Goal: Communication & Community: Share content

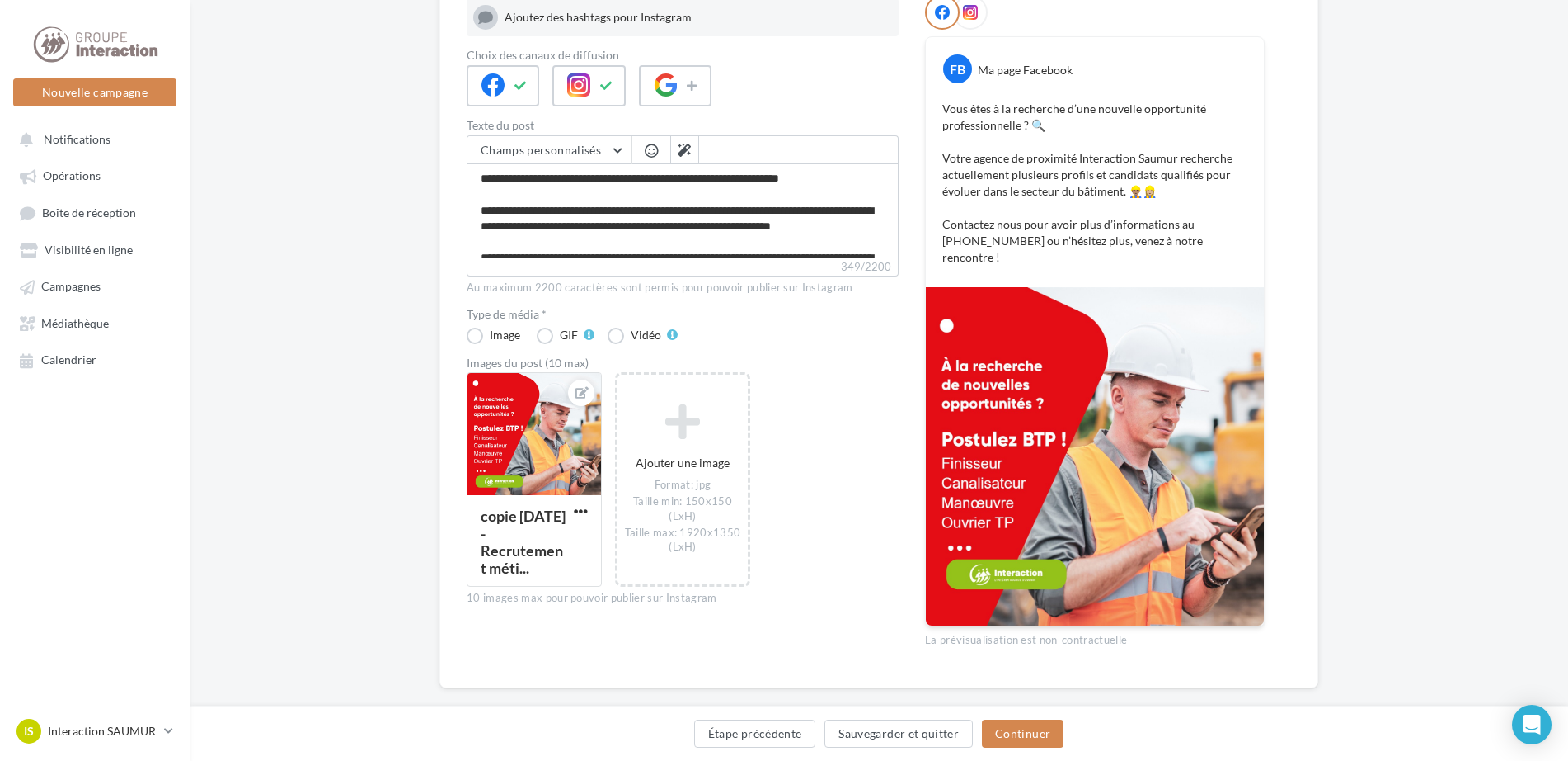
scroll to position [46, 0]
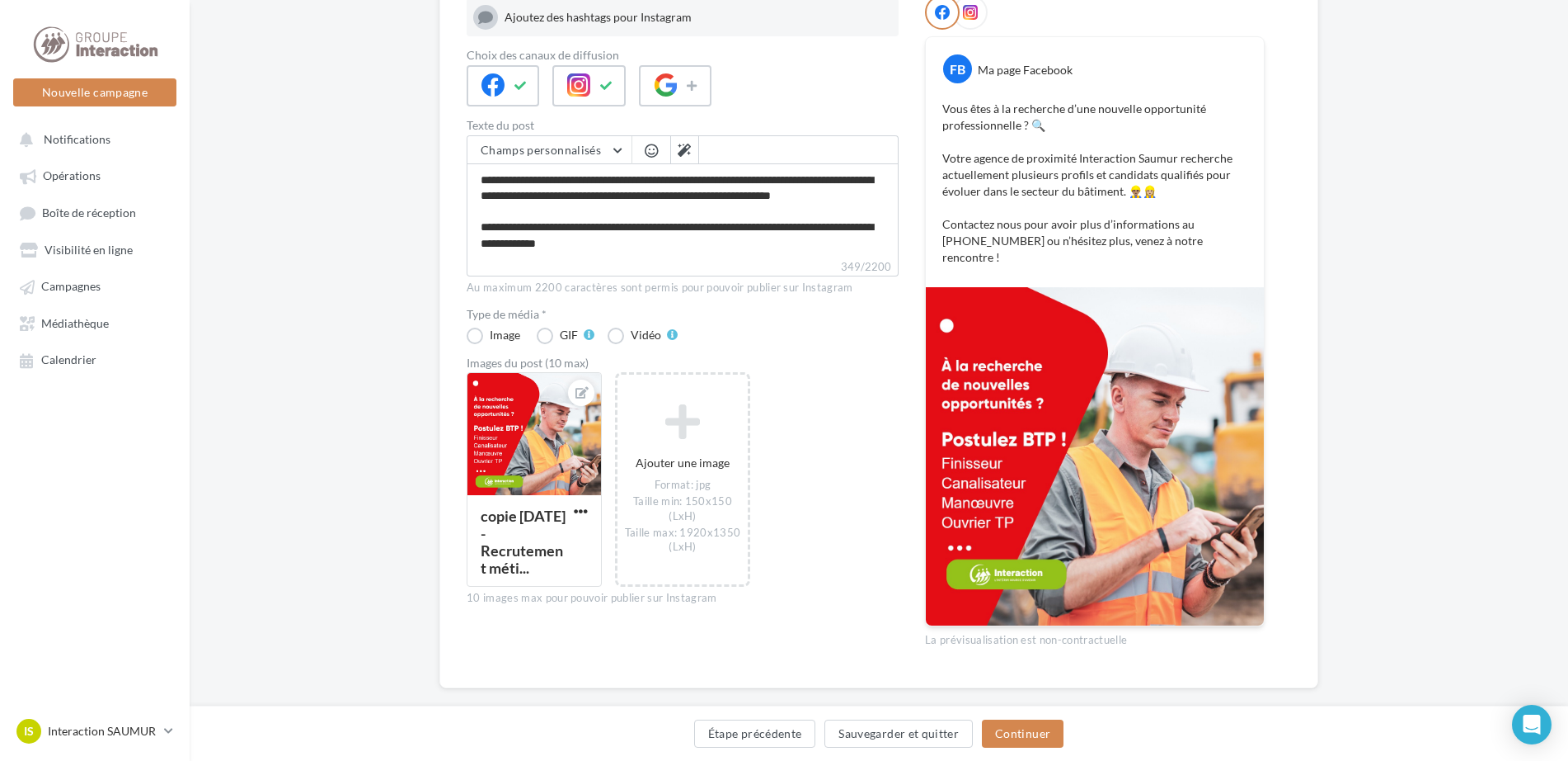
click at [694, 271] on label "349/2200" at bounding box center [683, 266] width 432 height 18
click at [694, 258] on textarea "**********" at bounding box center [683, 210] width 432 height 95
type textarea "**********"
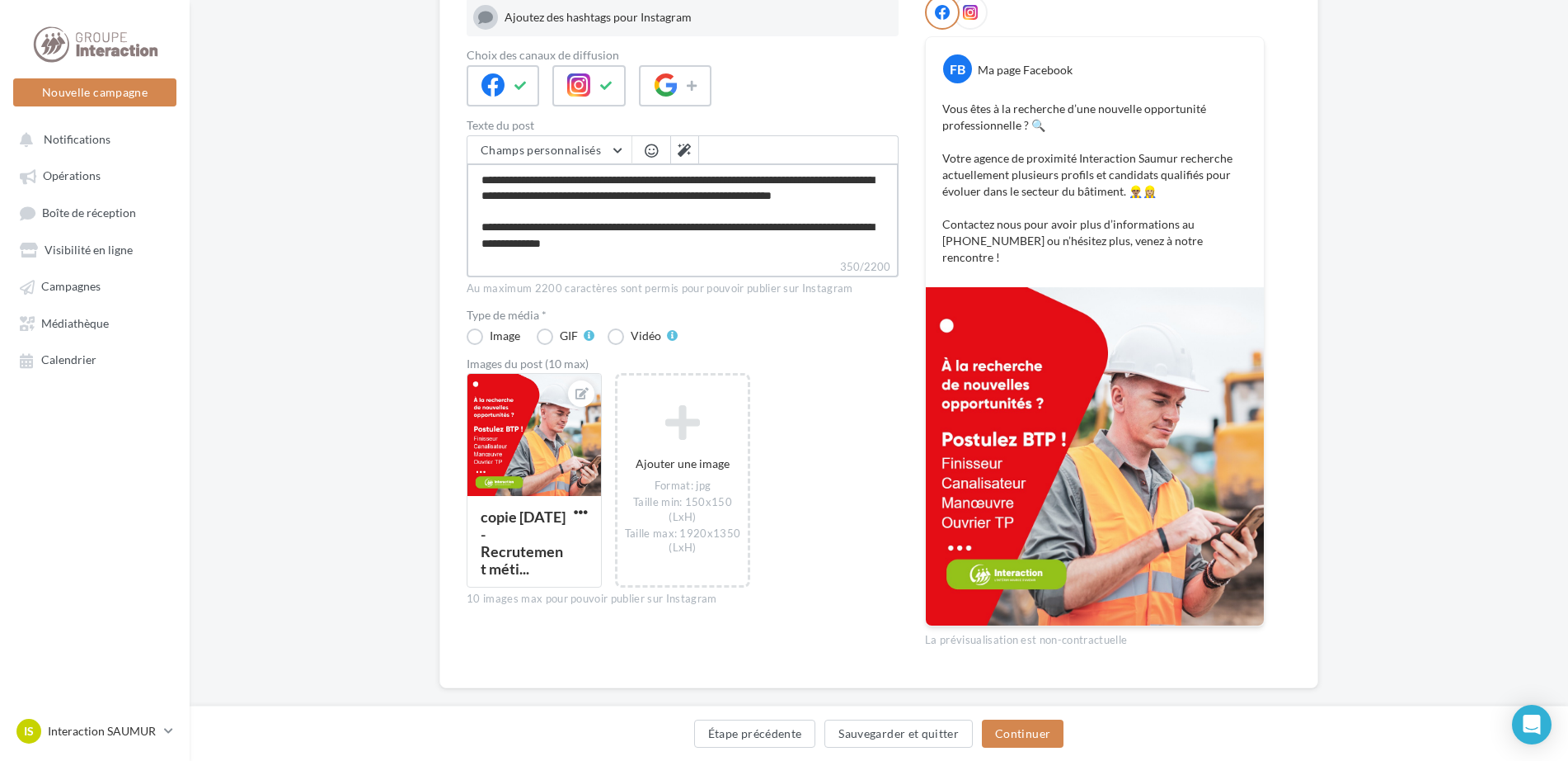
type textarea "**********"
click at [675, 146] on button at bounding box center [685, 150] width 28 height 28
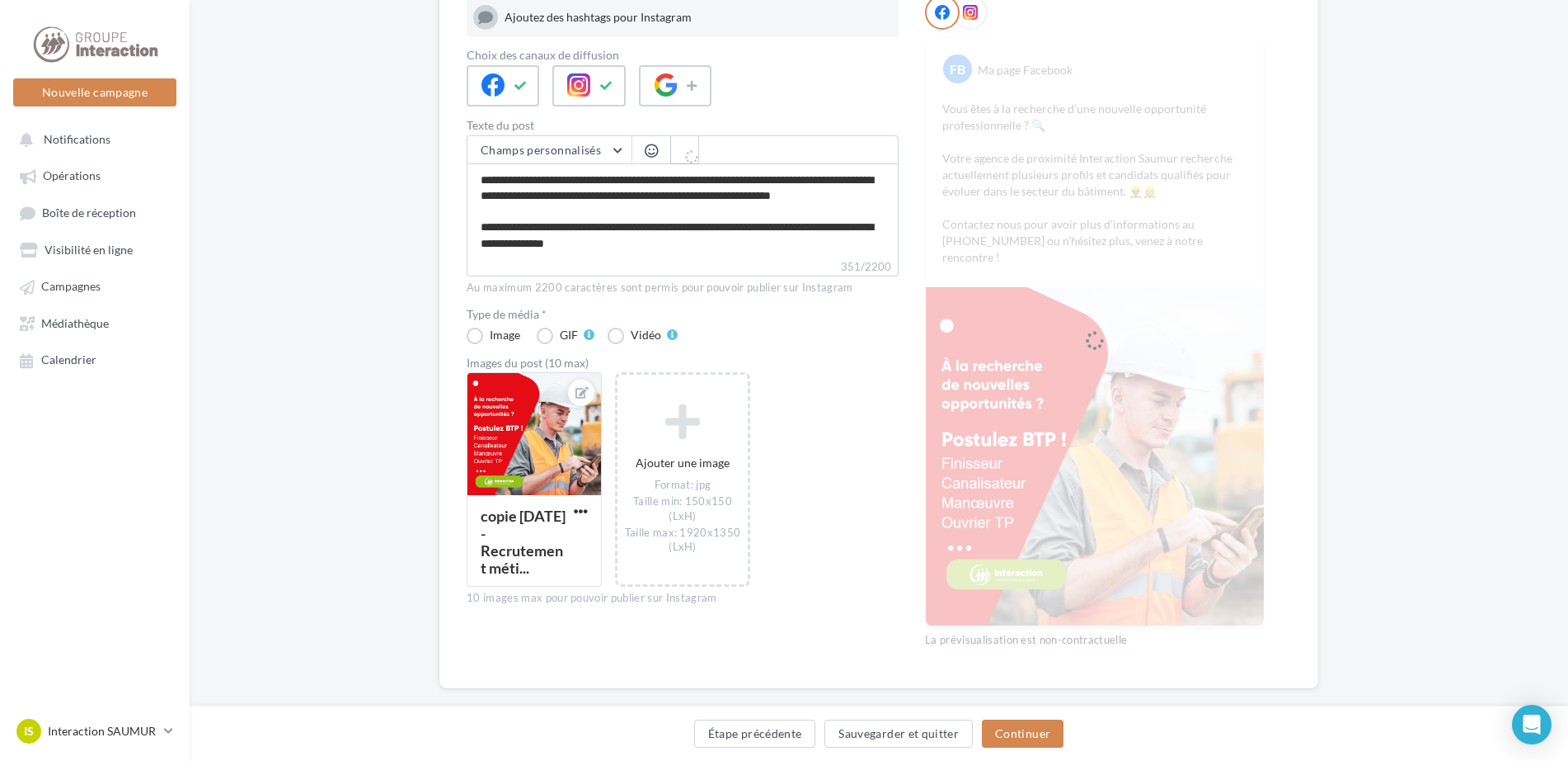
type textarea "**********"
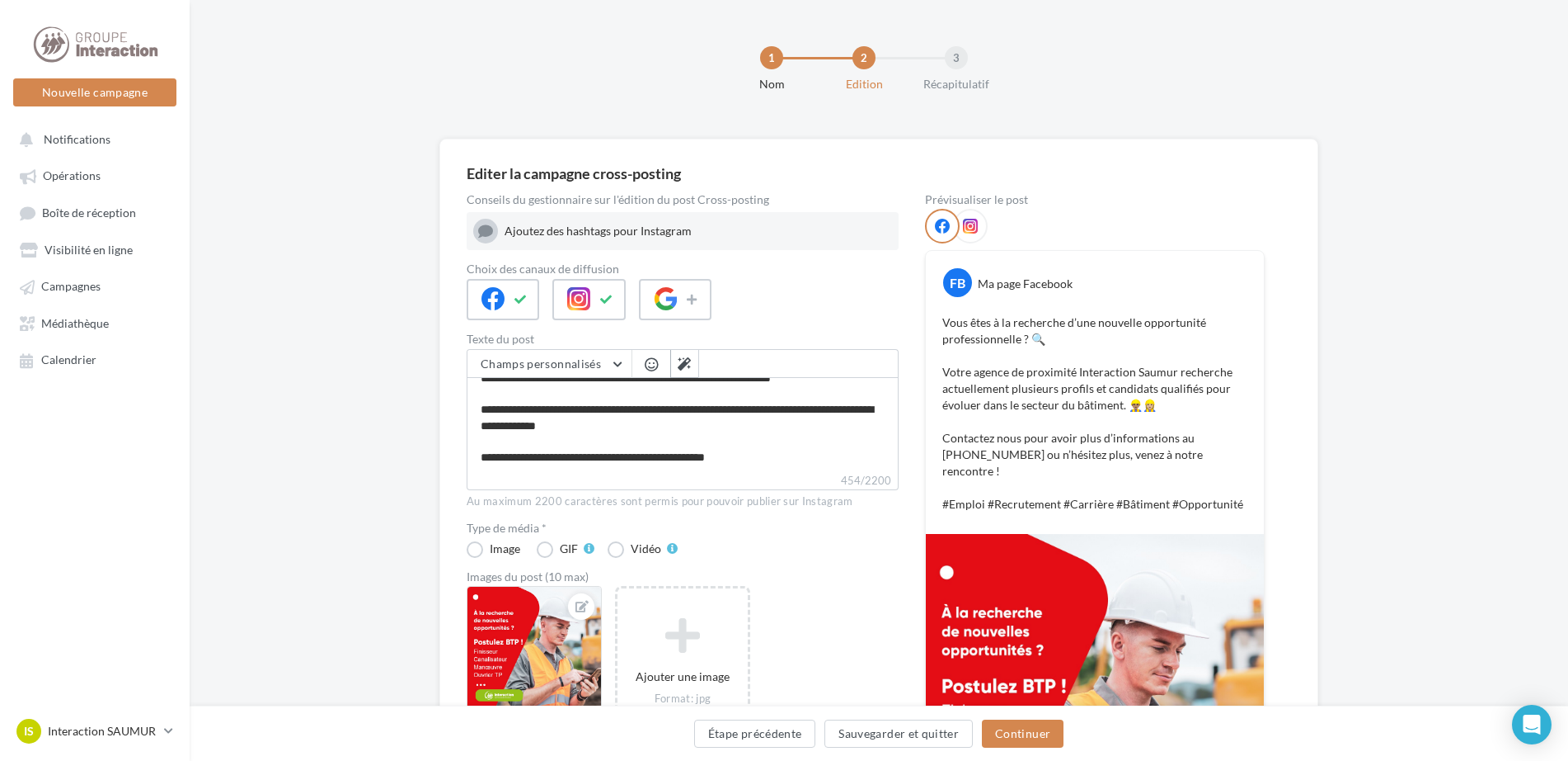
scroll to position [255, 0]
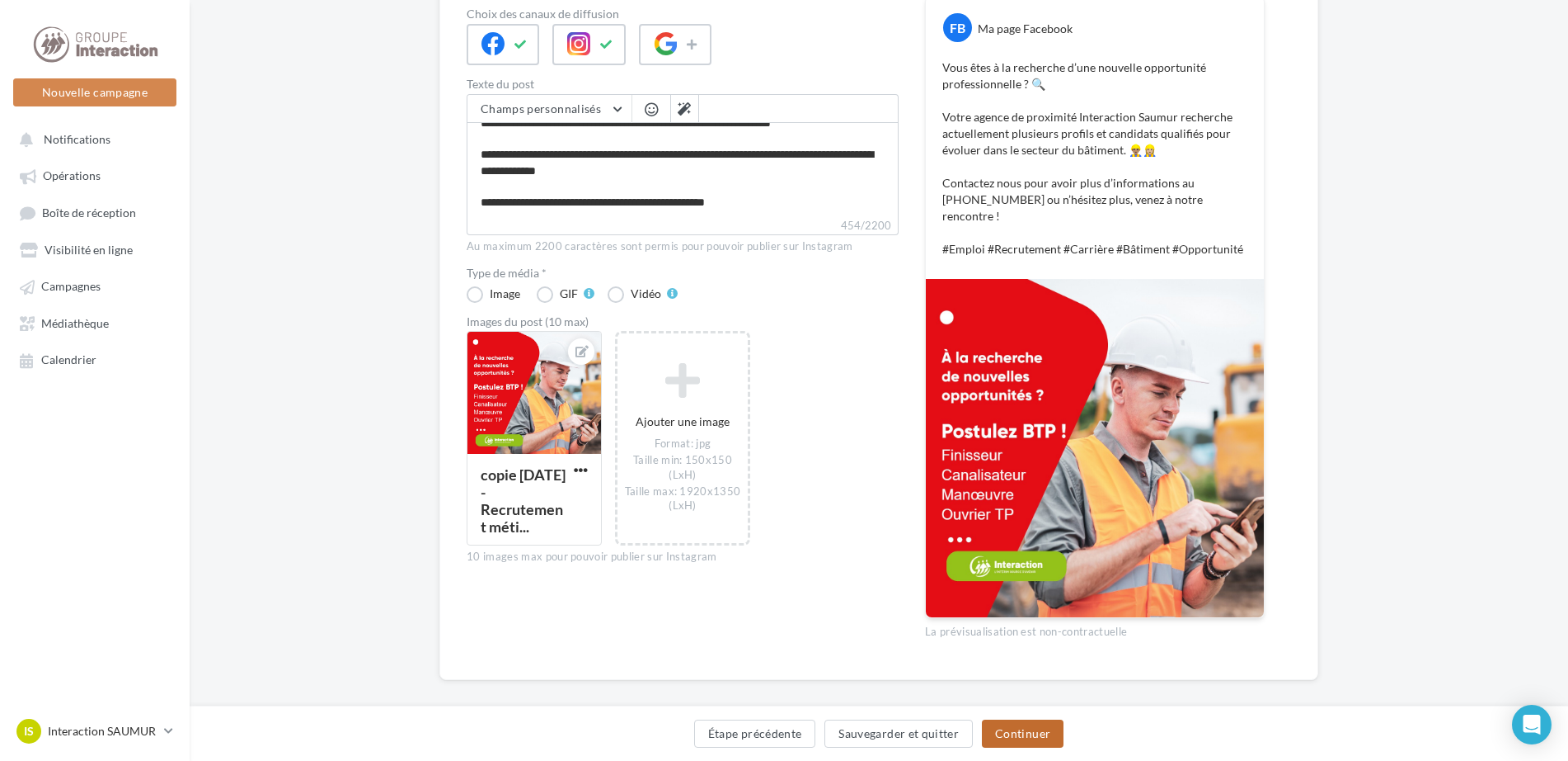
click at [1030, 735] on button "Continuer" at bounding box center [1022, 734] width 82 height 28
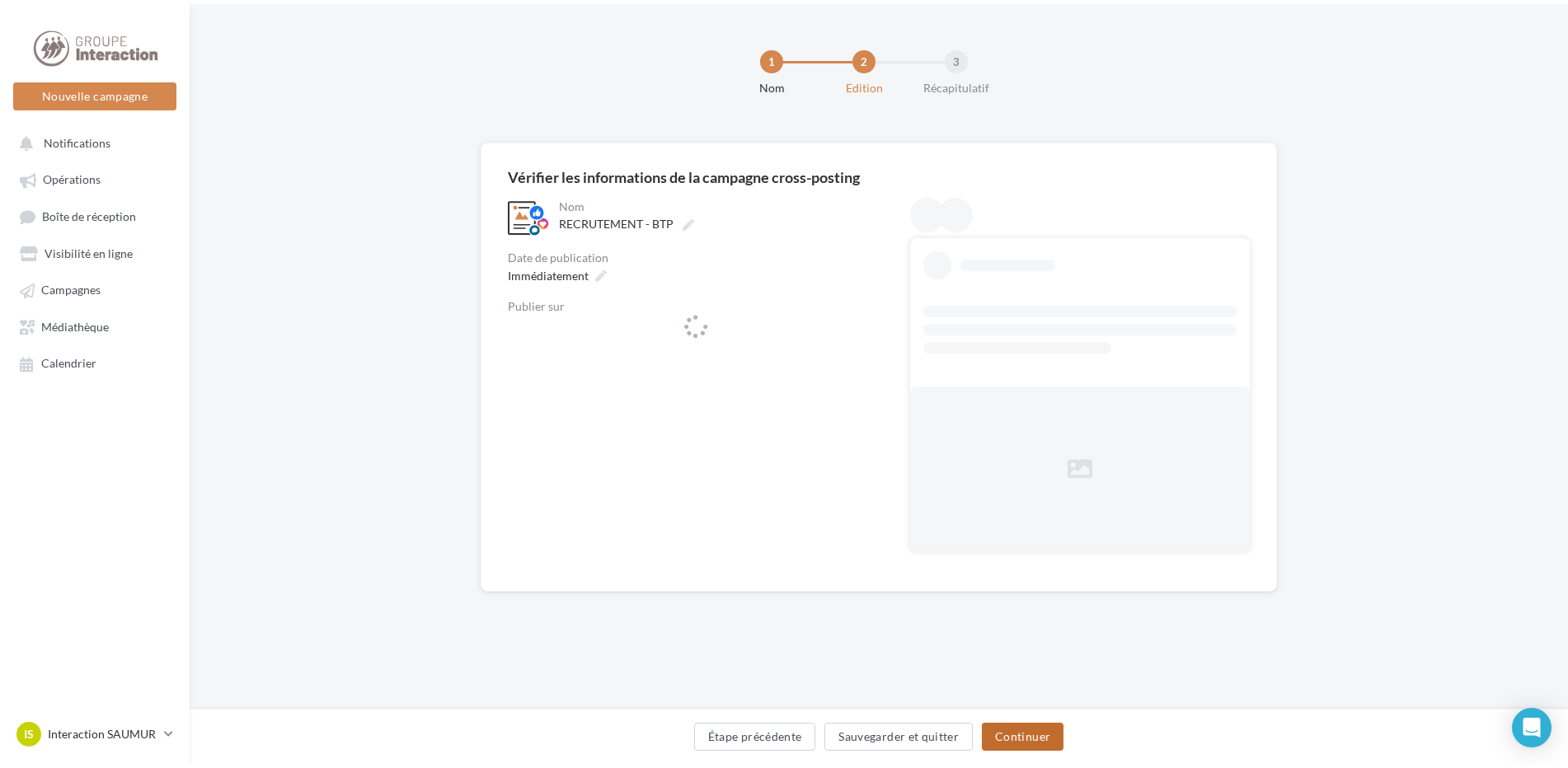
scroll to position [0, 0]
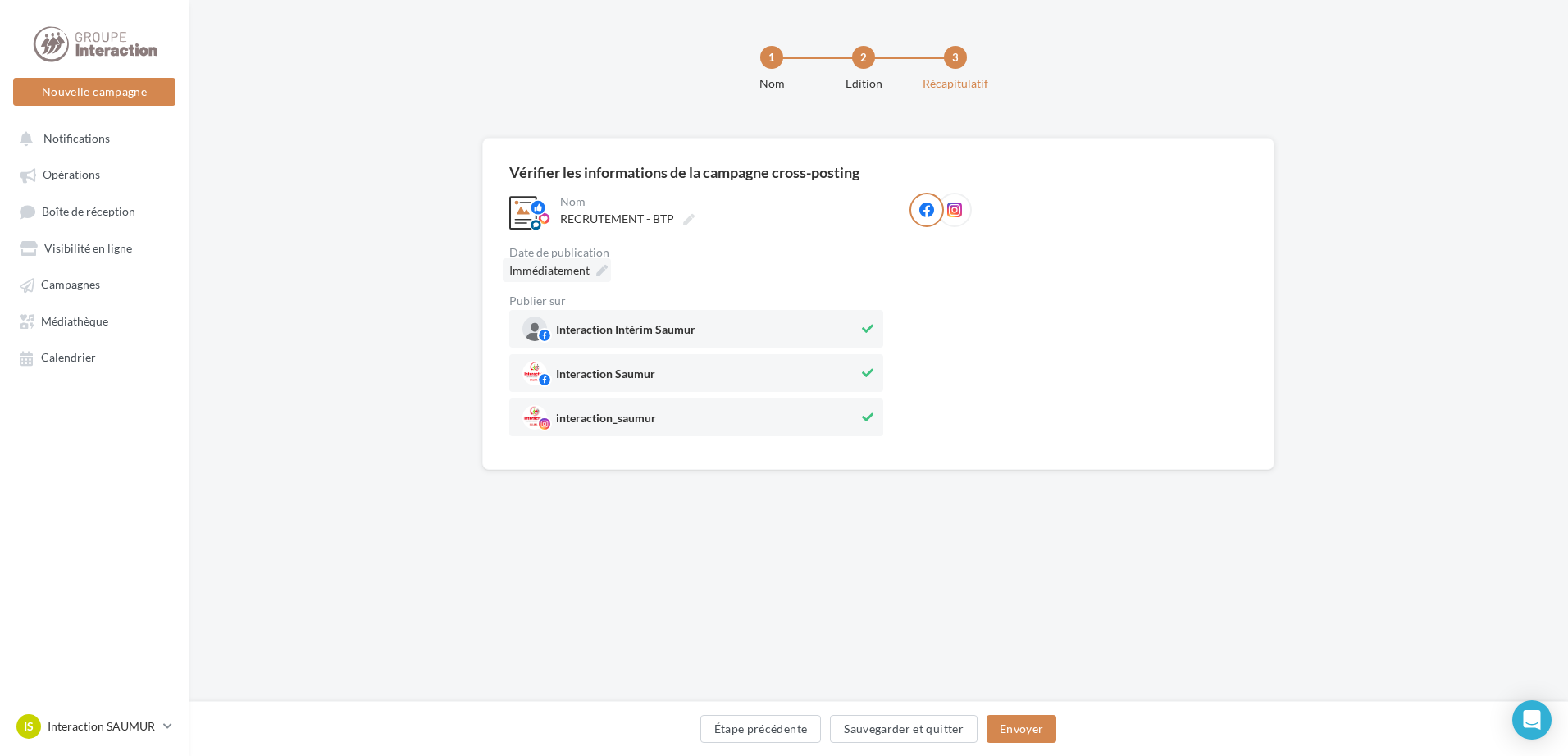
click at [580, 276] on span "Immédiatement" at bounding box center [549, 269] width 80 height 14
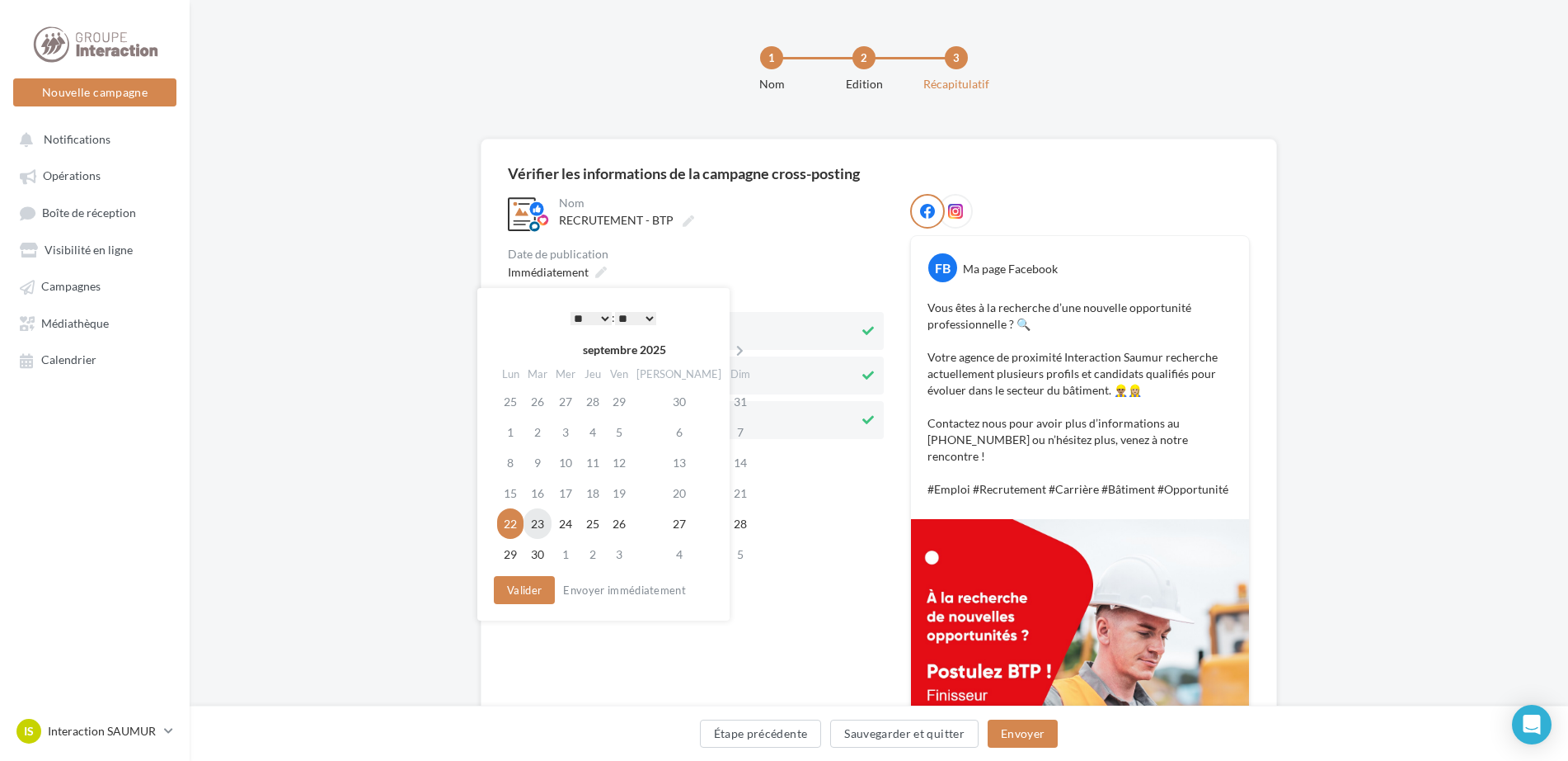
click at [542, 524] on td "23" at bounding box center [537, 524] width 28 height 31
click at [583, 319] on select "* * * * * * * * * * ** ** ** ** ** ** ** ** ** ** ** ** ** **" at bounding box center [587, 318] width 41 height 13
click at [532, 590] on button "Valider" at bounding box center [520, 590] width 61 height 28
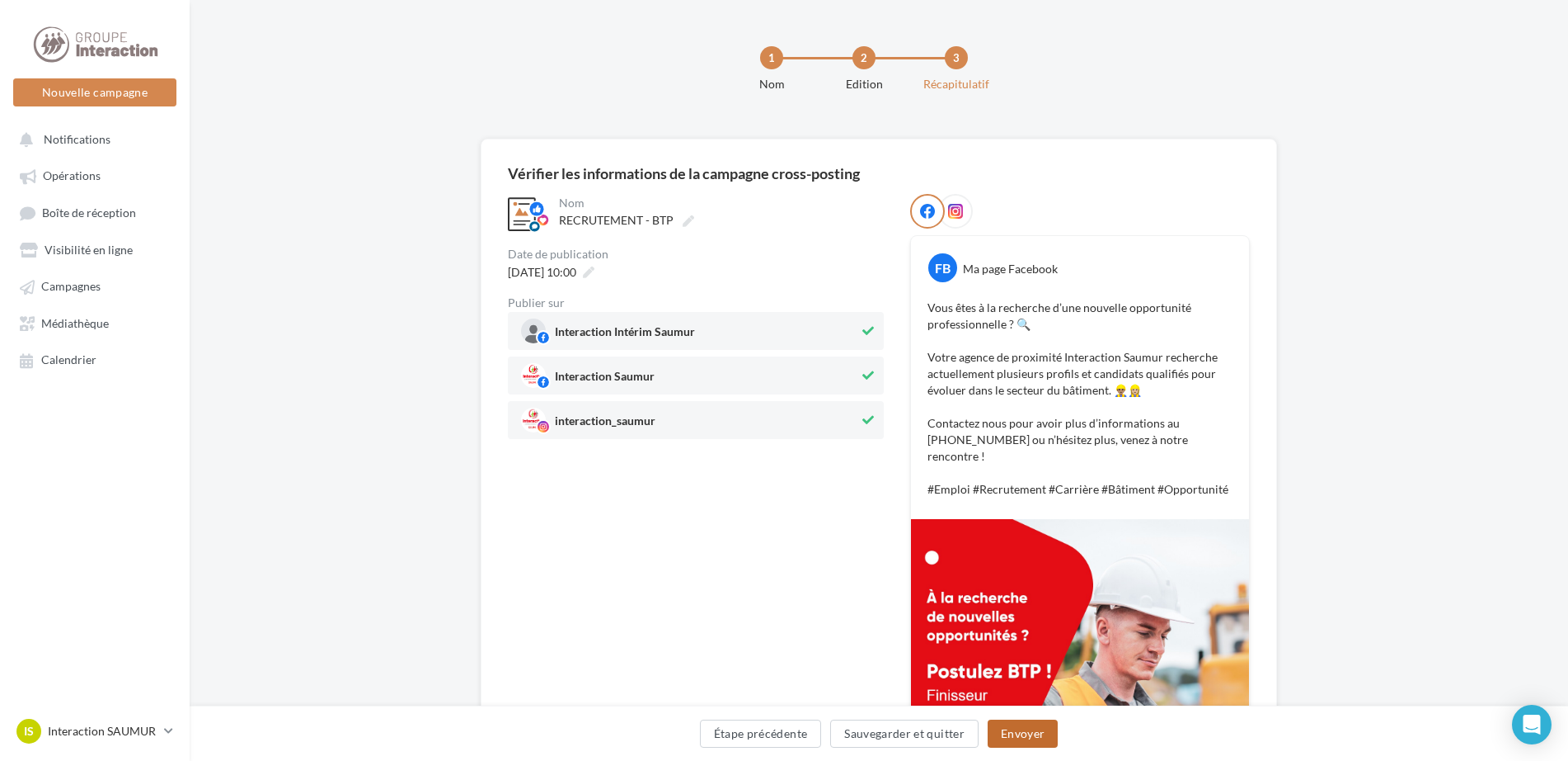
click at [1020, 736] on button "Envoyer" at bounding box center [1022, 734] width 70 height 28
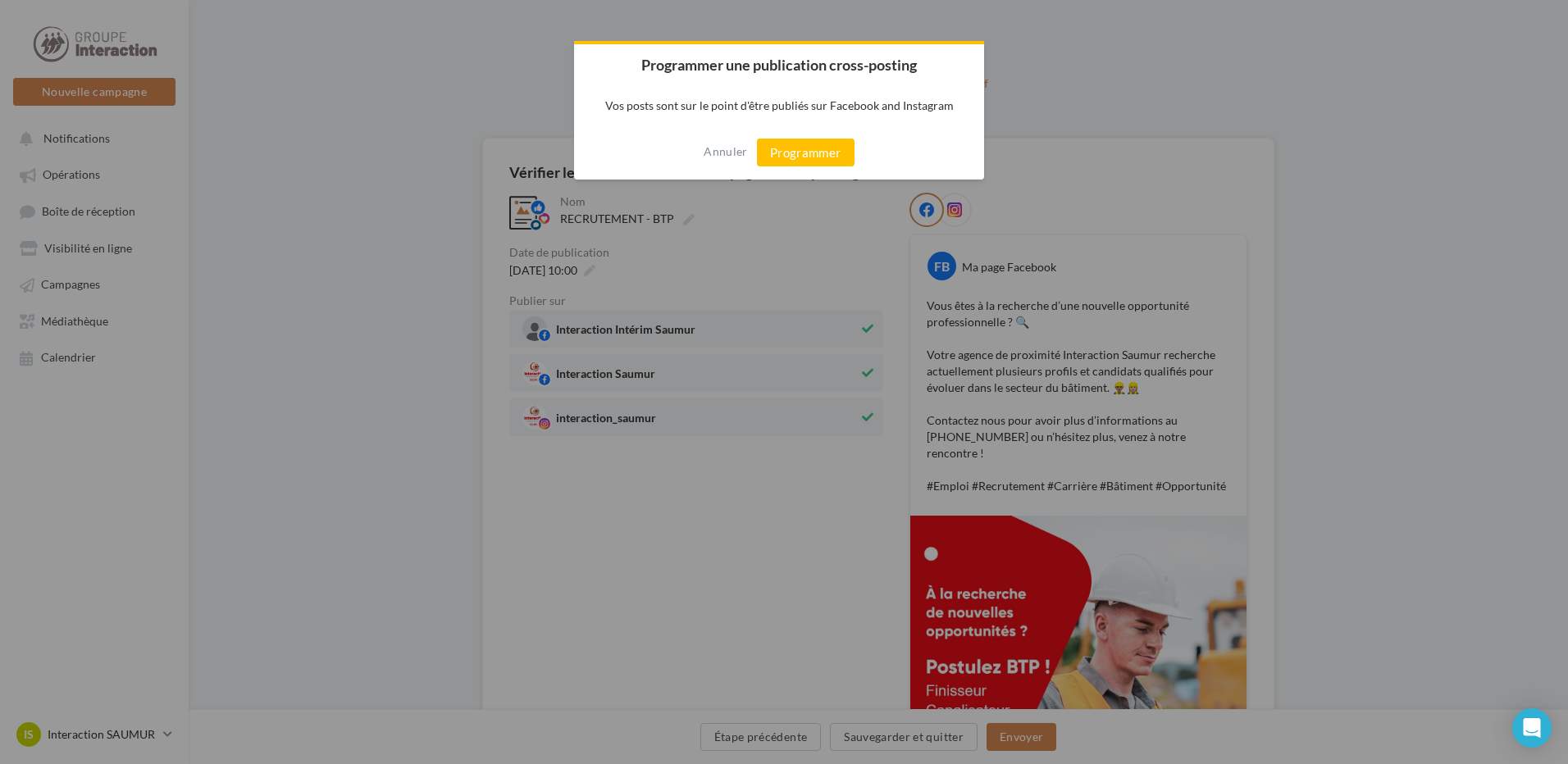
click at [818, 138] on div "Annuler Programmer" at bounding box center [779, 153] width 410 height 54
click at [812, 153] on button "Programmer" at bounding box center [805, 153] width 98 height 28
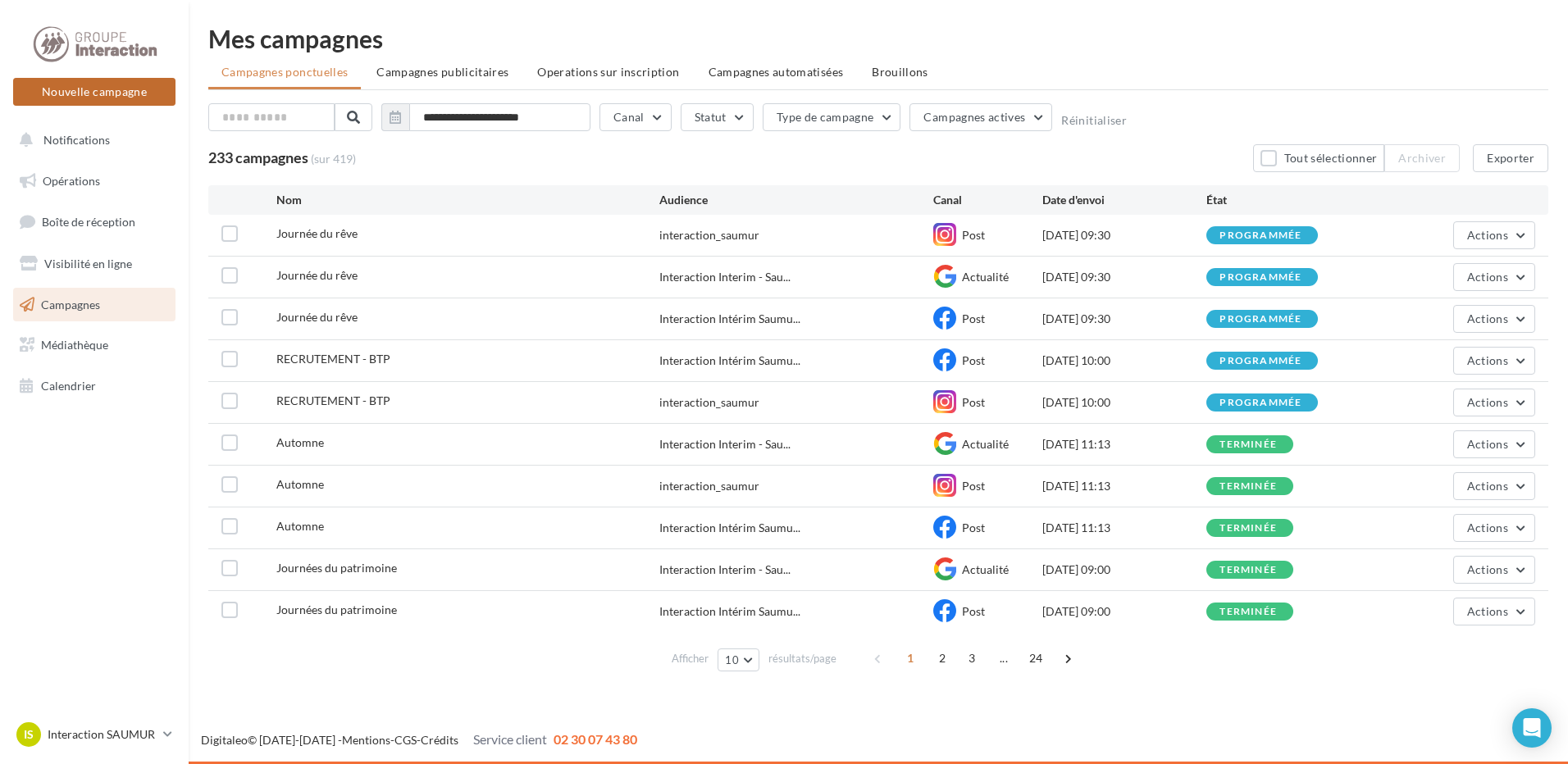
click at [107, 94] on button "Nouvelle campagne" at bounding box center [94, 92] width 162 height 28
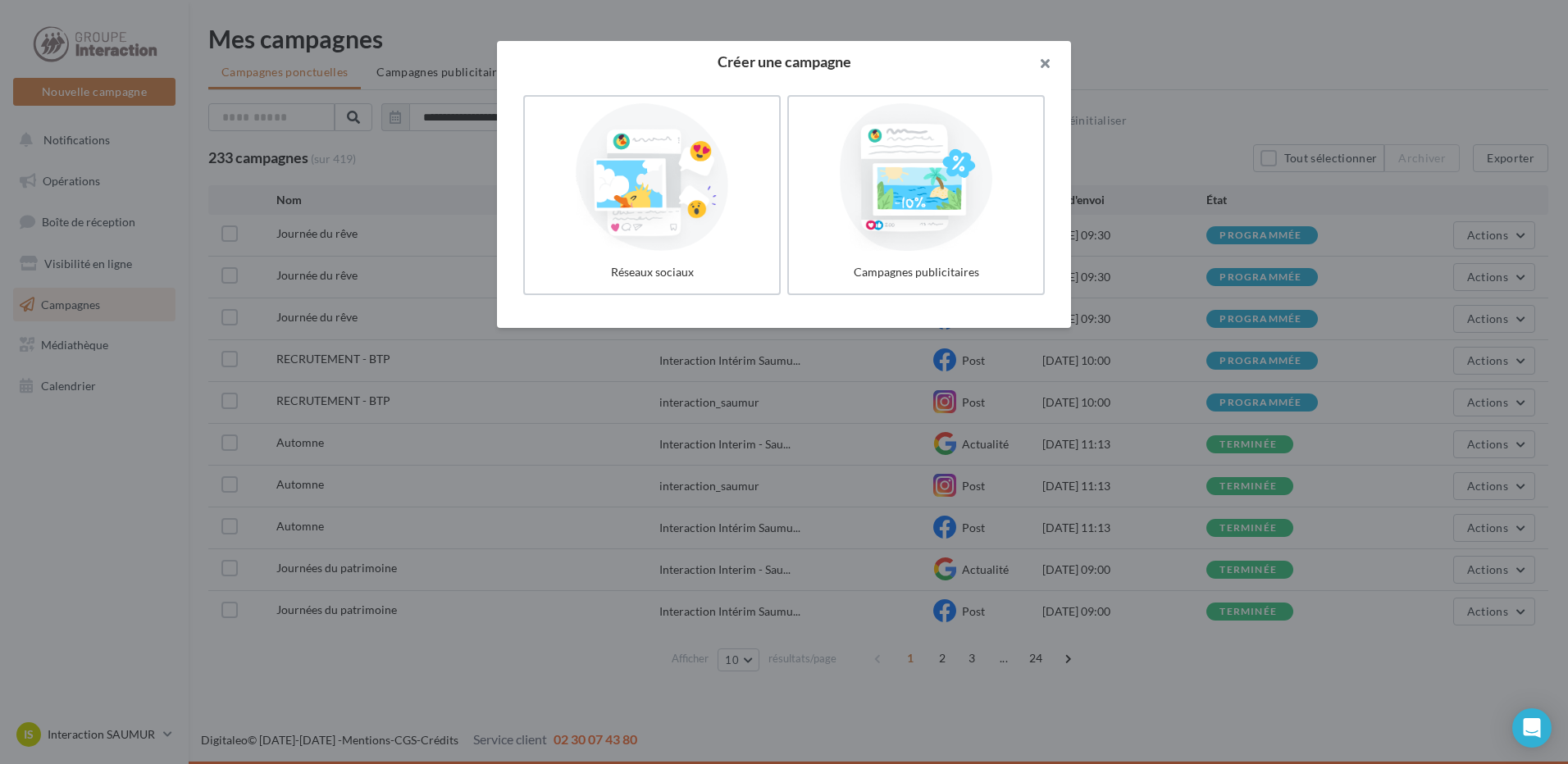
click at [1037, 59] on button "button" at bounding box center [1038, 65] width 65 height 49
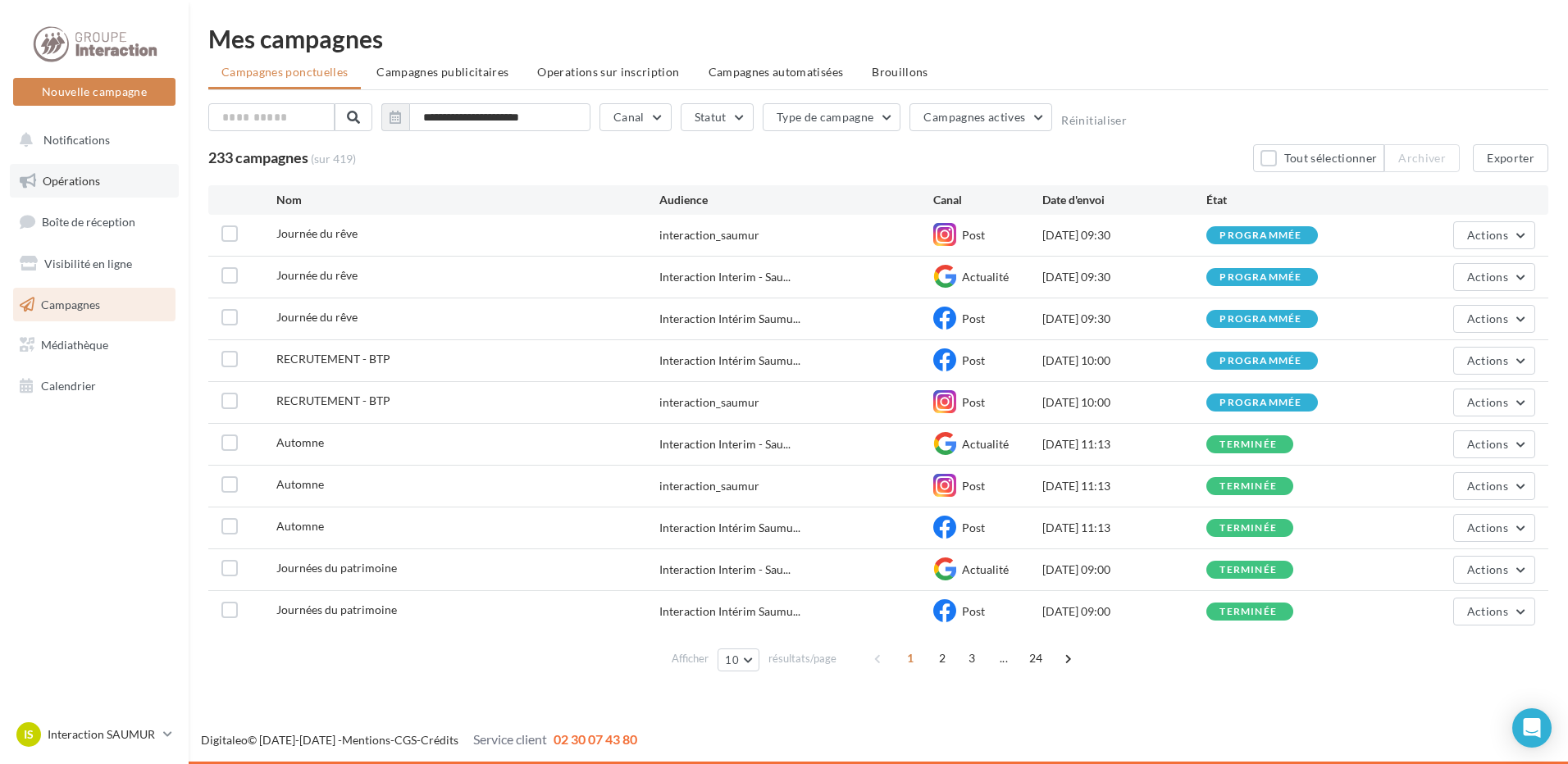
click at [59, 193] on link "Opérations" at bounding box center [94, 181] width 169 height 35
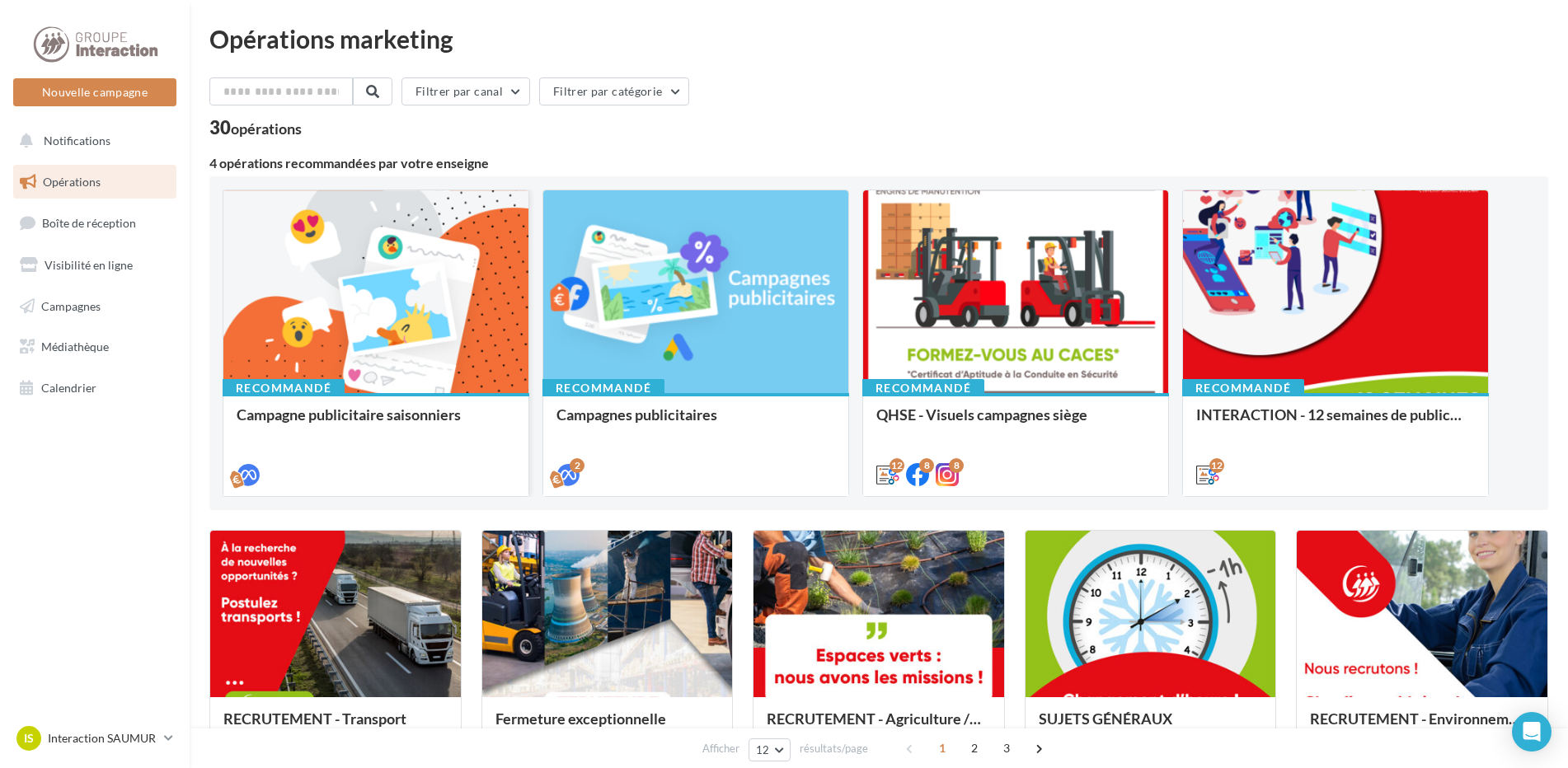
click at [456, 277] on div at bounding box center [375, 293] width 305 height 204
click at [710, 293] on div at bounding box center [695, 293] width 305 height 204
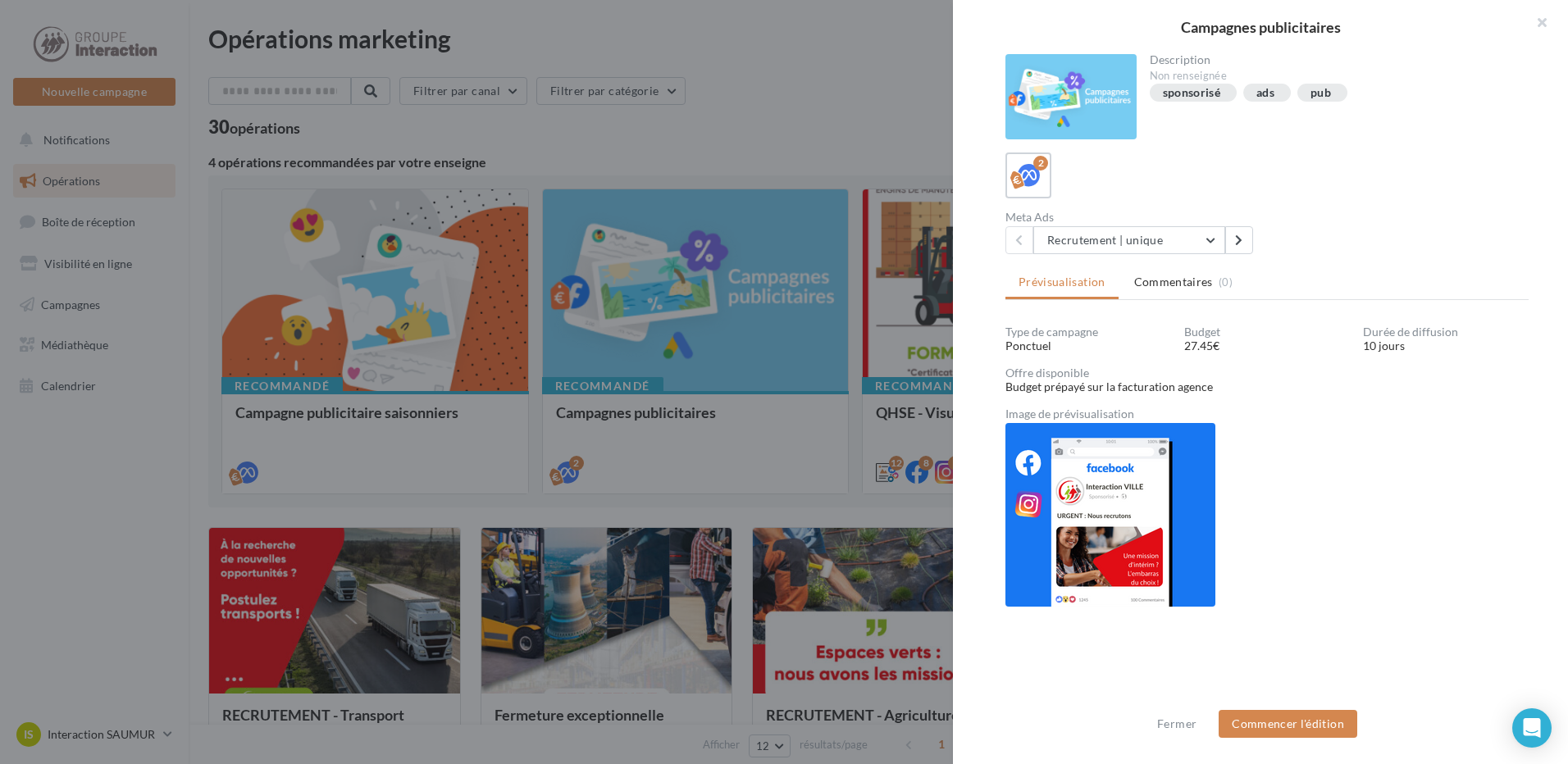
click at [852, 74] on div at bounding box center [784, 382] width 1568 height 764
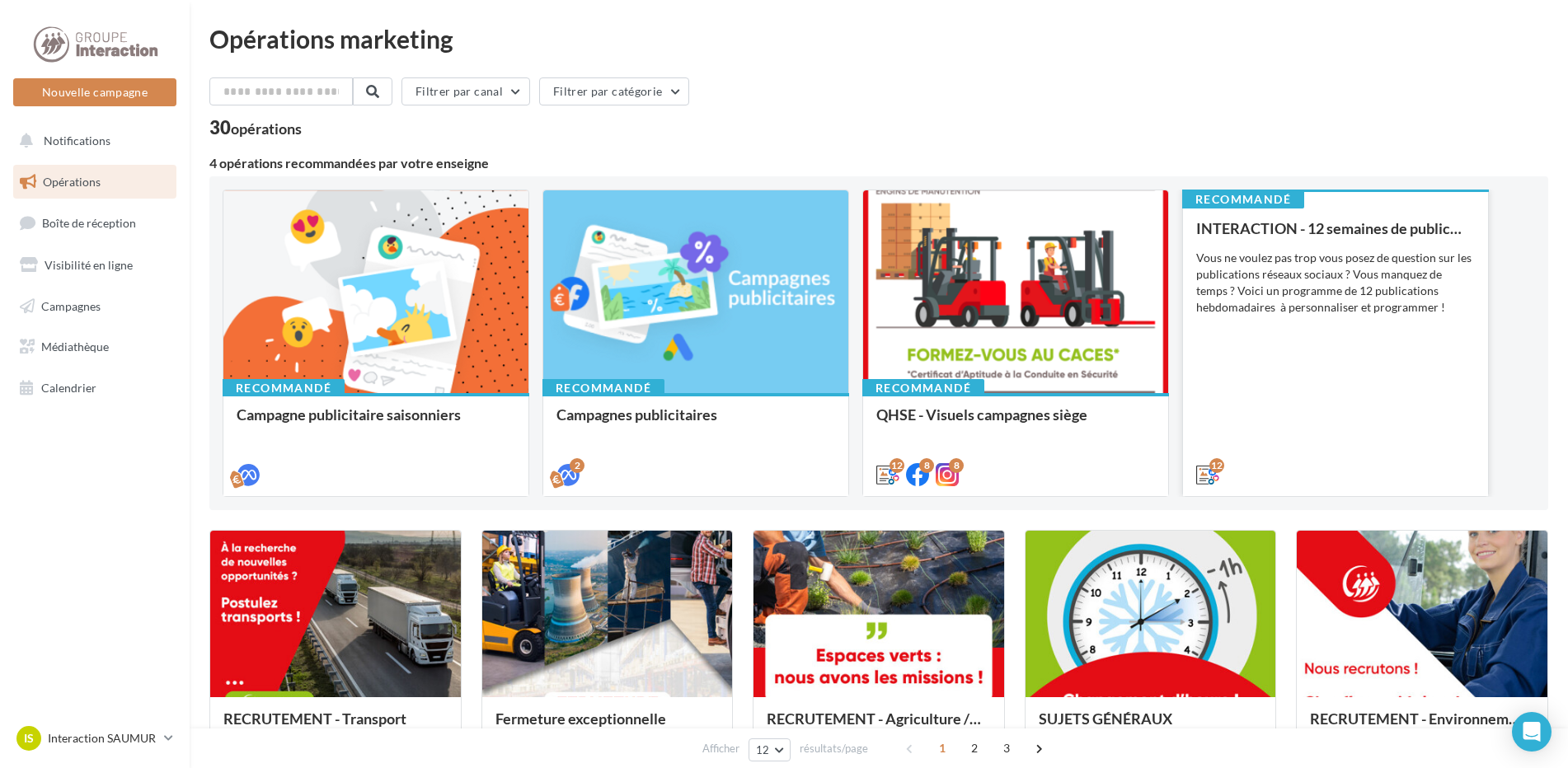
click at [1274, 316] on div "INTERACTION - 12 semaines de publication Vous ne voulez pas trop vous posez de …" at bounding box center [1335, 351] width 279 height 262
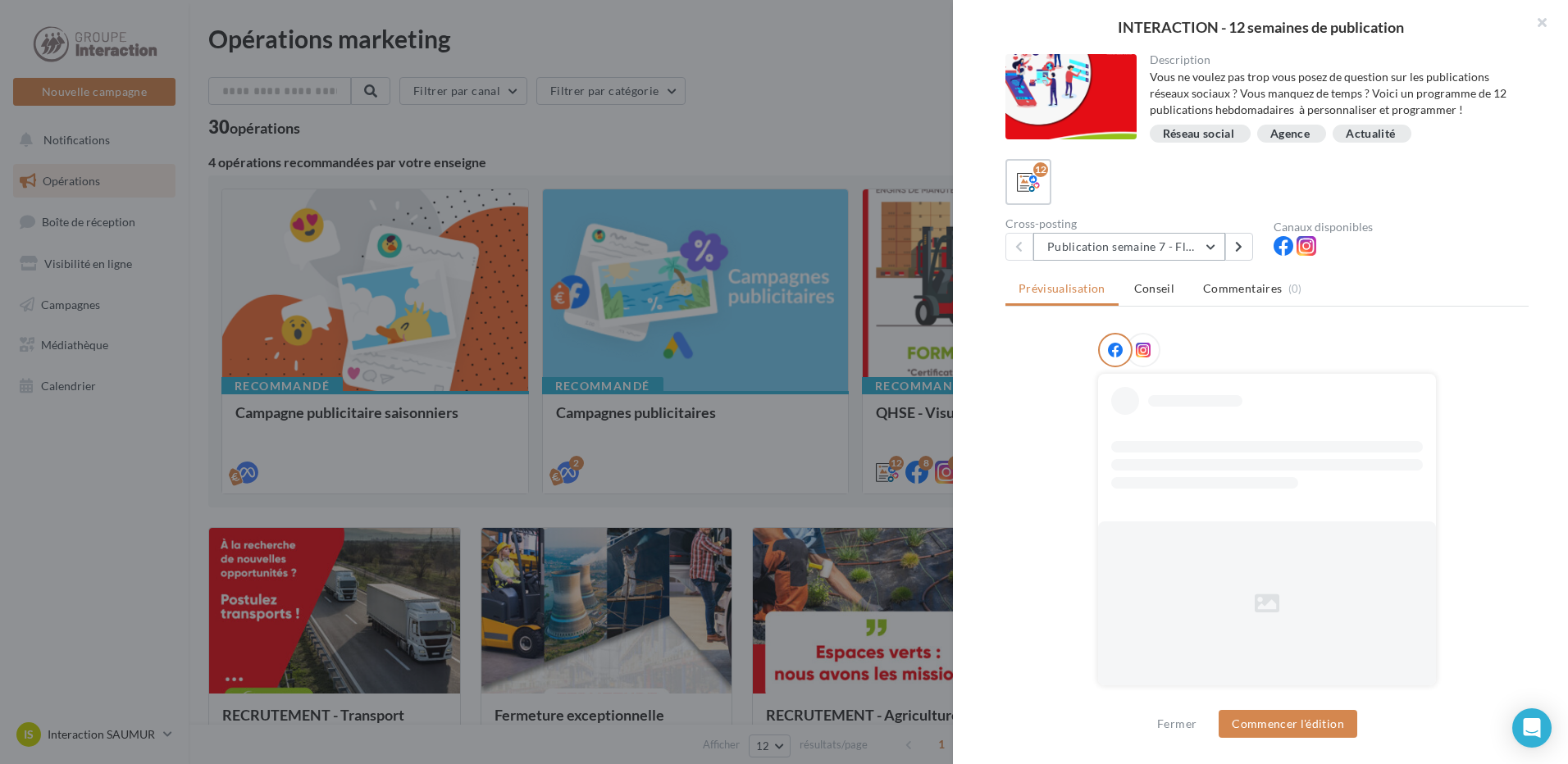
click at [1210, 256] on button "Publication semaine 7 - Flash sécurité" at bounding box center [1130, 247] width 192 height 28
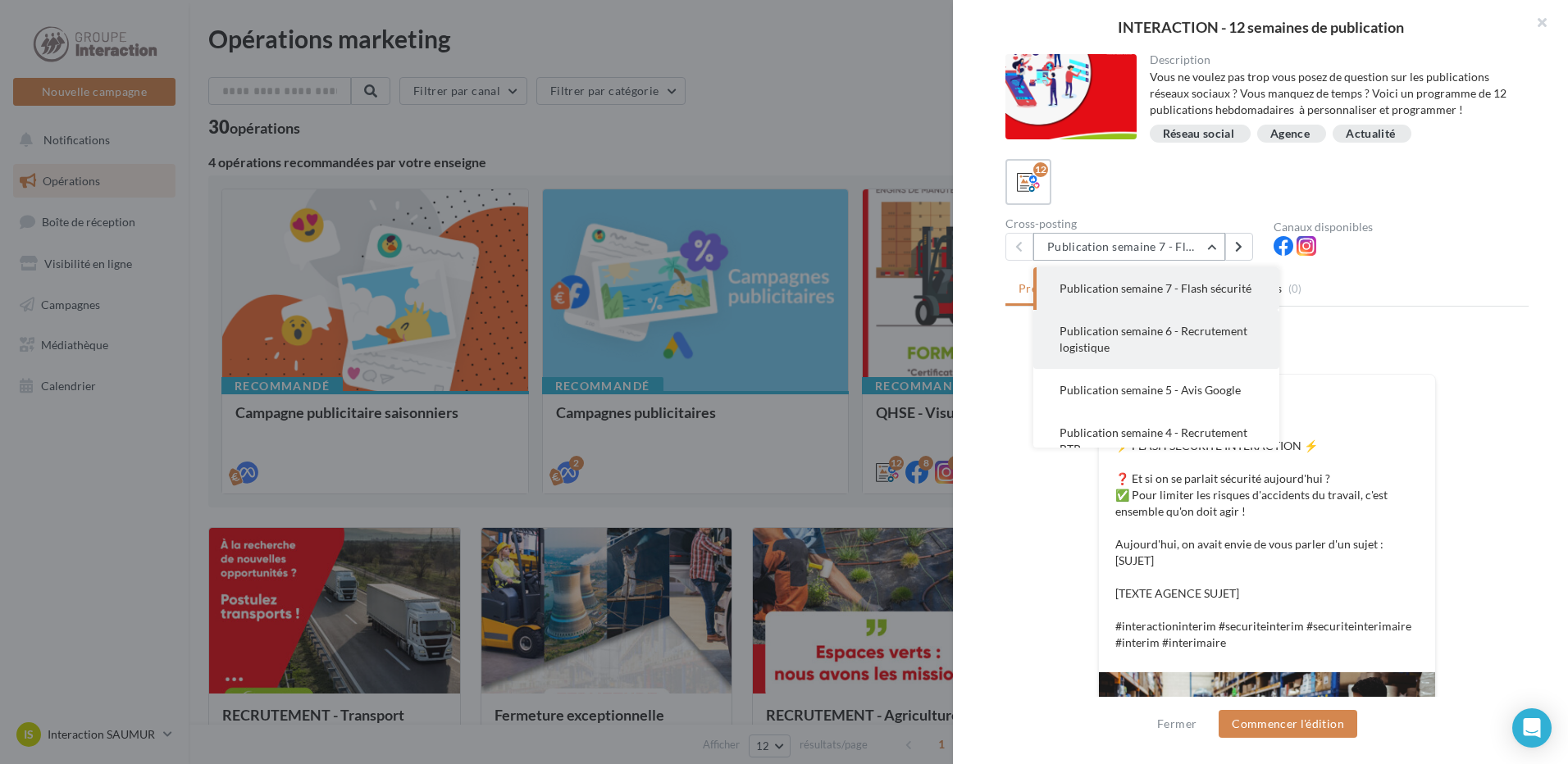
scroll to position [82, 0]
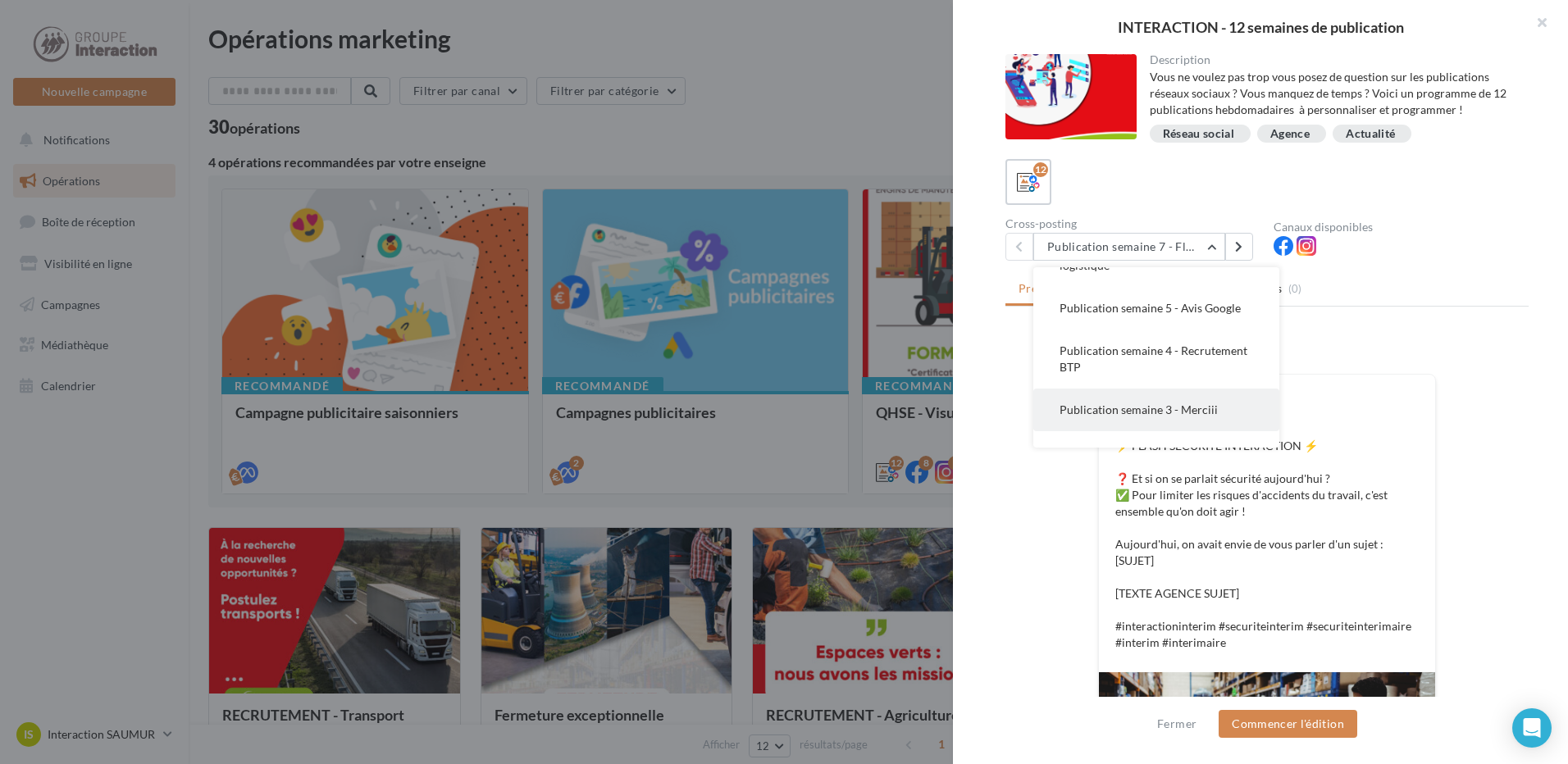
click at [1179, 407] on button "Publication semaine 3 - Merciii" at bounding box center [1157, 410] width 246 height 43
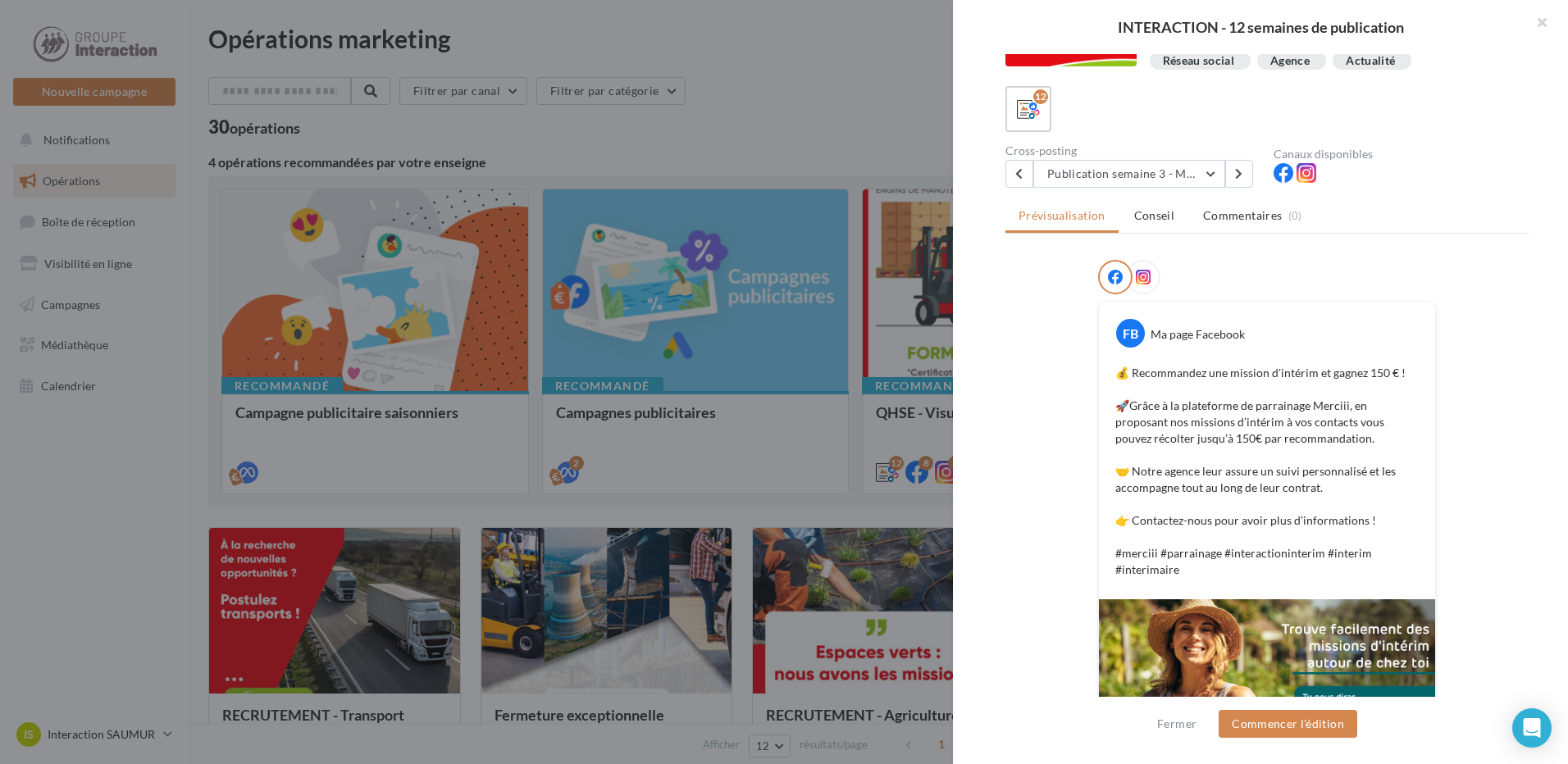
scroll to position [0, 0]
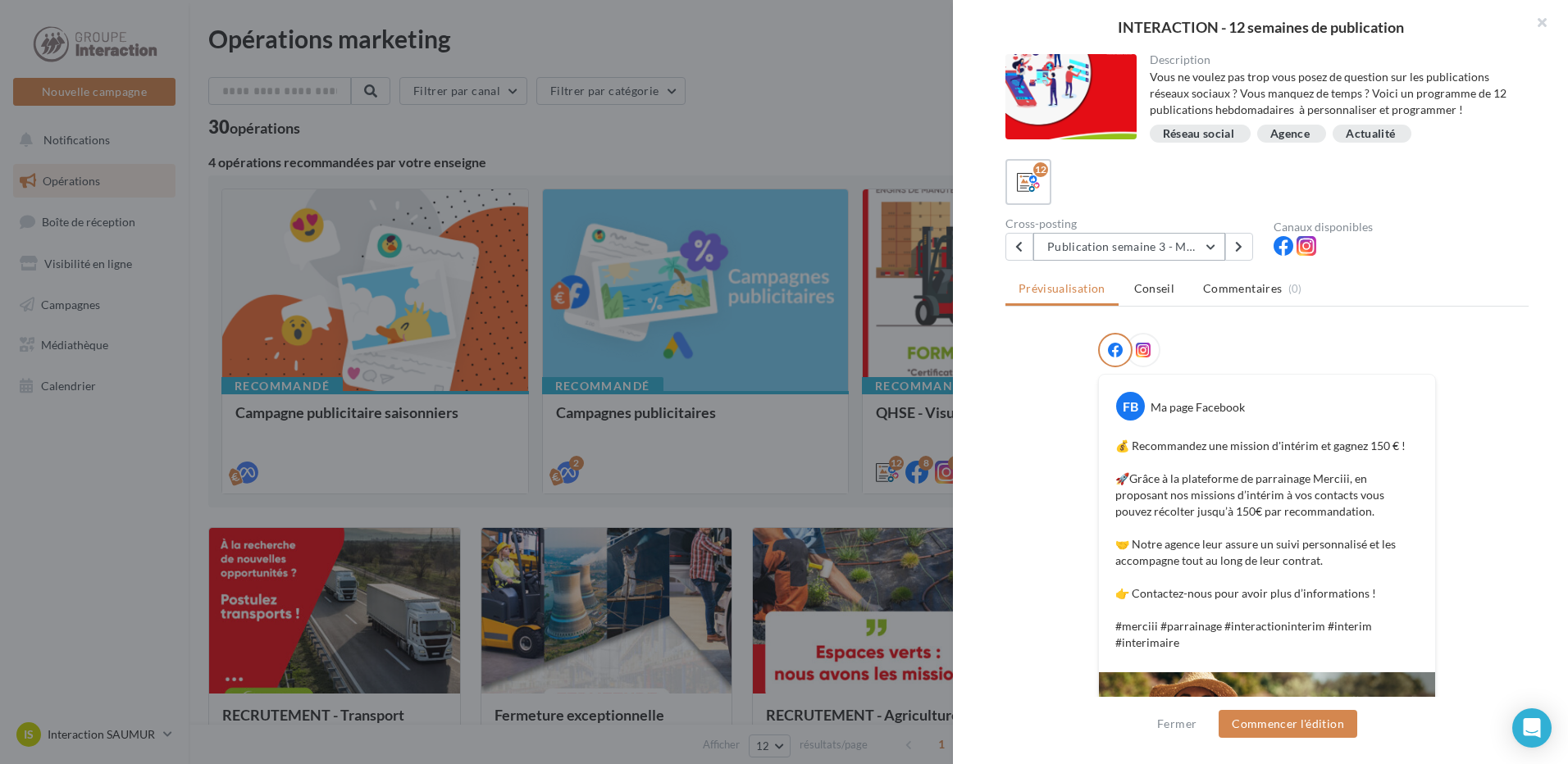
click at [1201, 247] on button "Publication semaine 3 - Merciii" at bounding box center [1130, 247] width 192 height 28
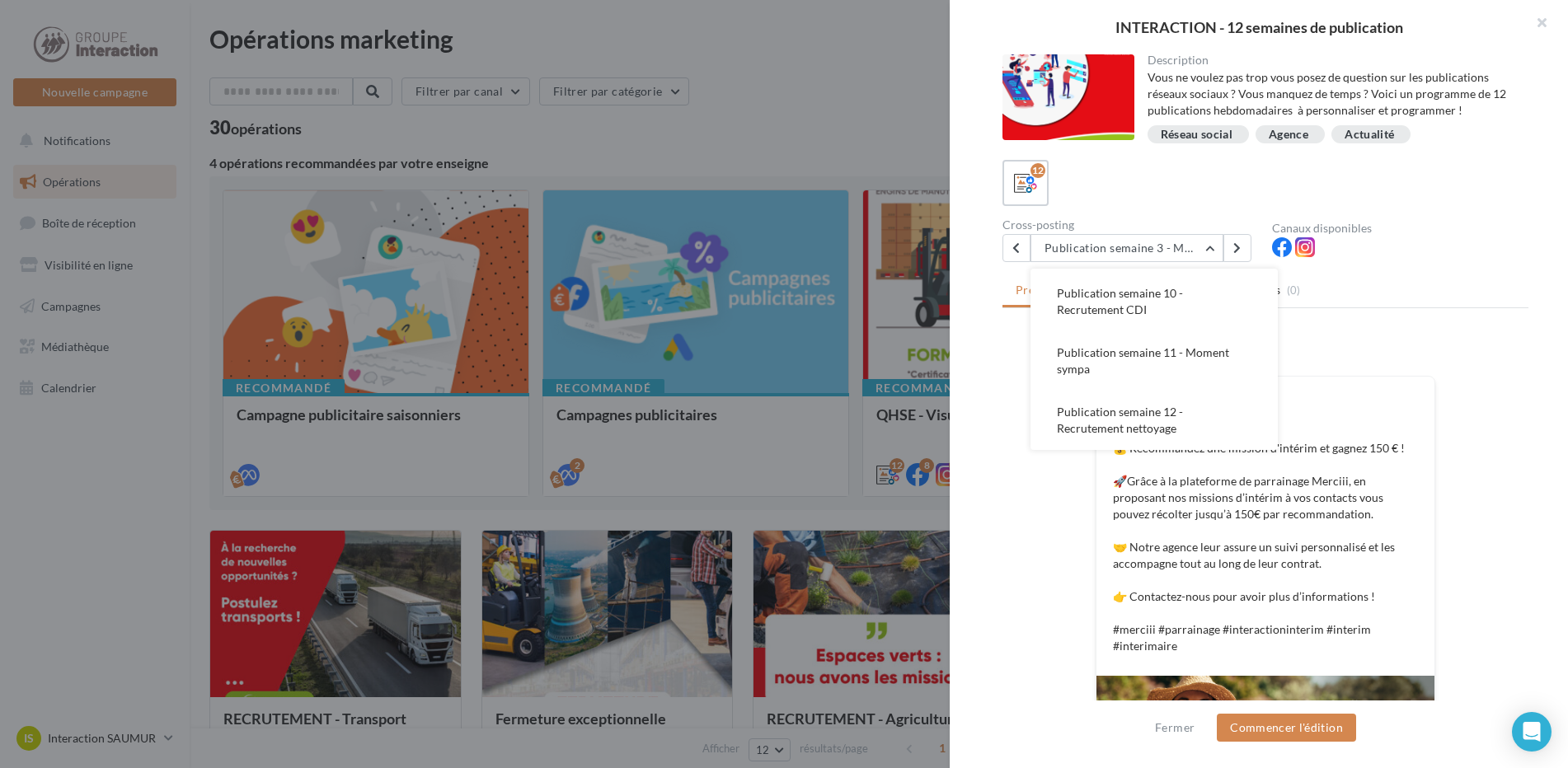
click at [746, 103] on div at bounding box center [784, 384] width 1568 height 768
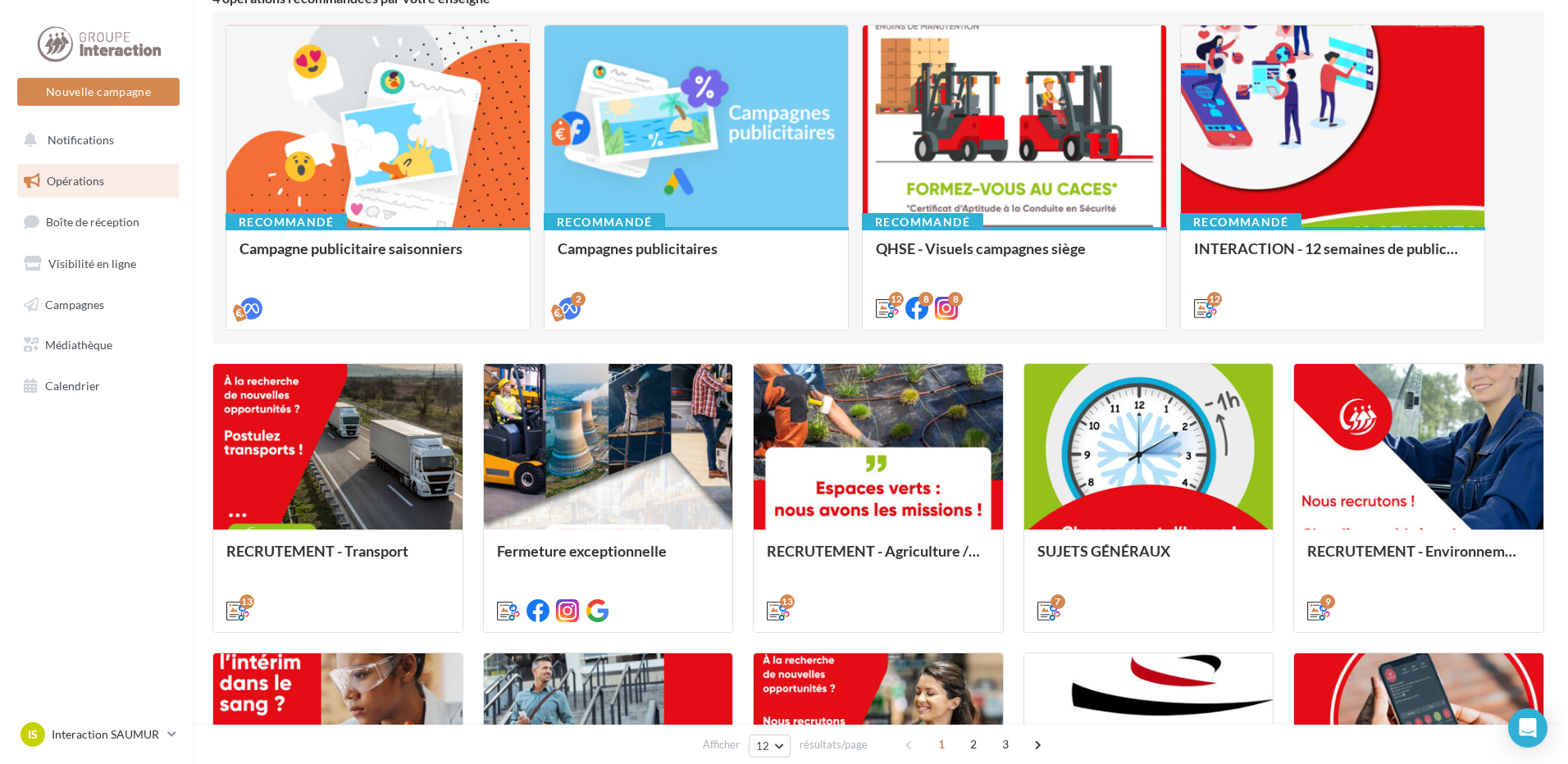
scroll to position [328, 0]
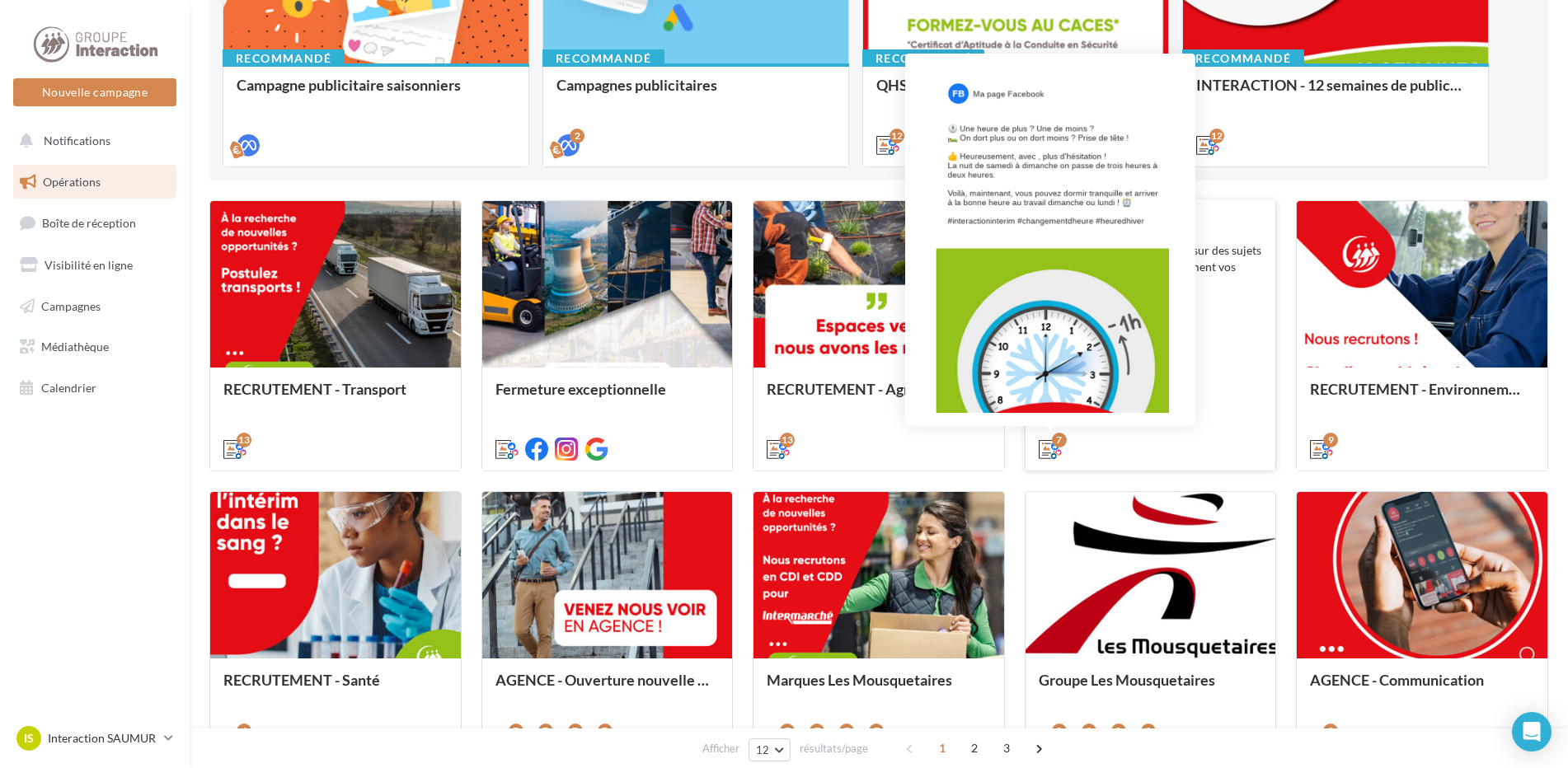
click at [1049, 444] on icon at bounding box center [1050, 449] width 23 height 23
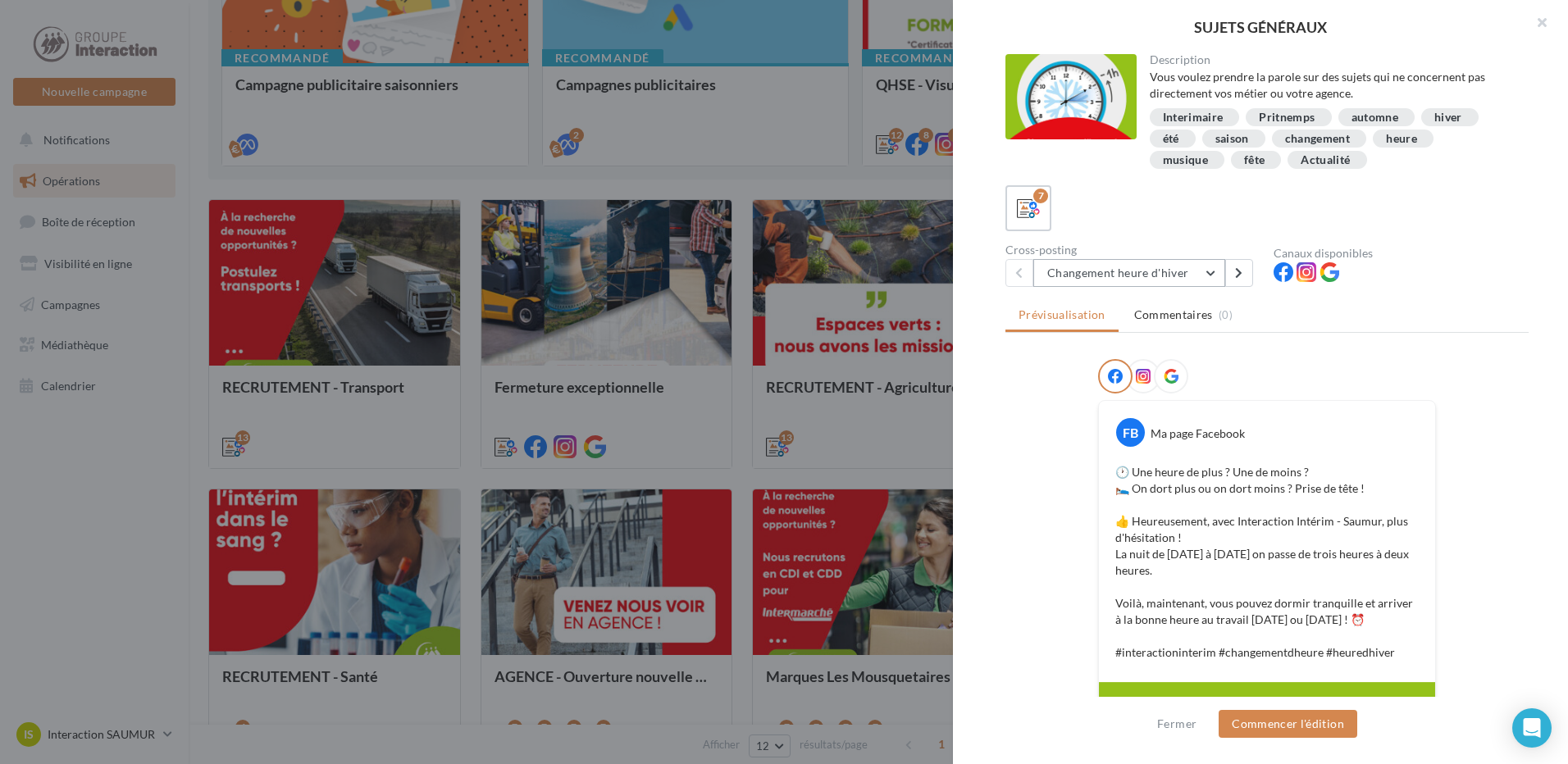
click at [1198, 278] on button "Changement heure d'hiver" at bounding box center [1130, 273] width 192 height 28
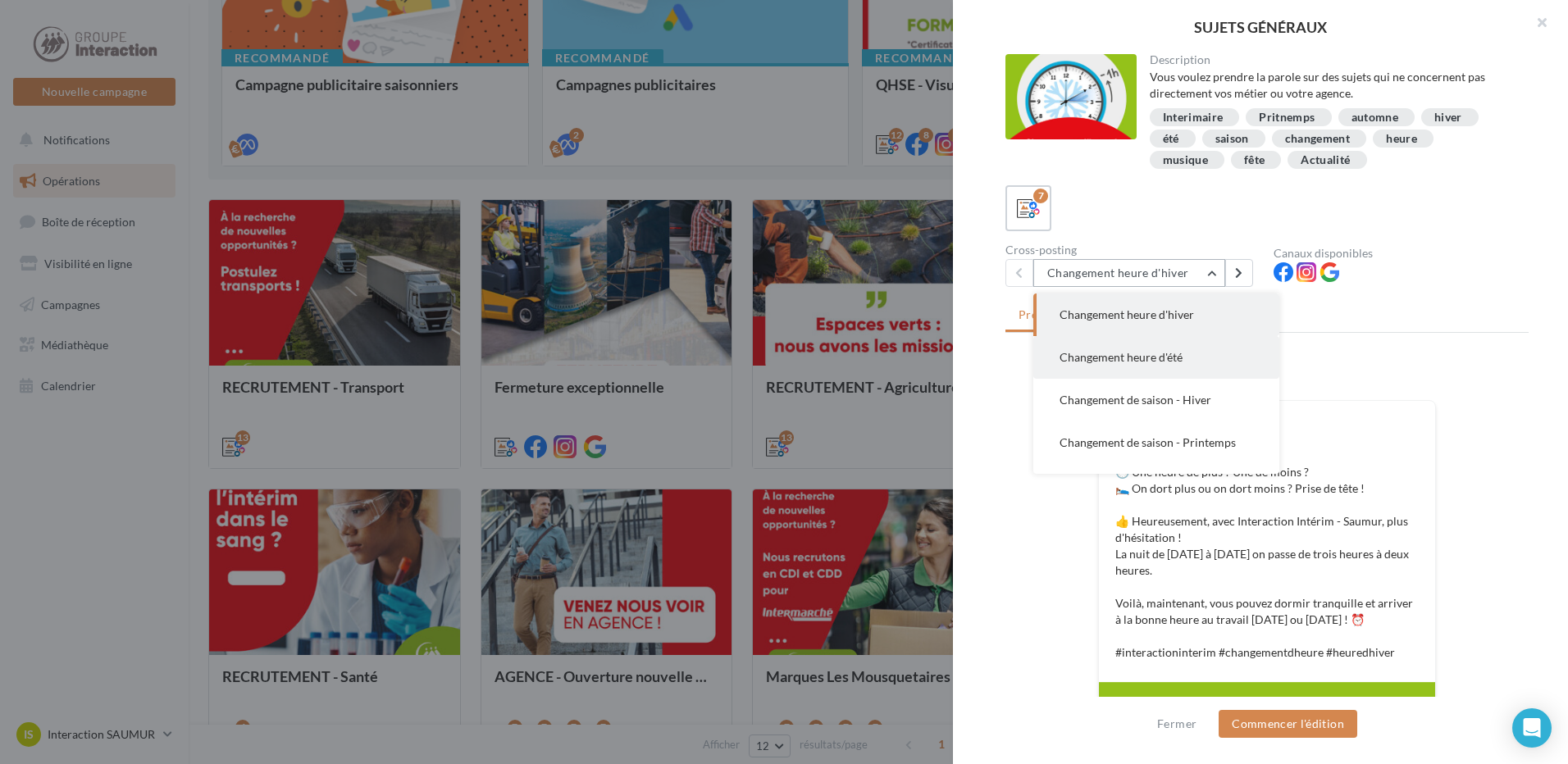
scroll to position [82, 0]
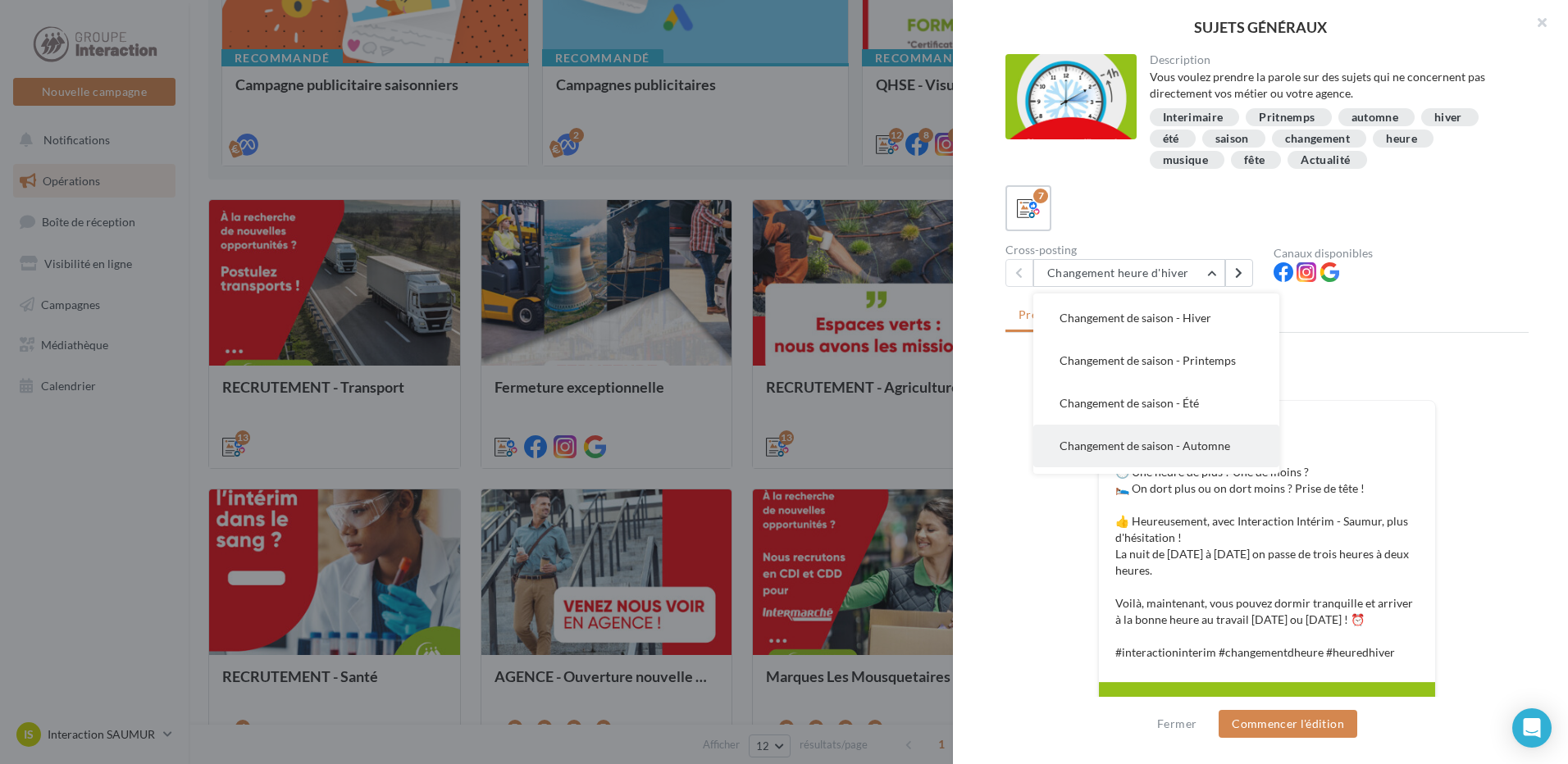
click at [1200, 434] on button "Changement de saison - Automne" at bounding box center [1157, 446] width 246 height 43
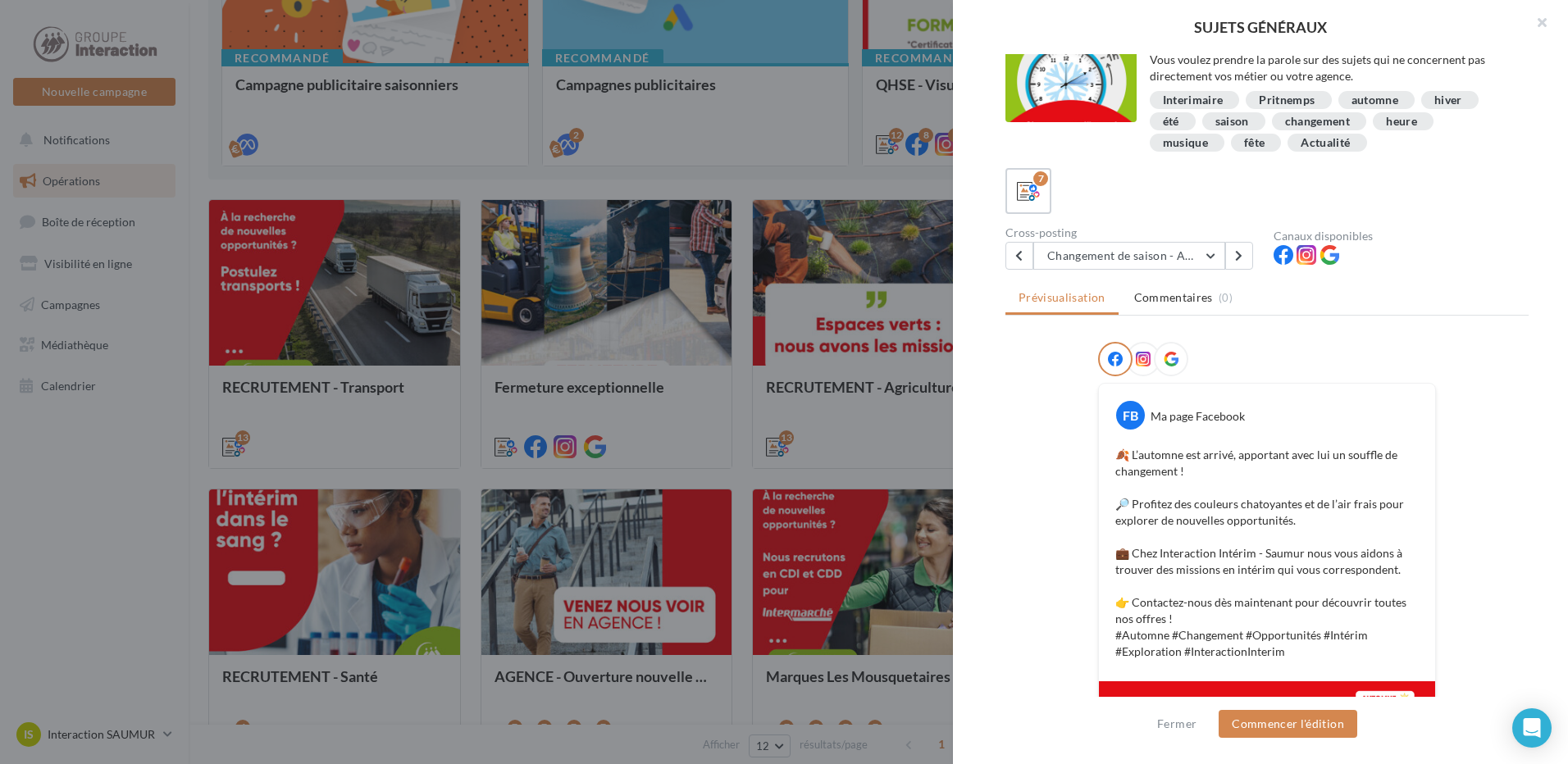
scroll to position [0, 0]
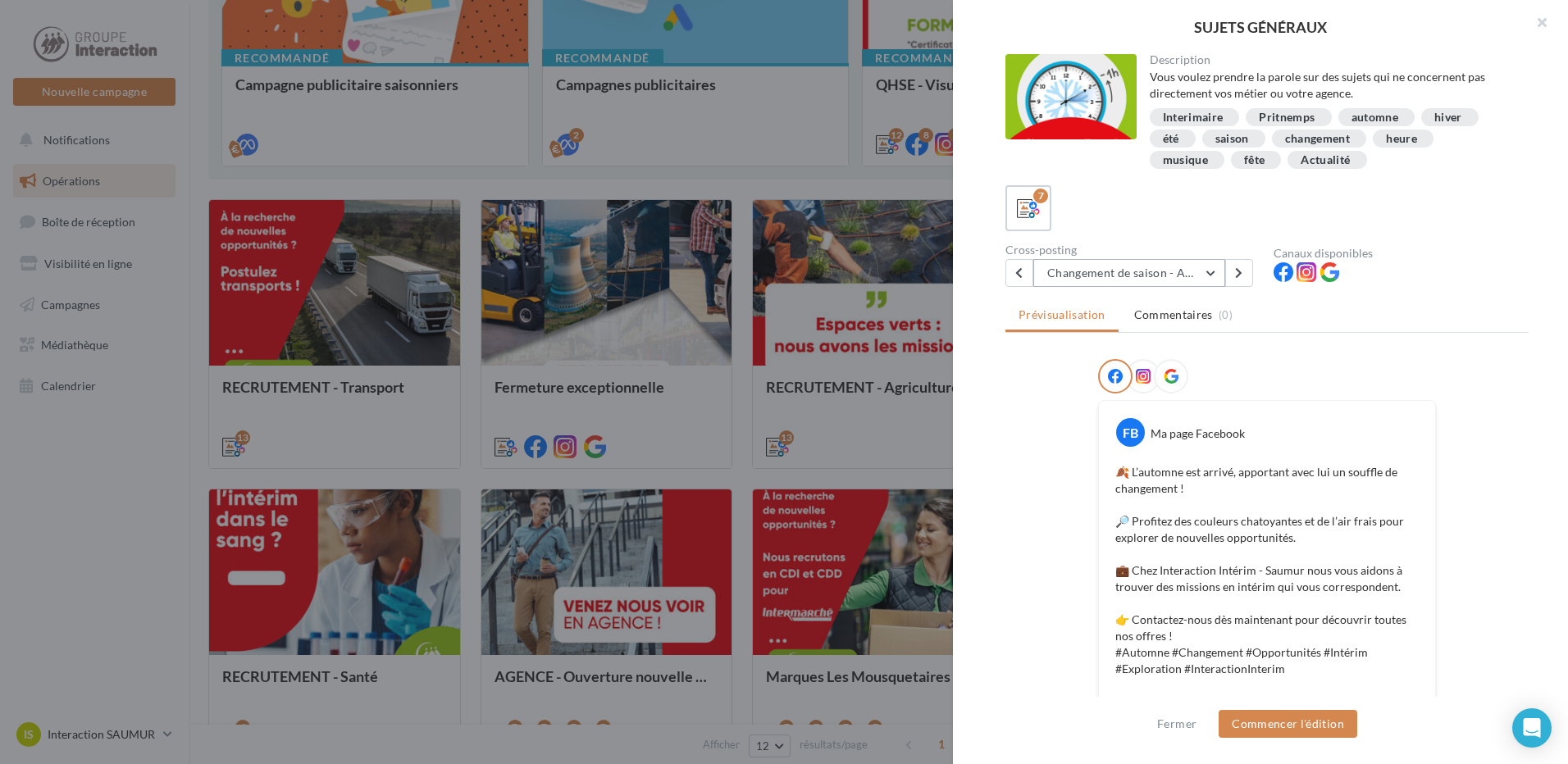
click at [1177, 269] on button "Changement de saison - Automne" at bounding box center [1130, 273] width 192 height 28
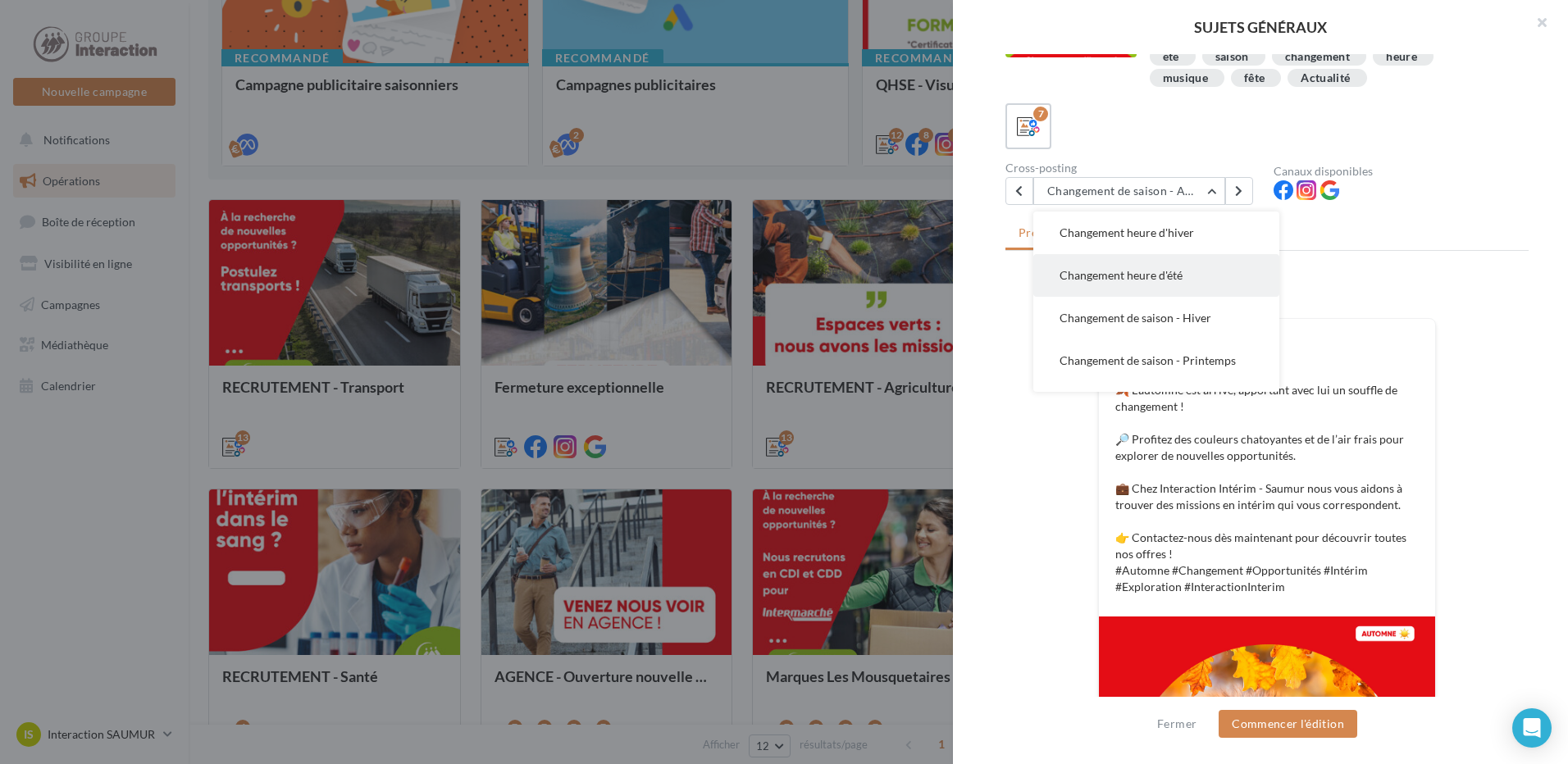
click at [1195, 275] on button "Changement heure d'été" at bounding box center [1157, 276] width 246 height 43
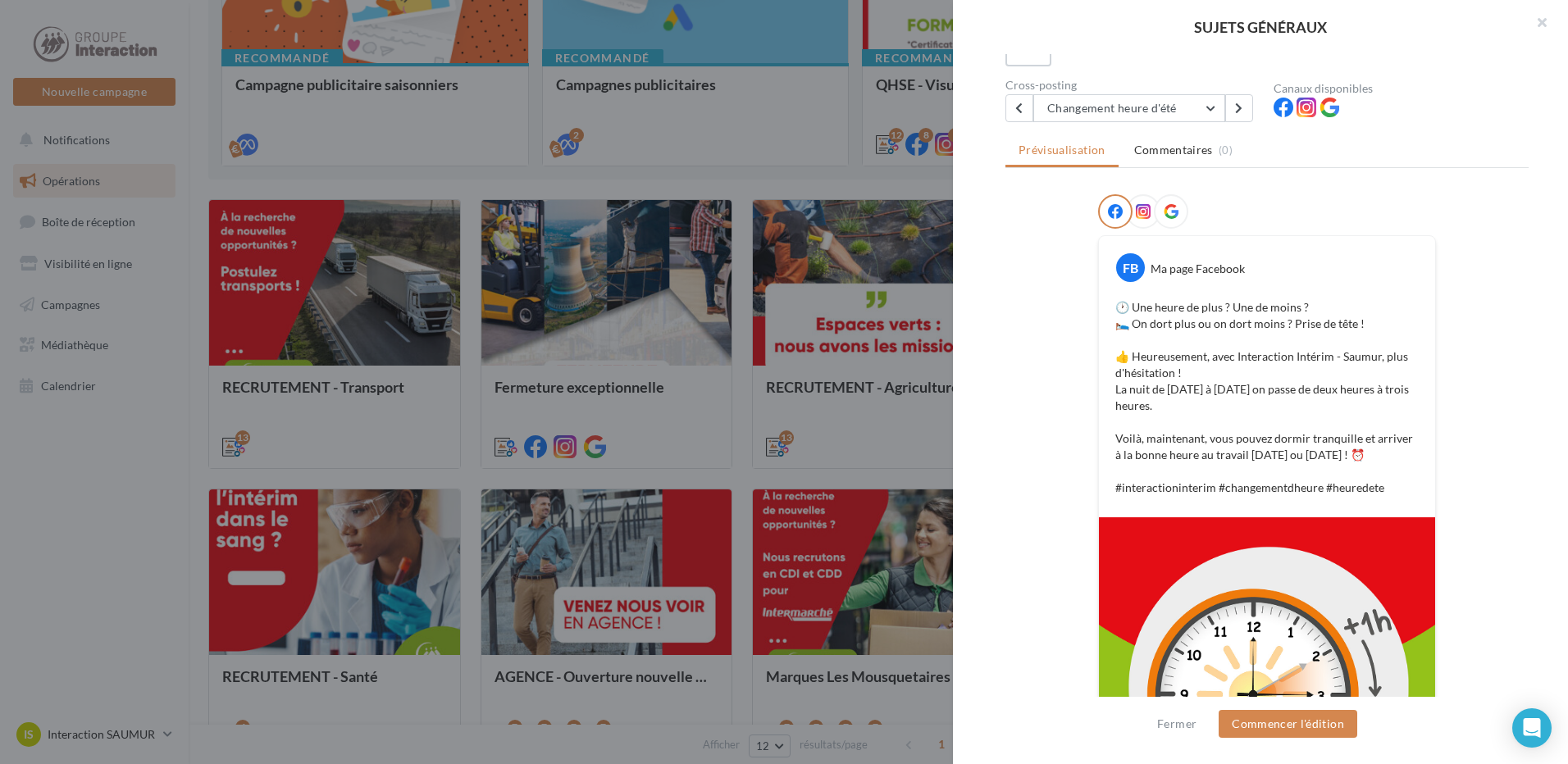
scroll to position [1, 0]
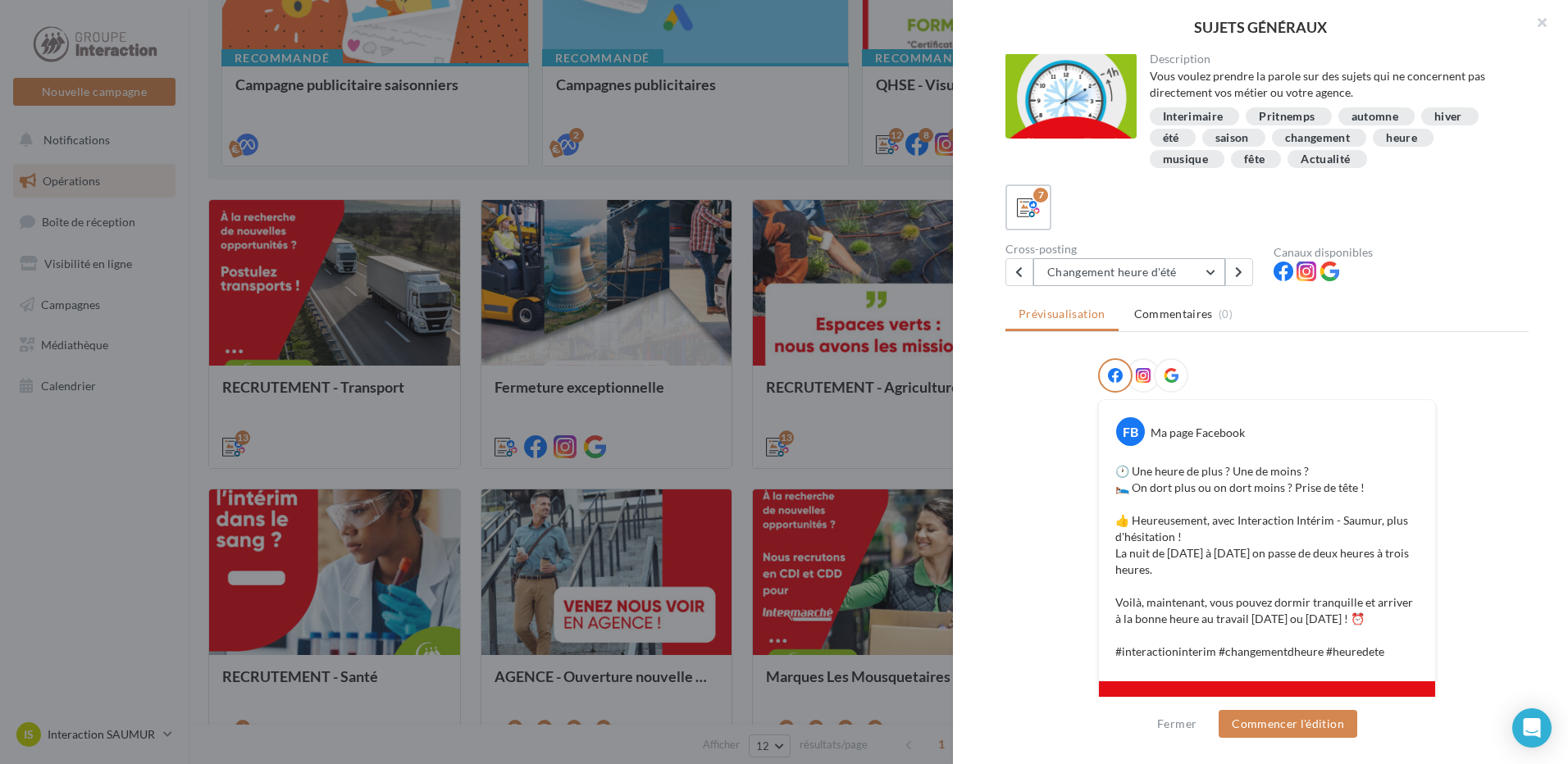
click at [1170, 269] on button "Changement heure d'été" at bounding box center [1130, 272] width 192 height 28
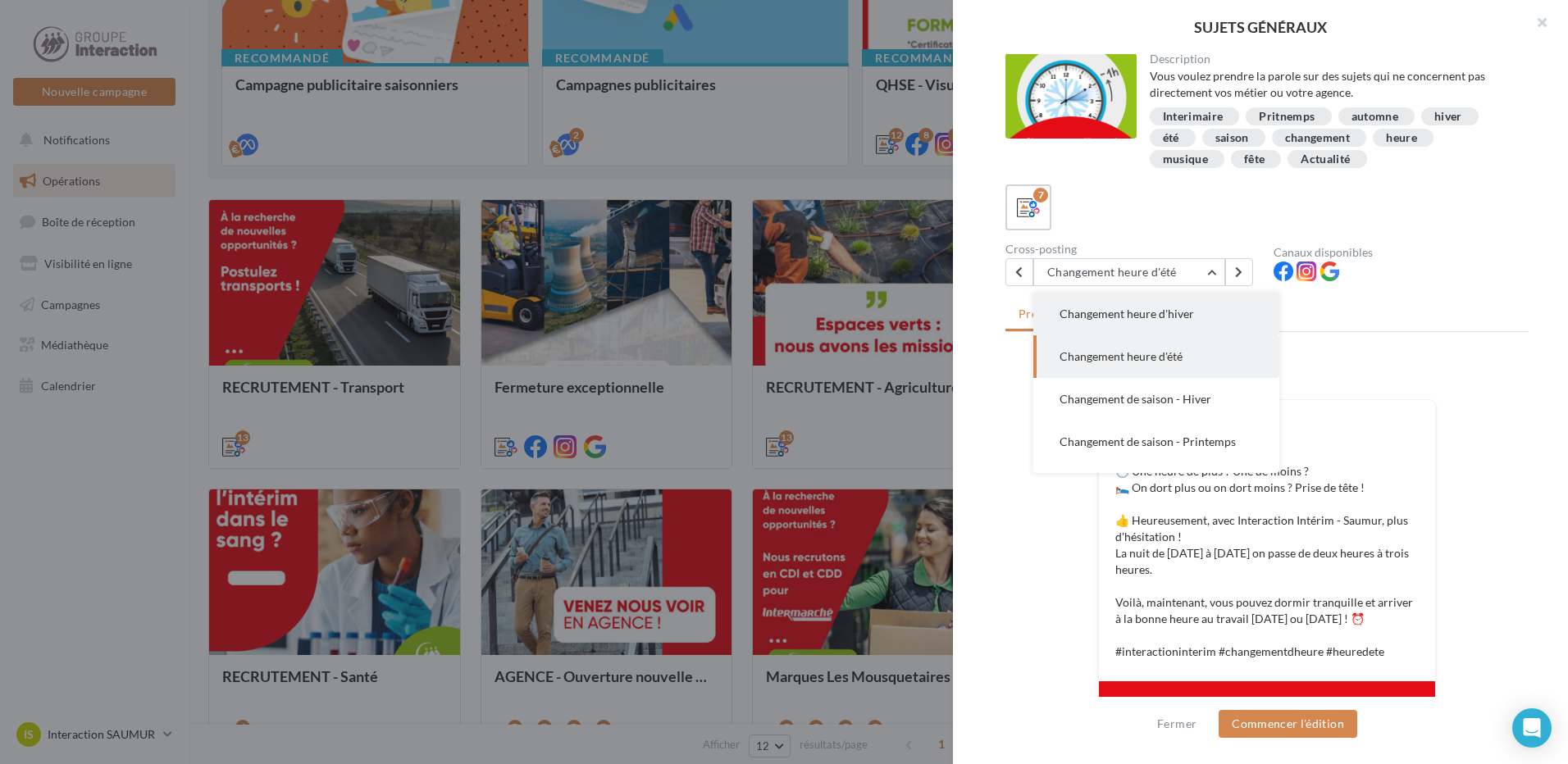
click at [1161, 321] on button "Changement heure d'hiver" at bounding box center [1157, 314] width 246 height 43
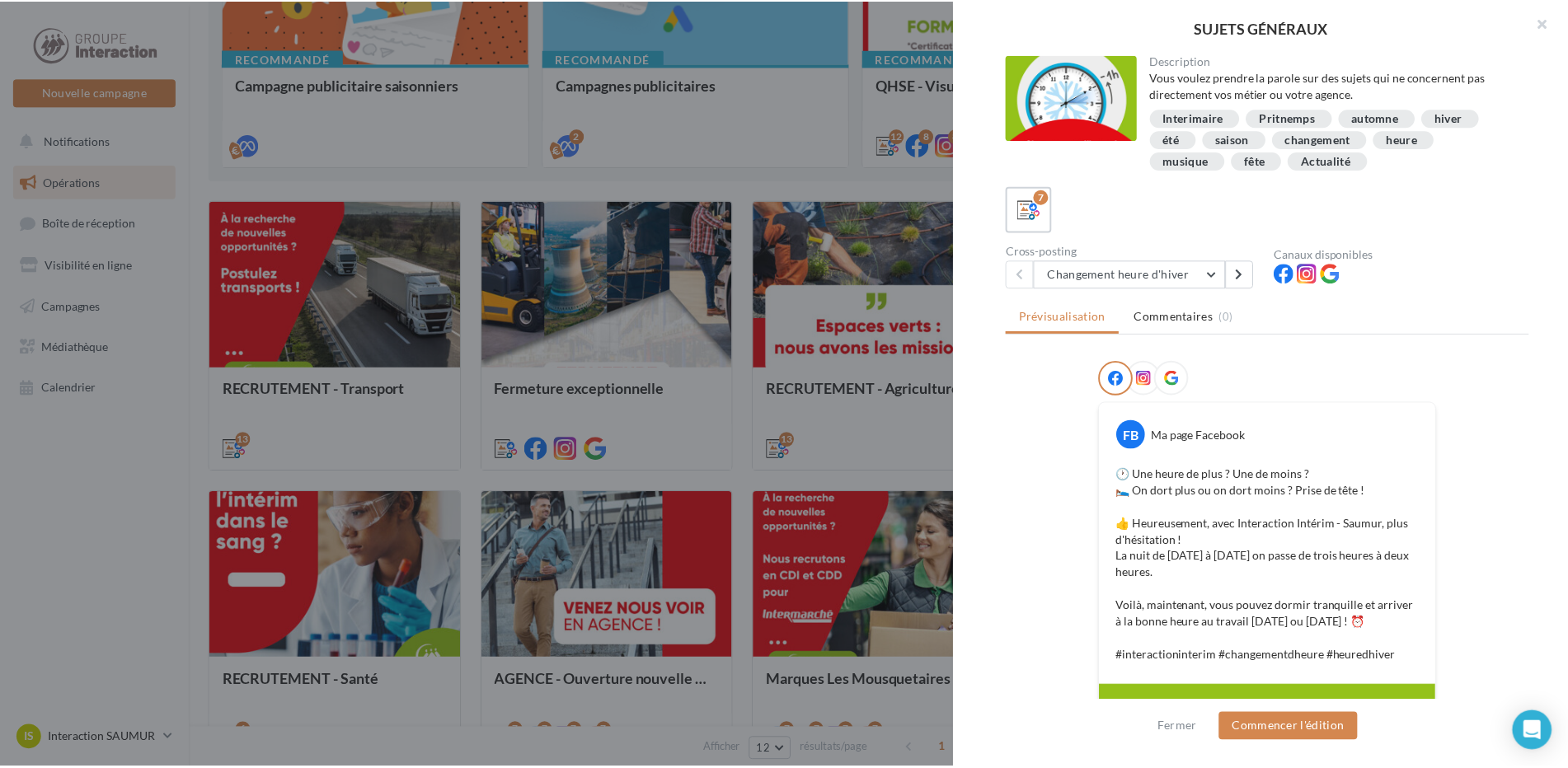
scroll to position [330, 0]
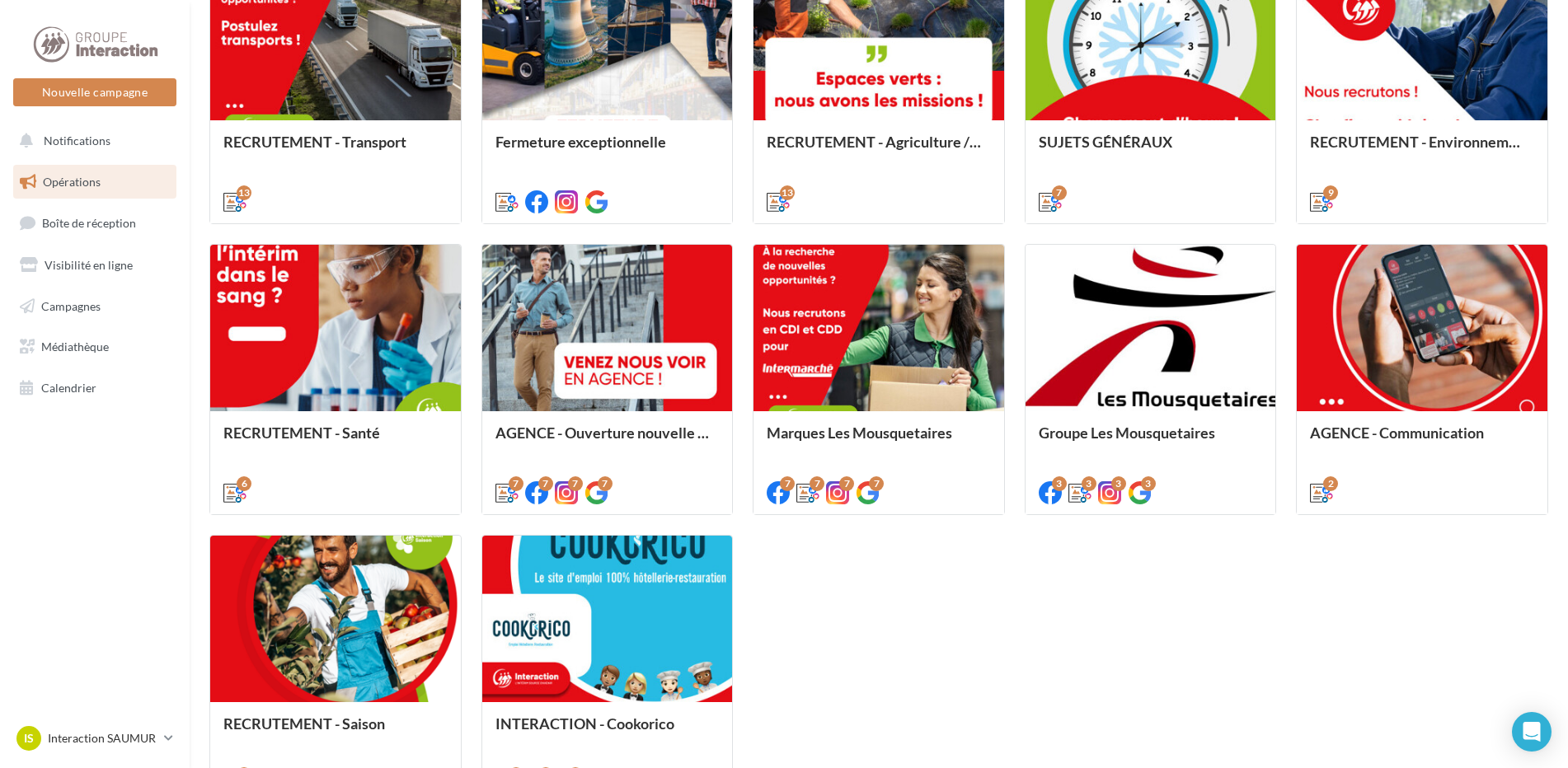
scroll to position [742, 0]
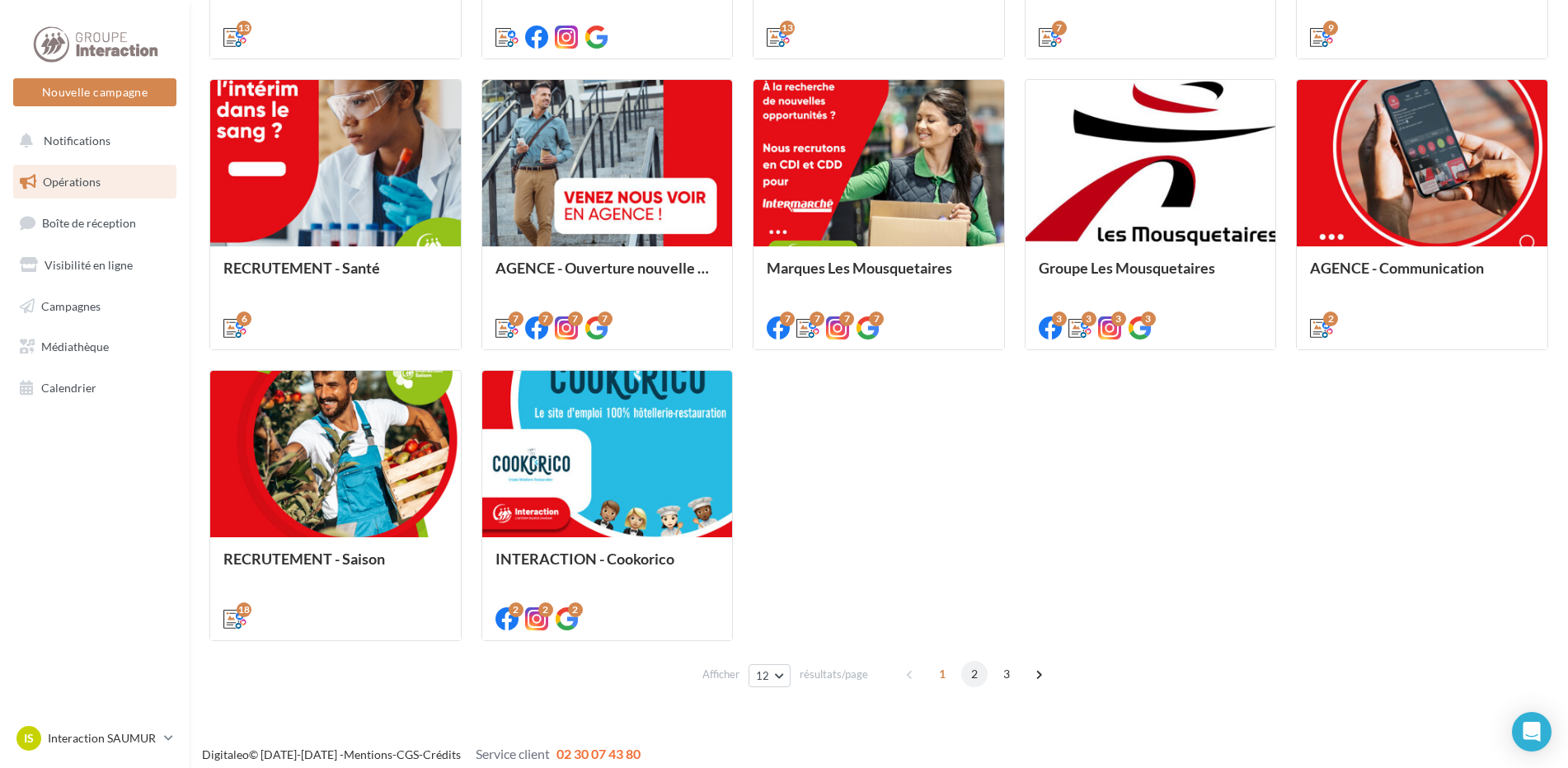
click at [968, 673] on span "2" at bounding box center [974, 674] width 26 height 26
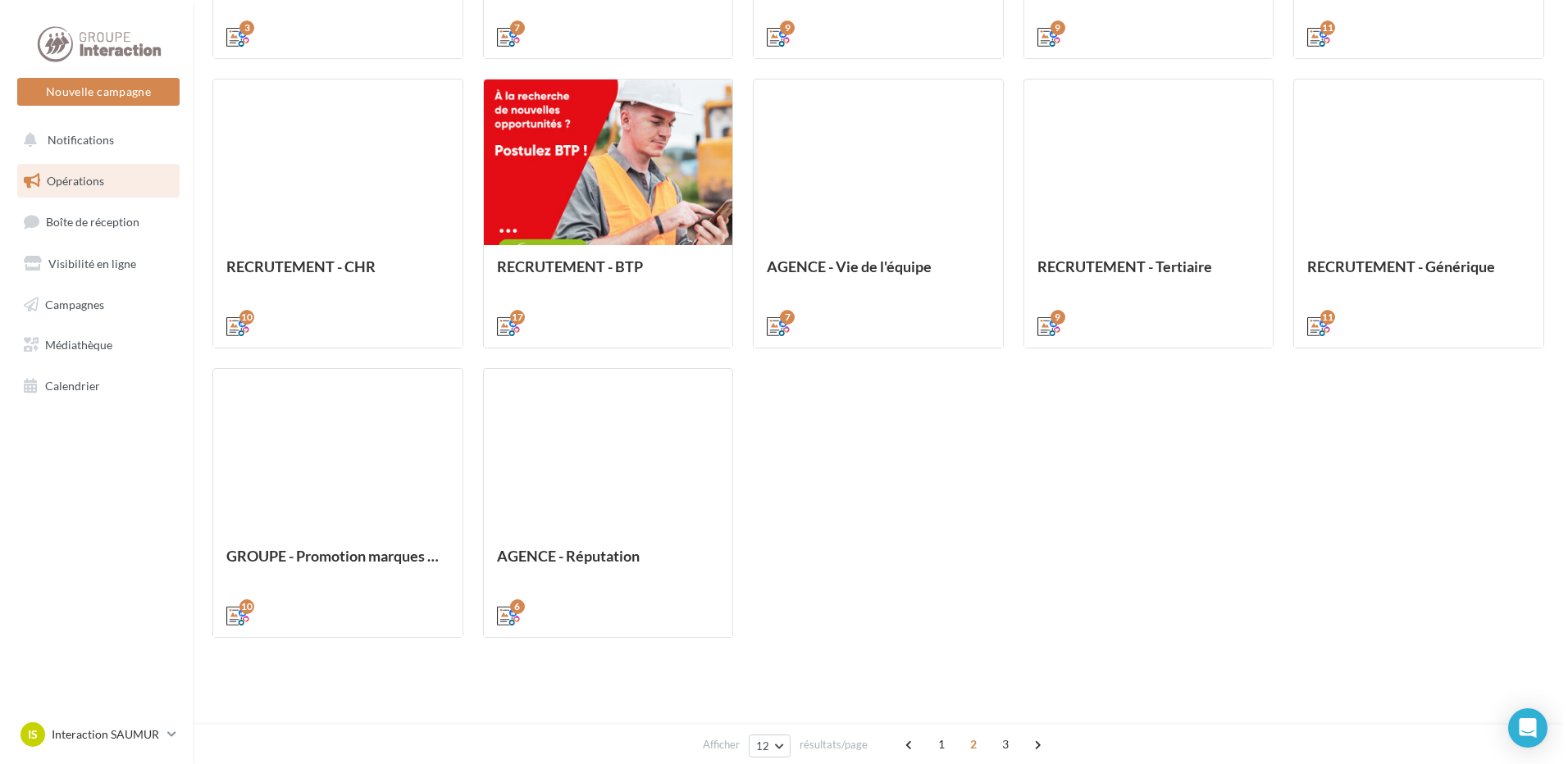
scroll to position [462, 0]
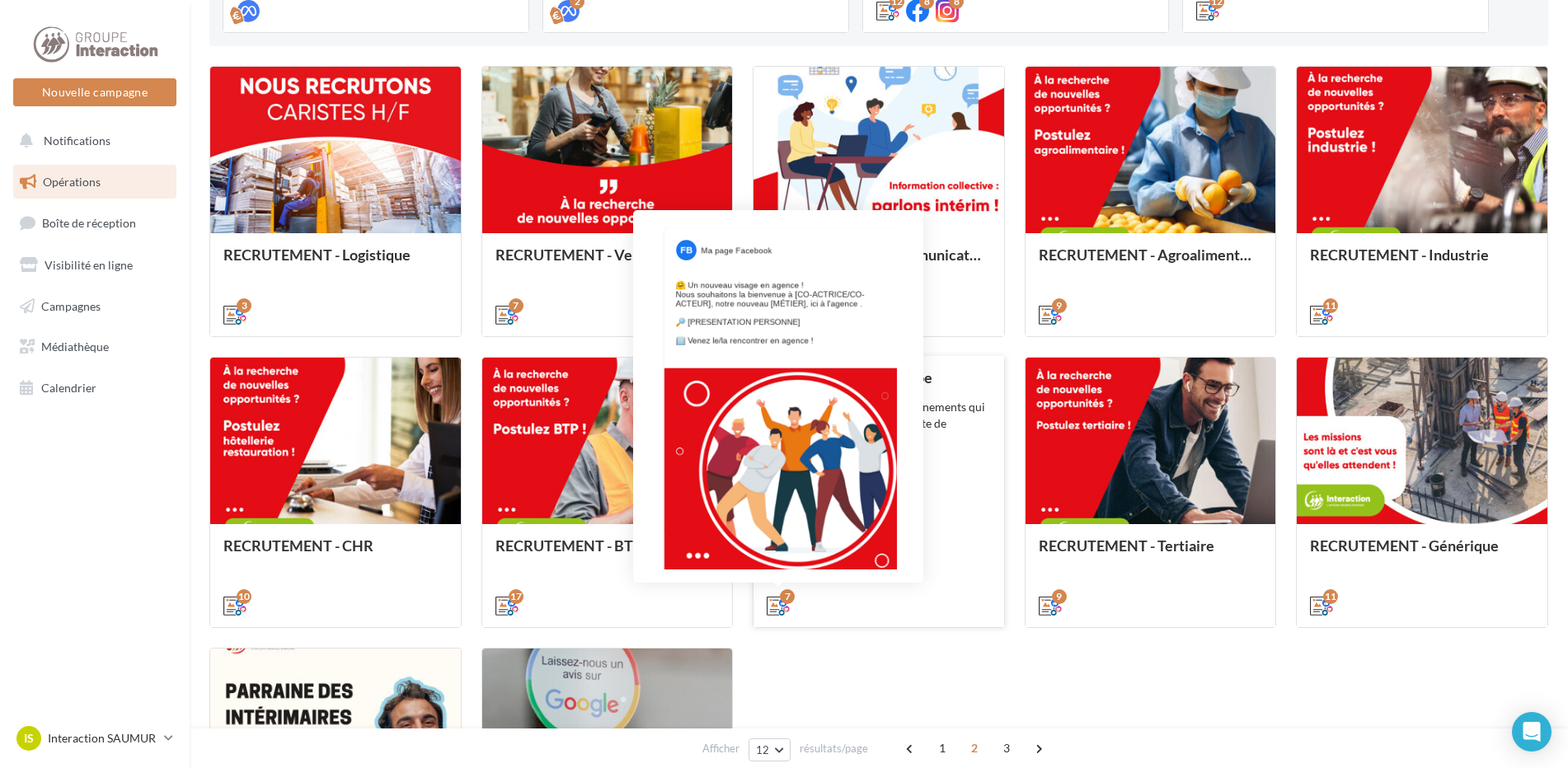
click at [790, 604] on div "7" at bounding box center [788, 597] width 15 height 15
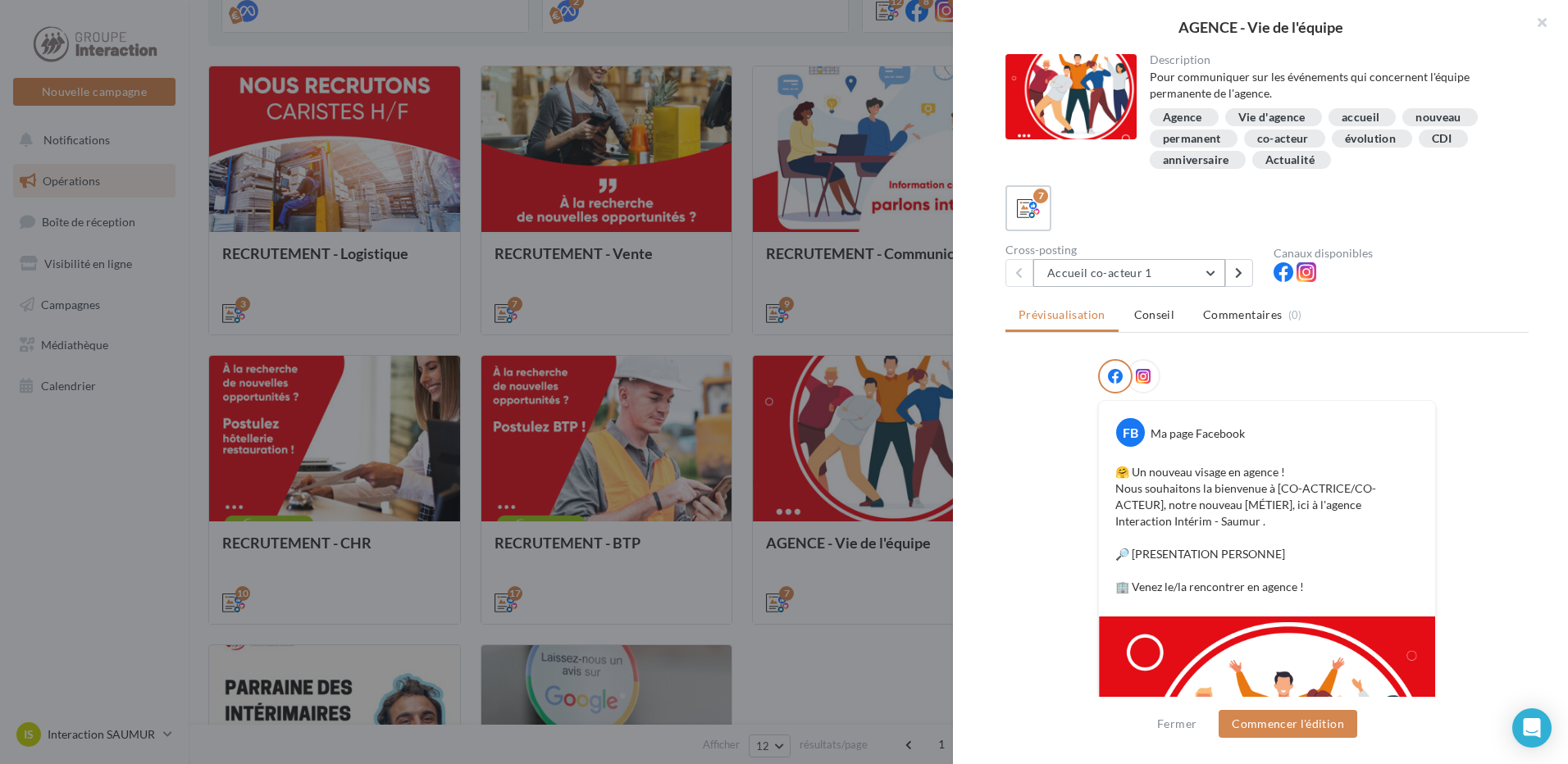
click at [1170, 270] on button "Accueil co-acteur 1" at bounding box center [1130, 273] width 192 height 28
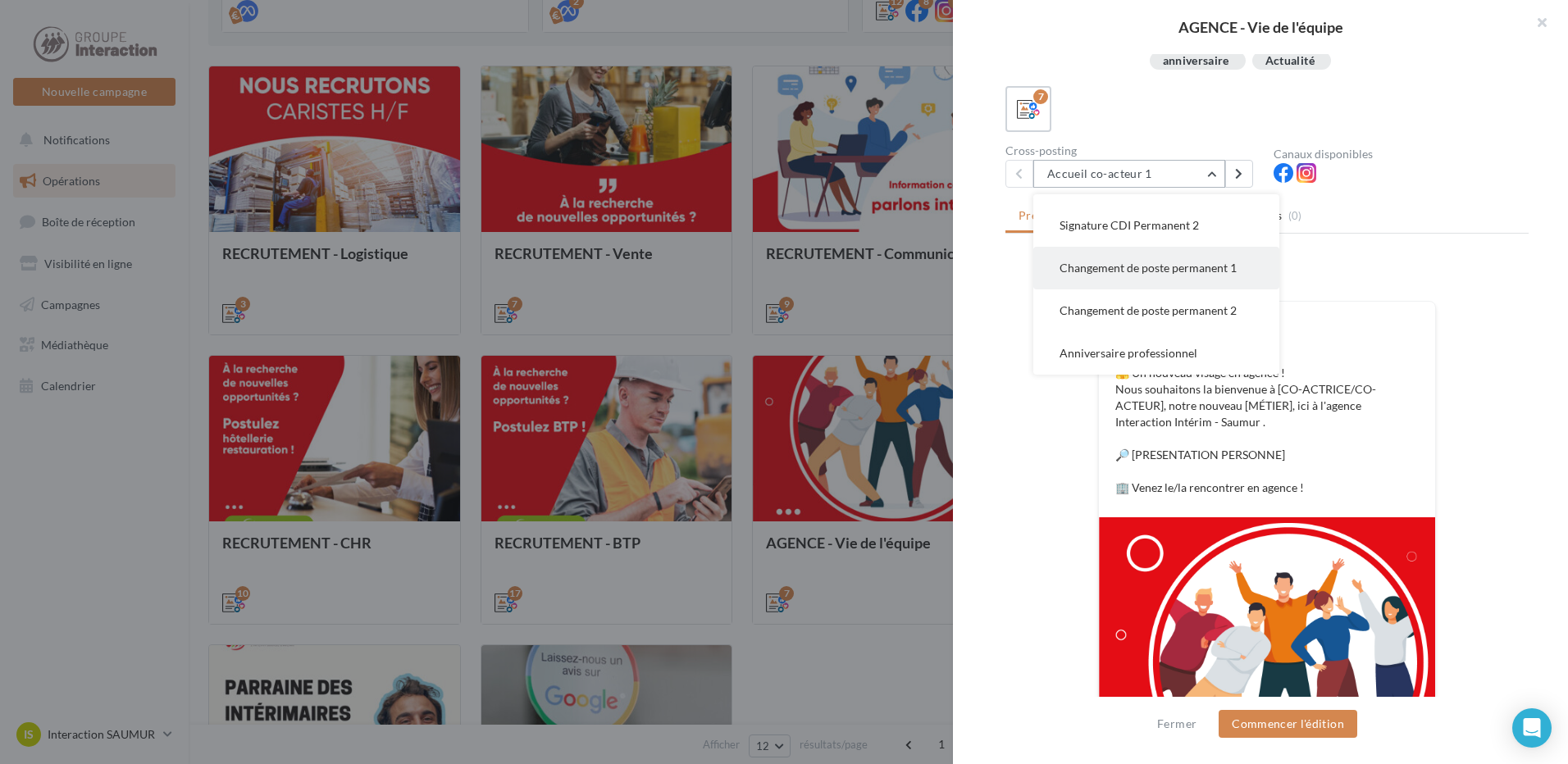
scroll to position [17, 0]
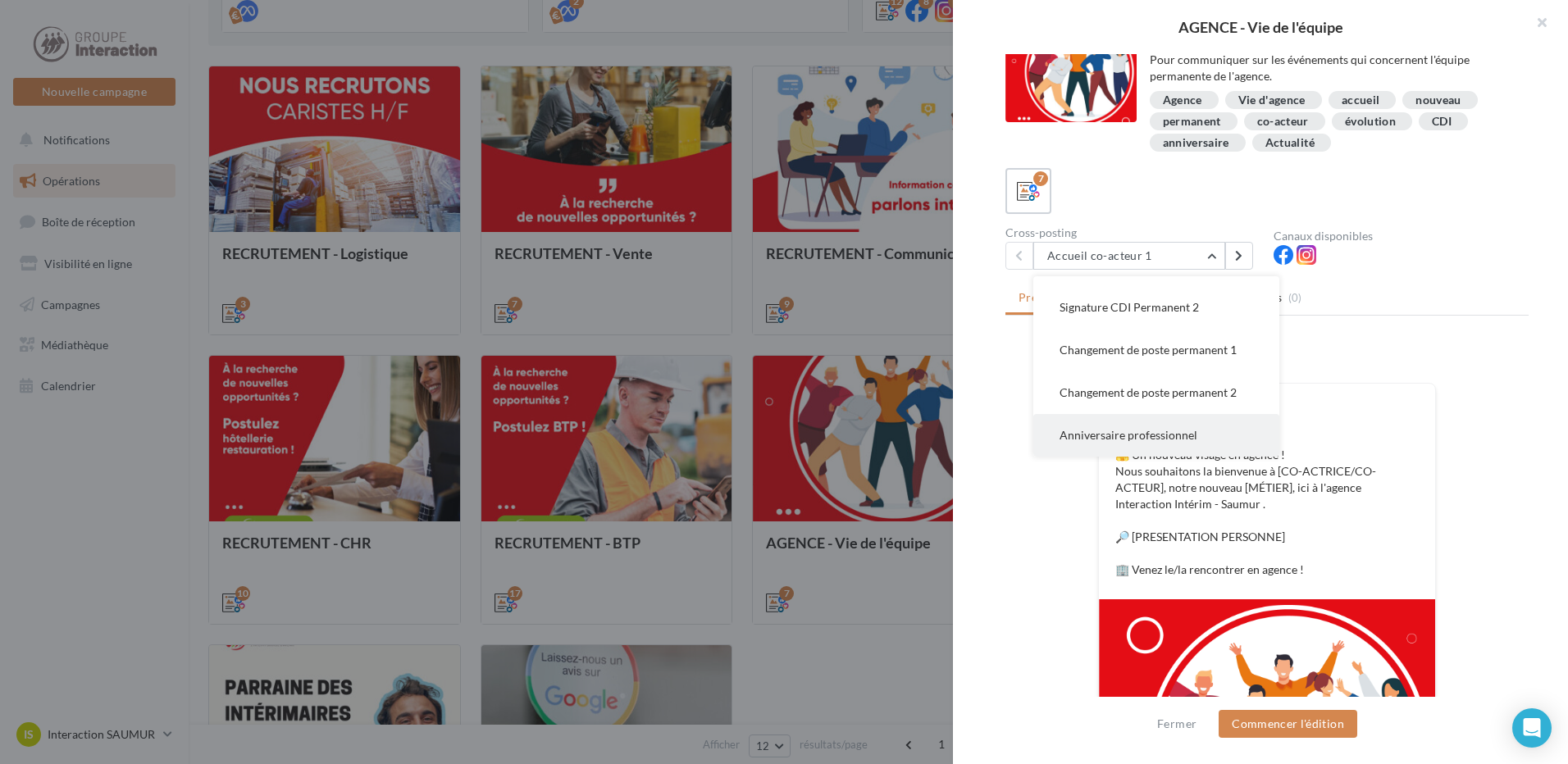
click at [1157, 437] on span "Anniversaire professionnel" at bounding box center [1129, 435] width 138 height 14
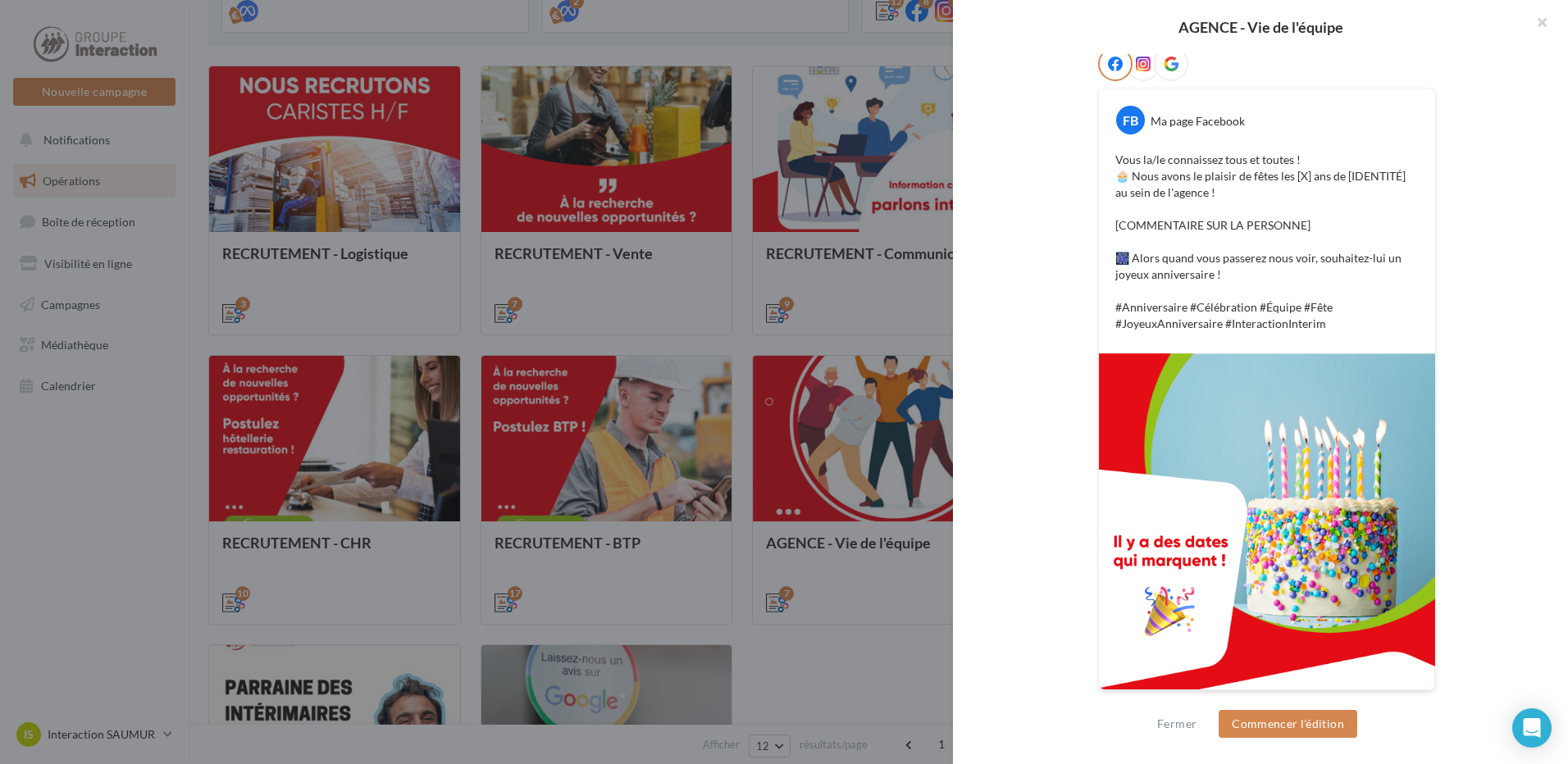
scroll to position [0, 0]
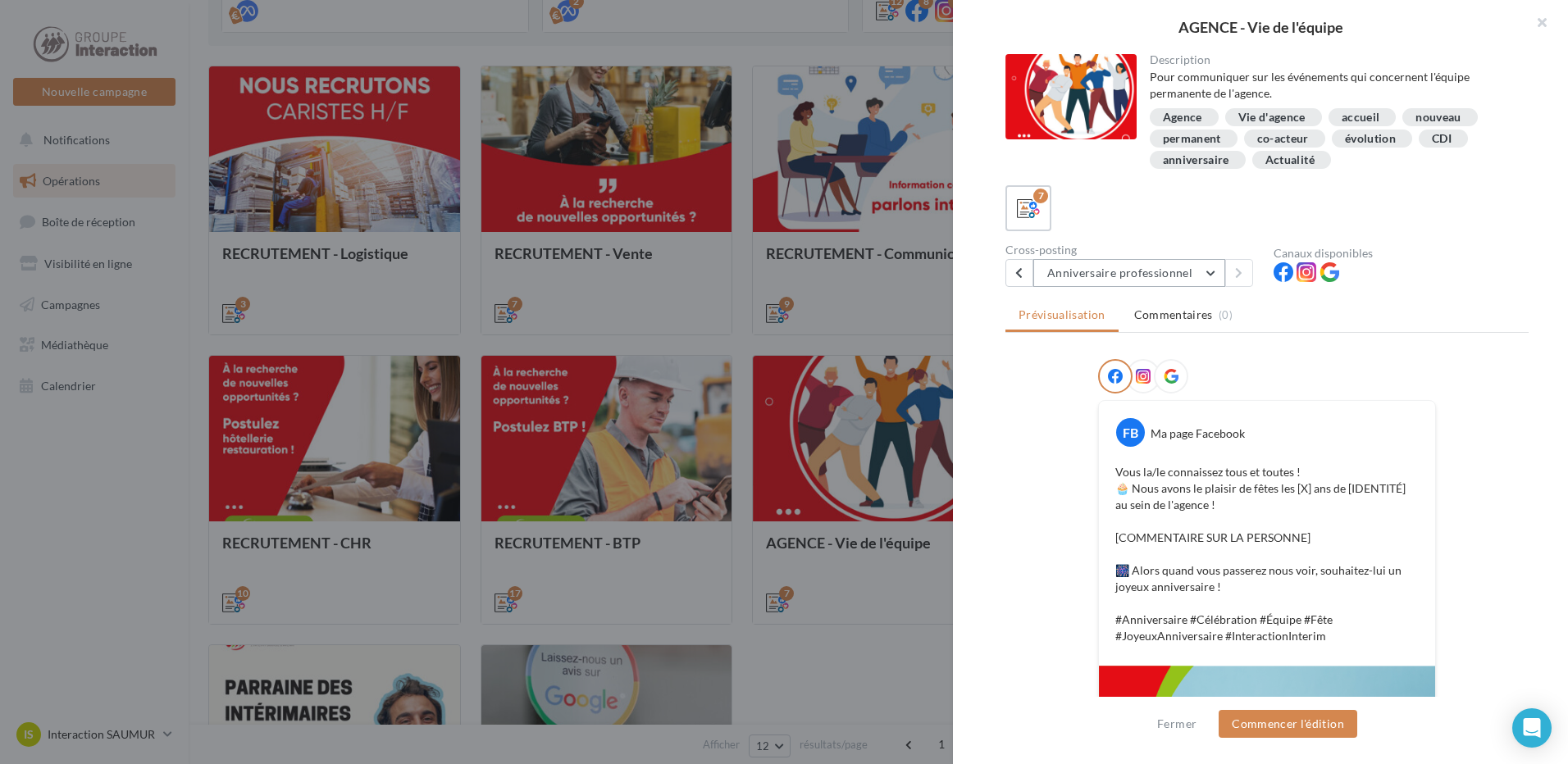
click at [1197, 268] on button "Anniversaire professionnel" at bounding box center [1130, 273] width 192 height 28
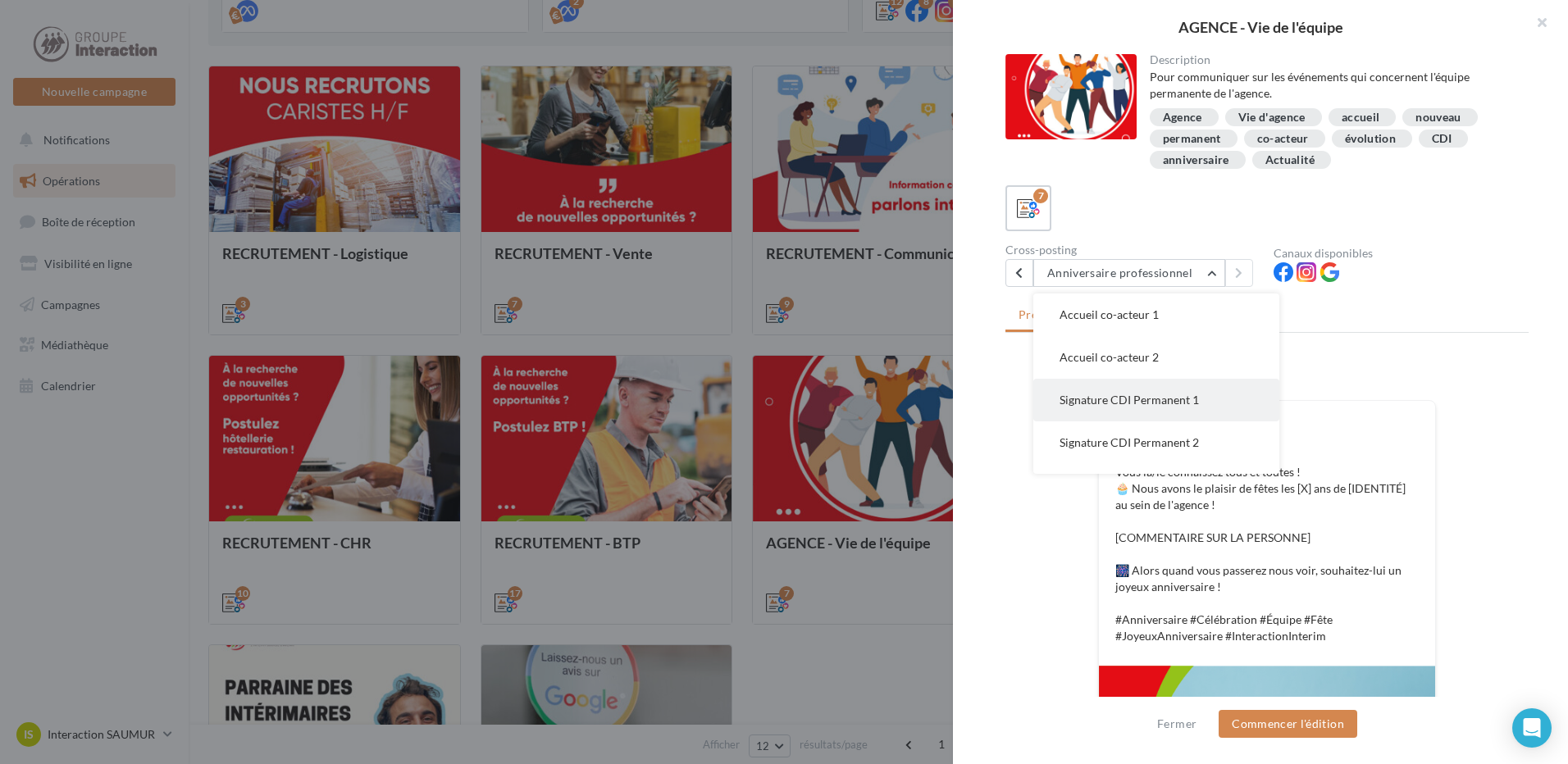
click at [1140, 396] on span "Signature CDI Permanent 1" at bounding box center [1129, 399] width 139 height 14
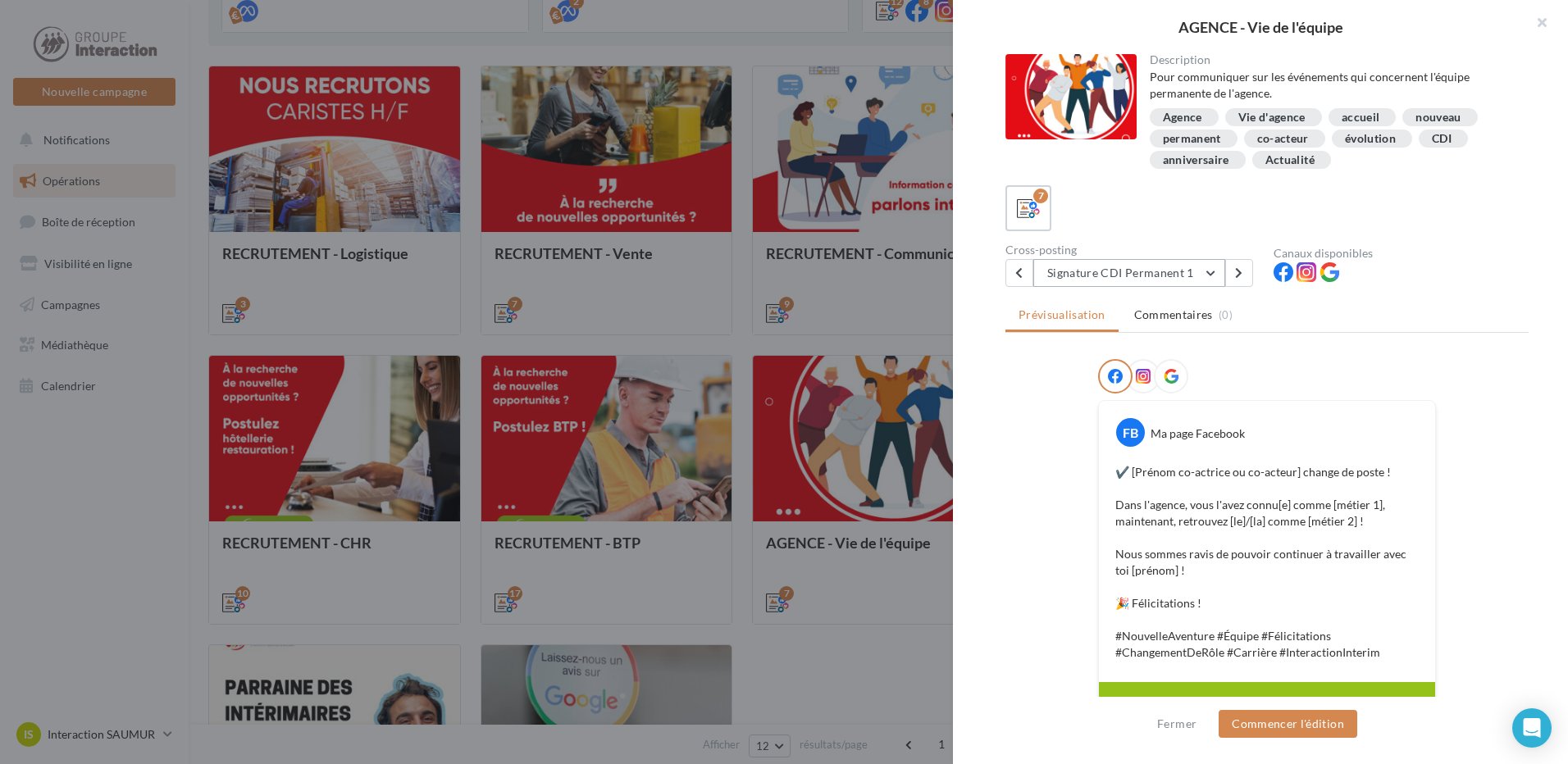
click at [1194, 271] on button "Signature CDI Permanent 1" at bounding box center [1130, 273] width 192 height 28
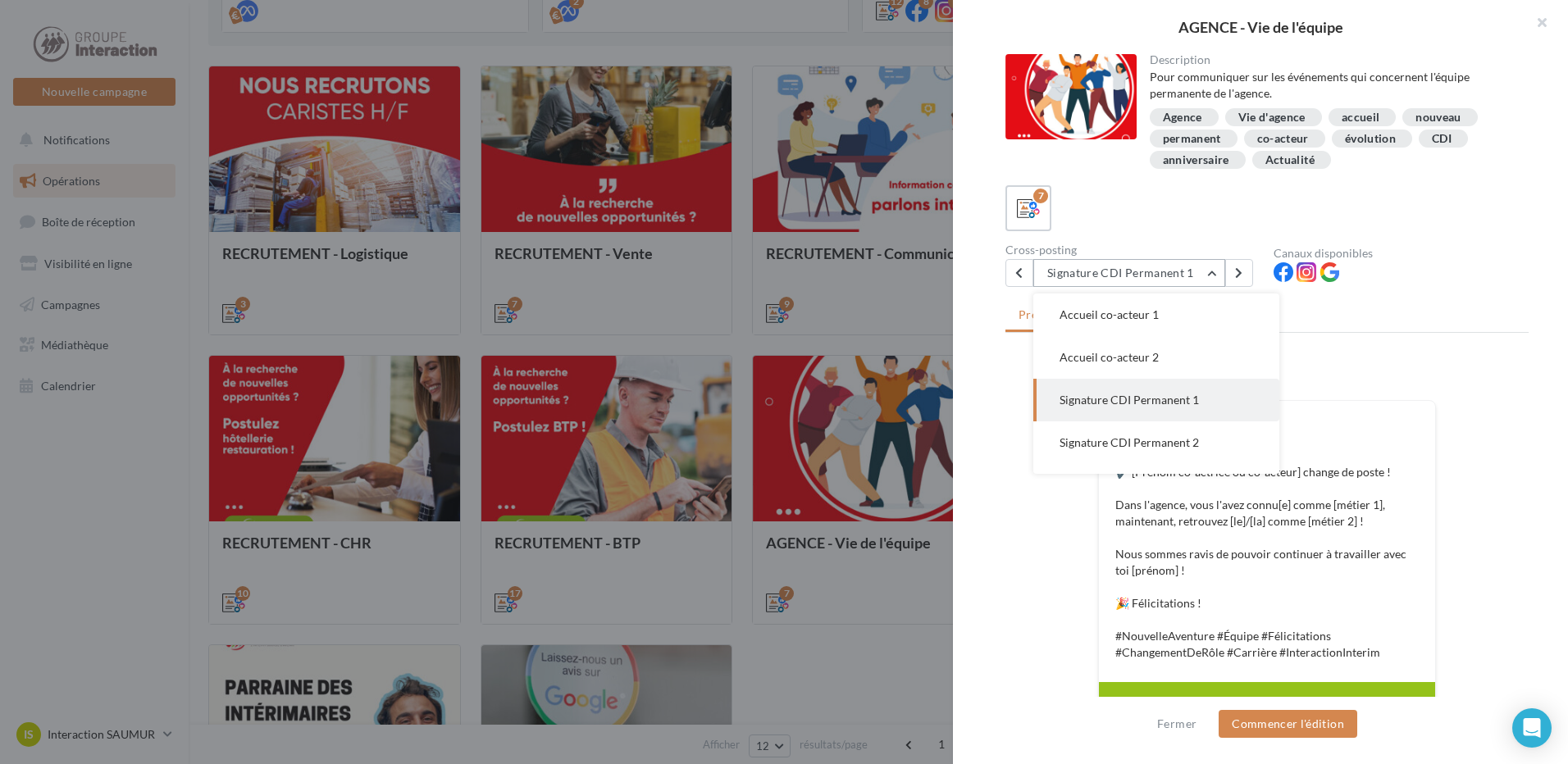
scroll to position [43, 0]
click at [1209, 394] on button "Signature CDI Permanent 2" at bounding box center [1157, 400] width 246 height 43
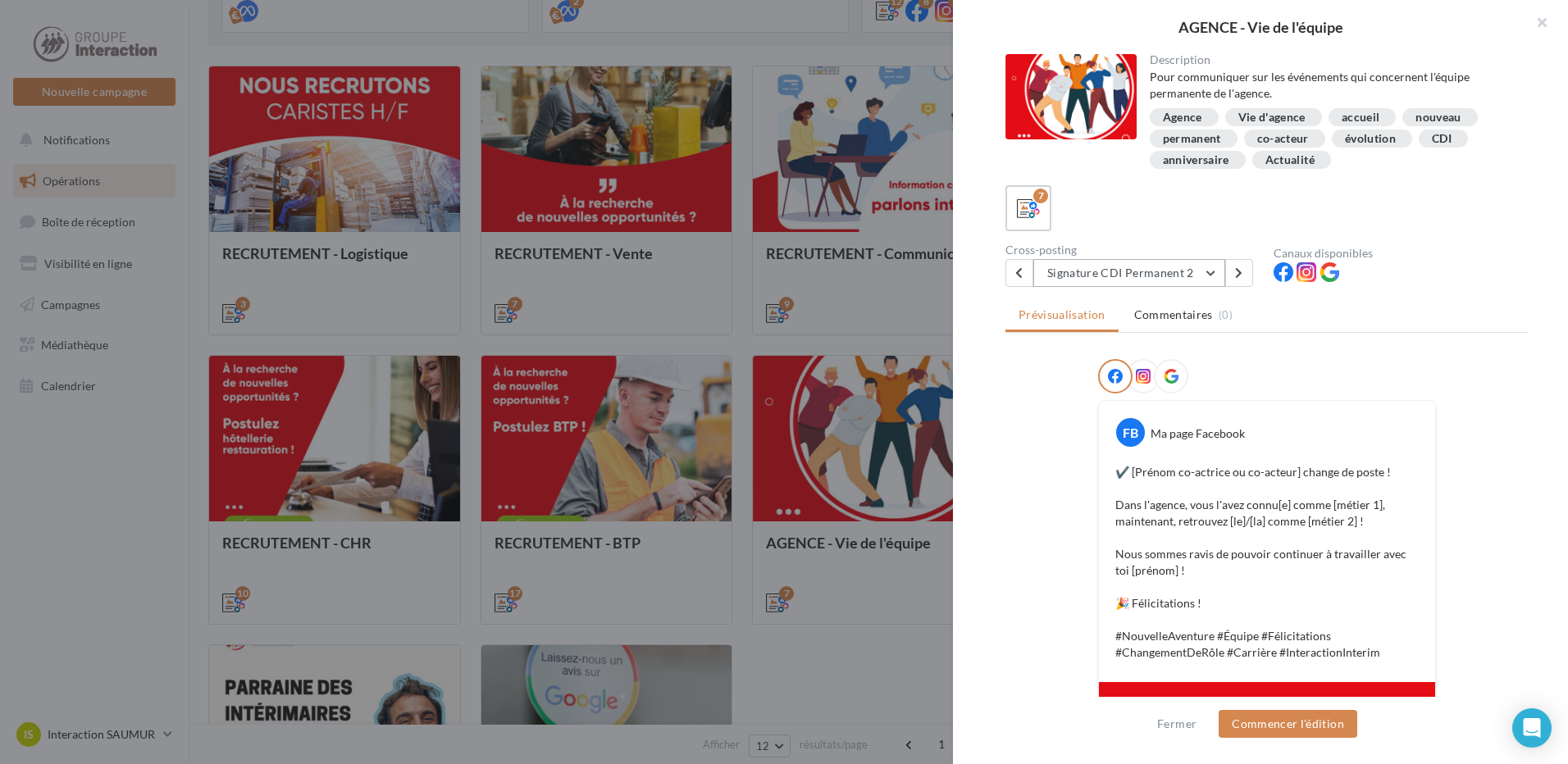
click at [1178, 274] on button "Signature CDI Permanent 2" at bounding box center [1130, 273] width 192 height 28
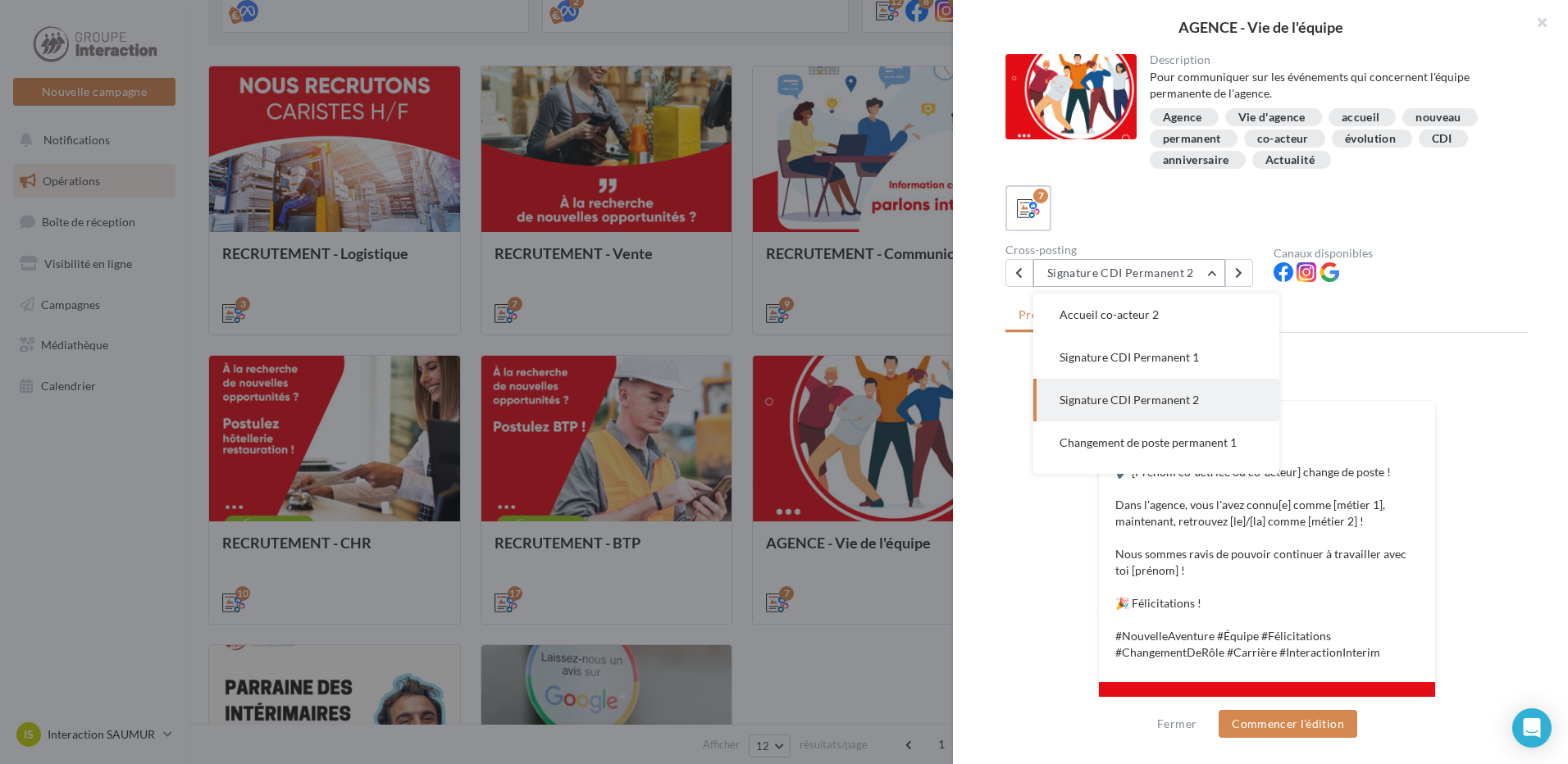
scroll to position [85, 0]
click at [1183, 401] on span "Changement de poste permanent 1" at bounding box center [1148, 399] width 177 height 14
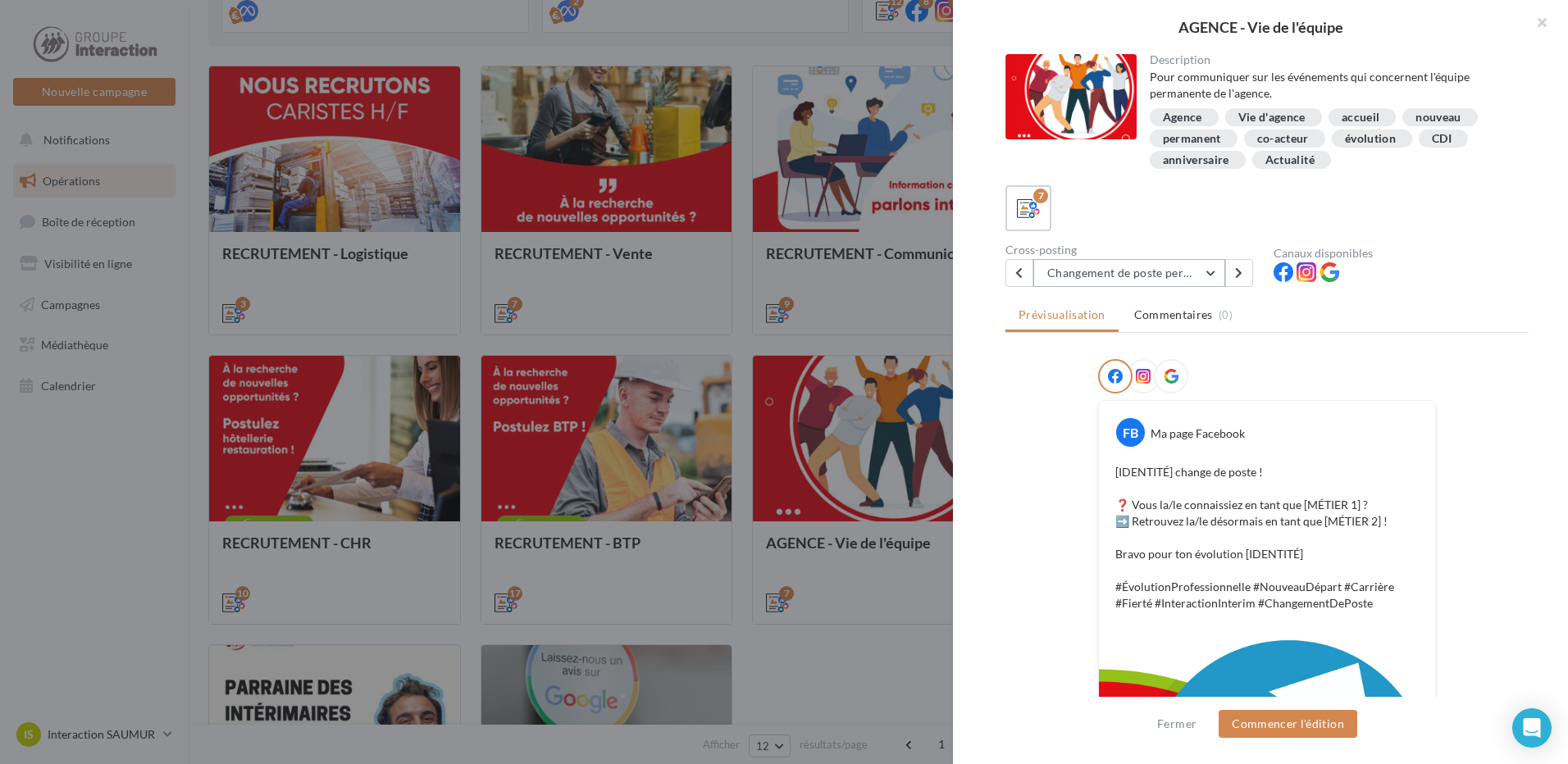
click at [1168, 275] on button "Changement de poste permanent 1" at bounding box center [1130, 273] width 192 height 28
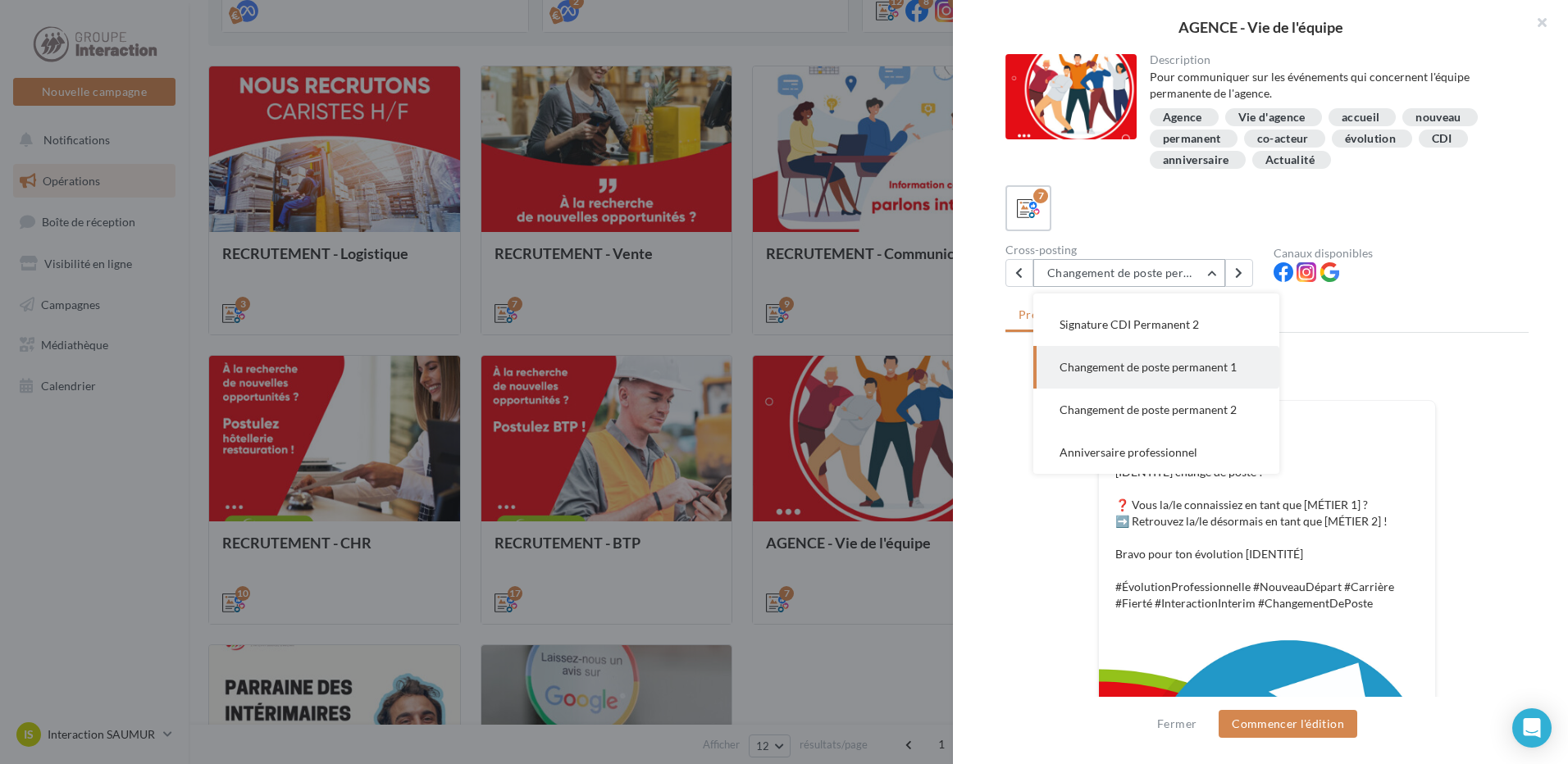
scroll to position [0, 0]
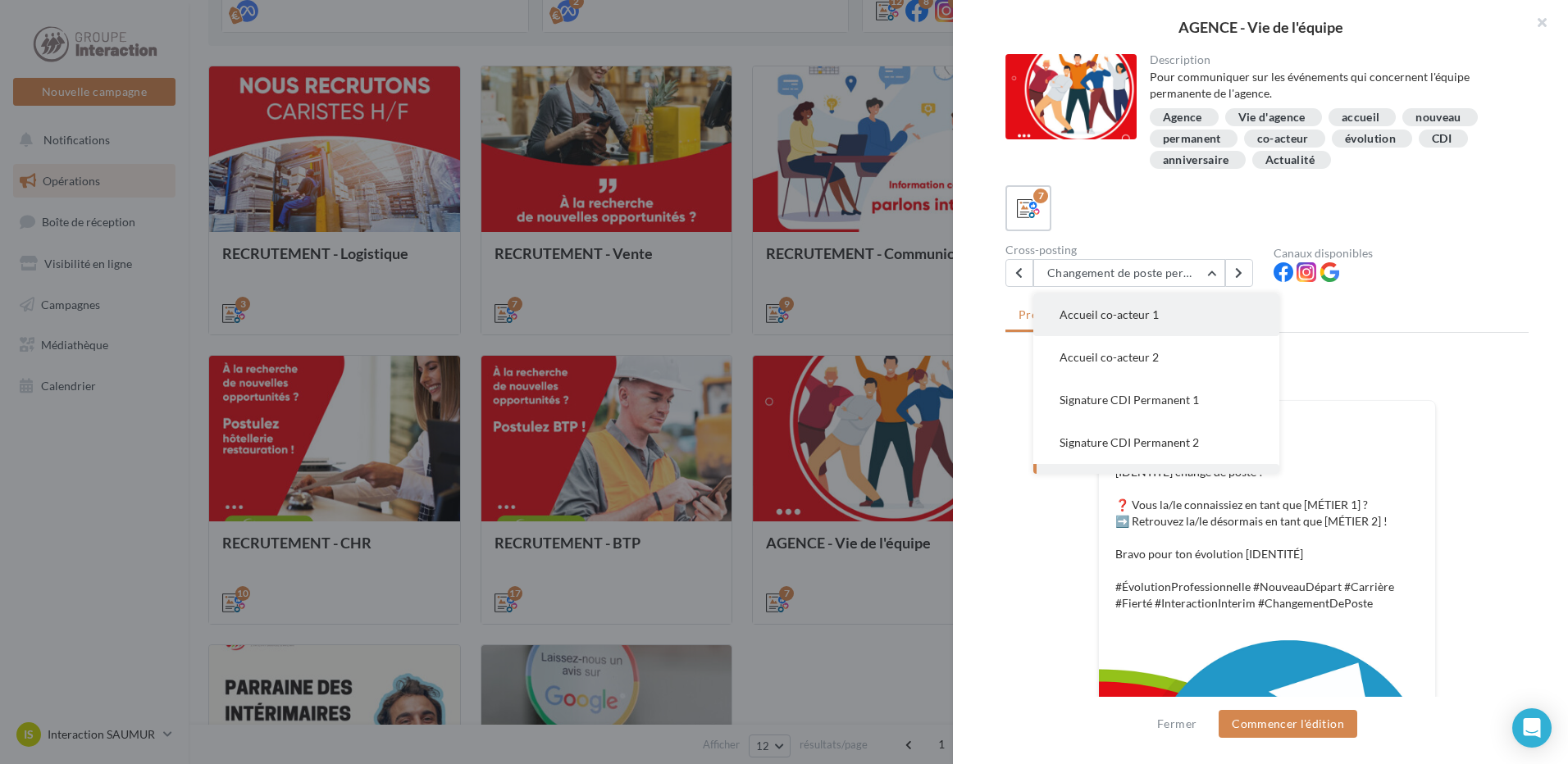
click at [1175, 323] on button "Accueil co-acteur 1" at bounding box center [1157, 315] width 246 height 43
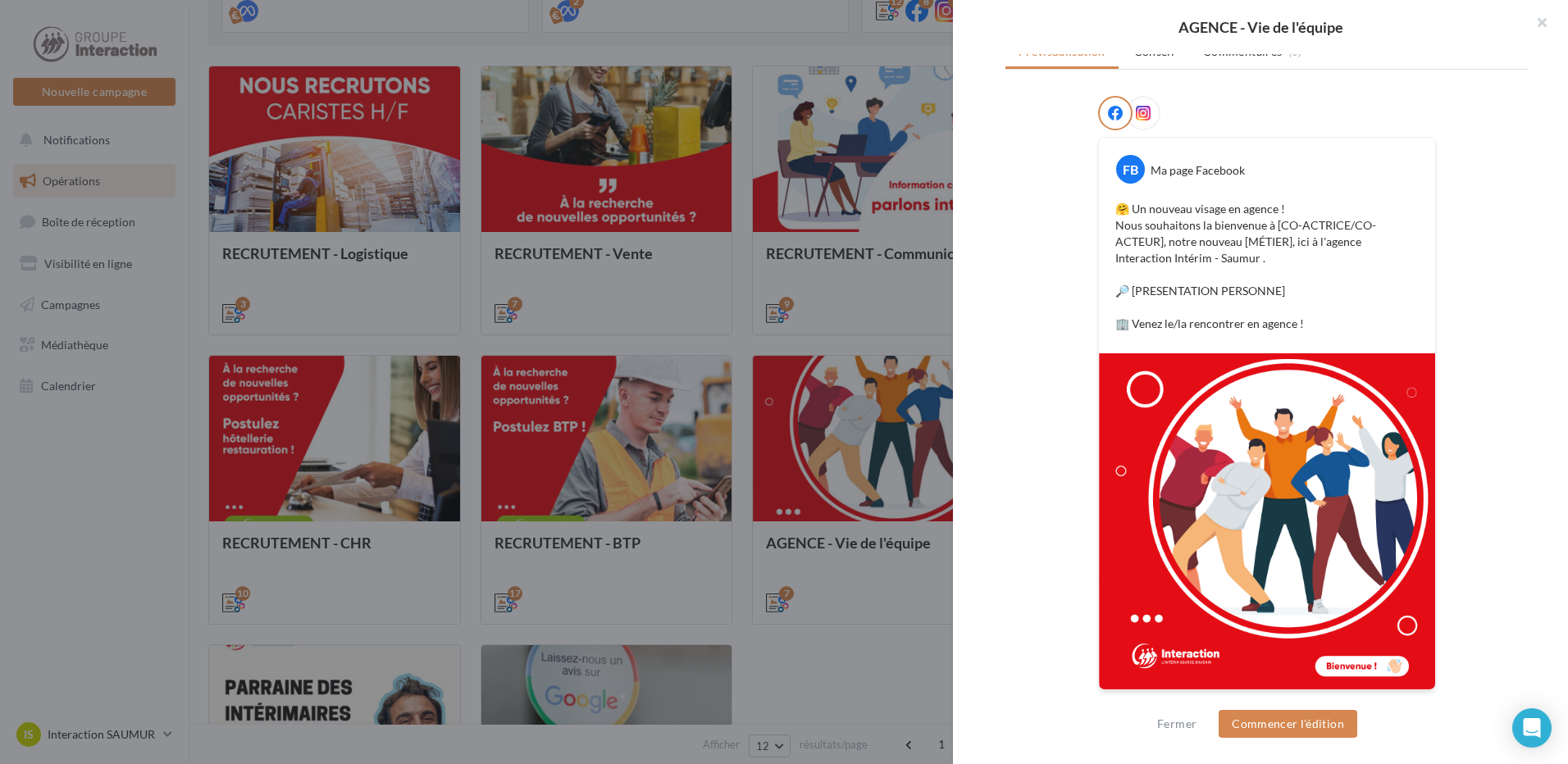
scroll to position [99, 0]
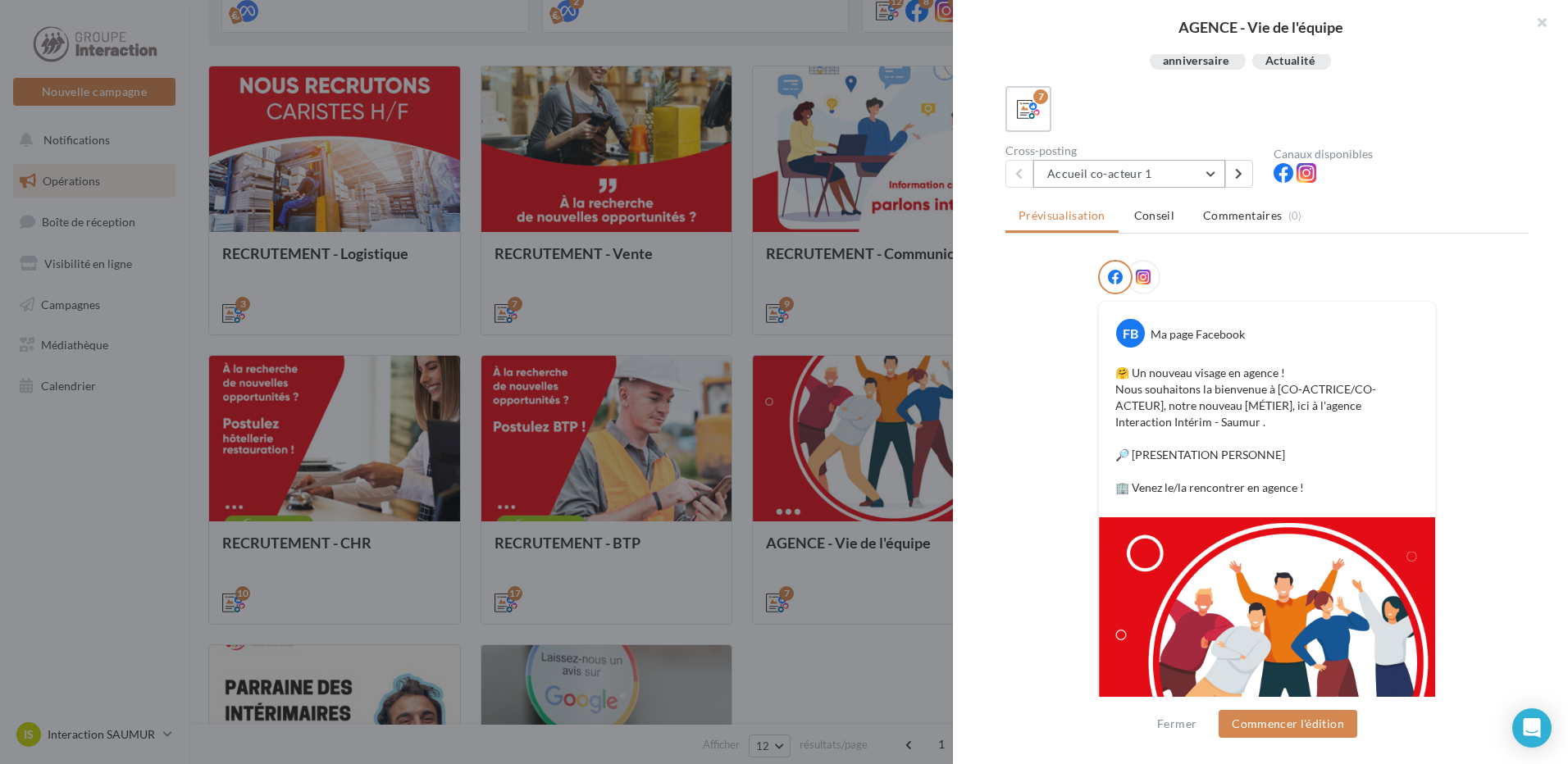
click at [1185, 173] on button "Accueil co-acteur 1" at bounding box center [1130, 174] width 192 height 28
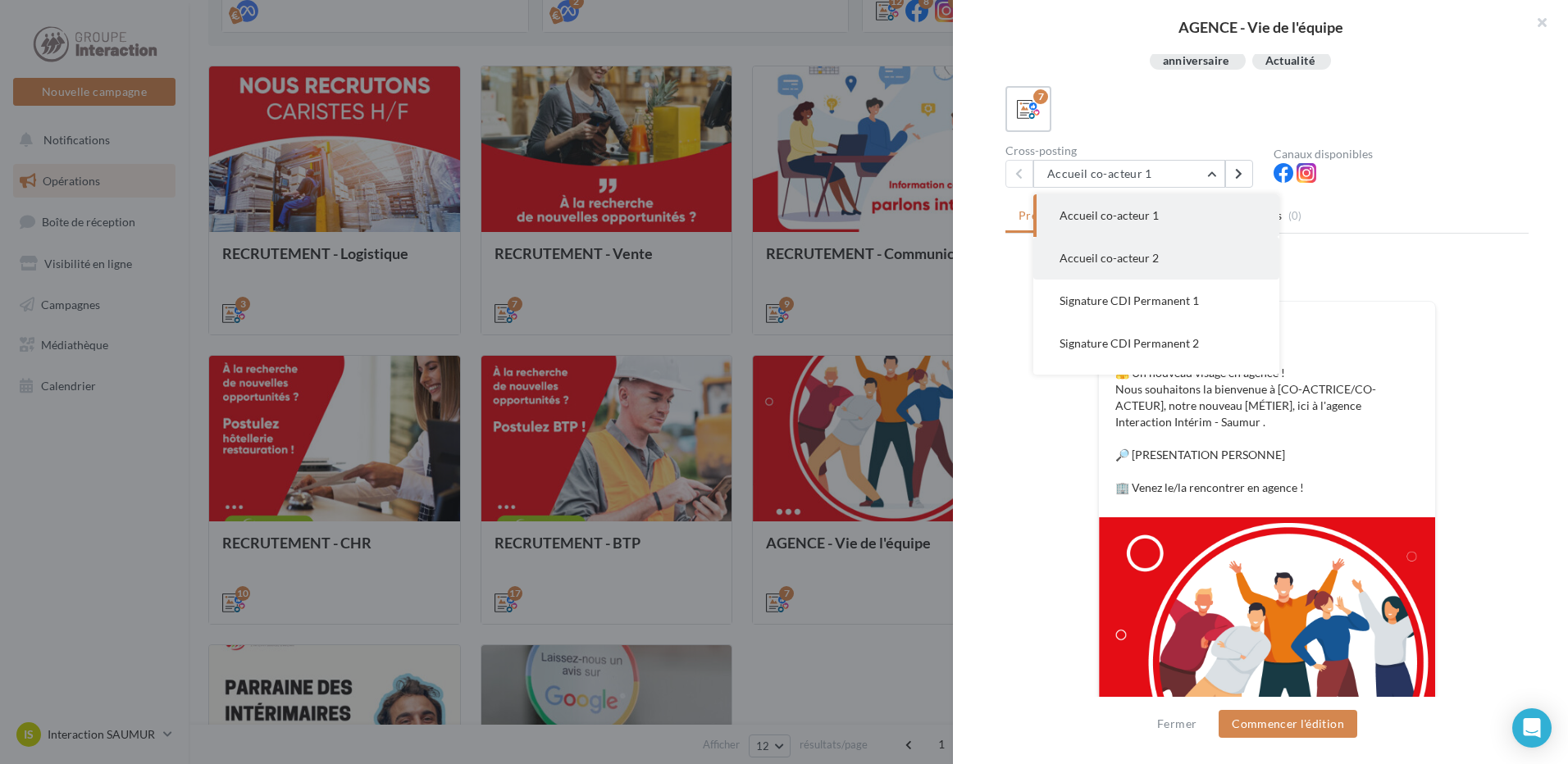
click at [1119, 257] on span "Accueil co-acteur 2" at bounding box center [1109, 257] width 99 height 14
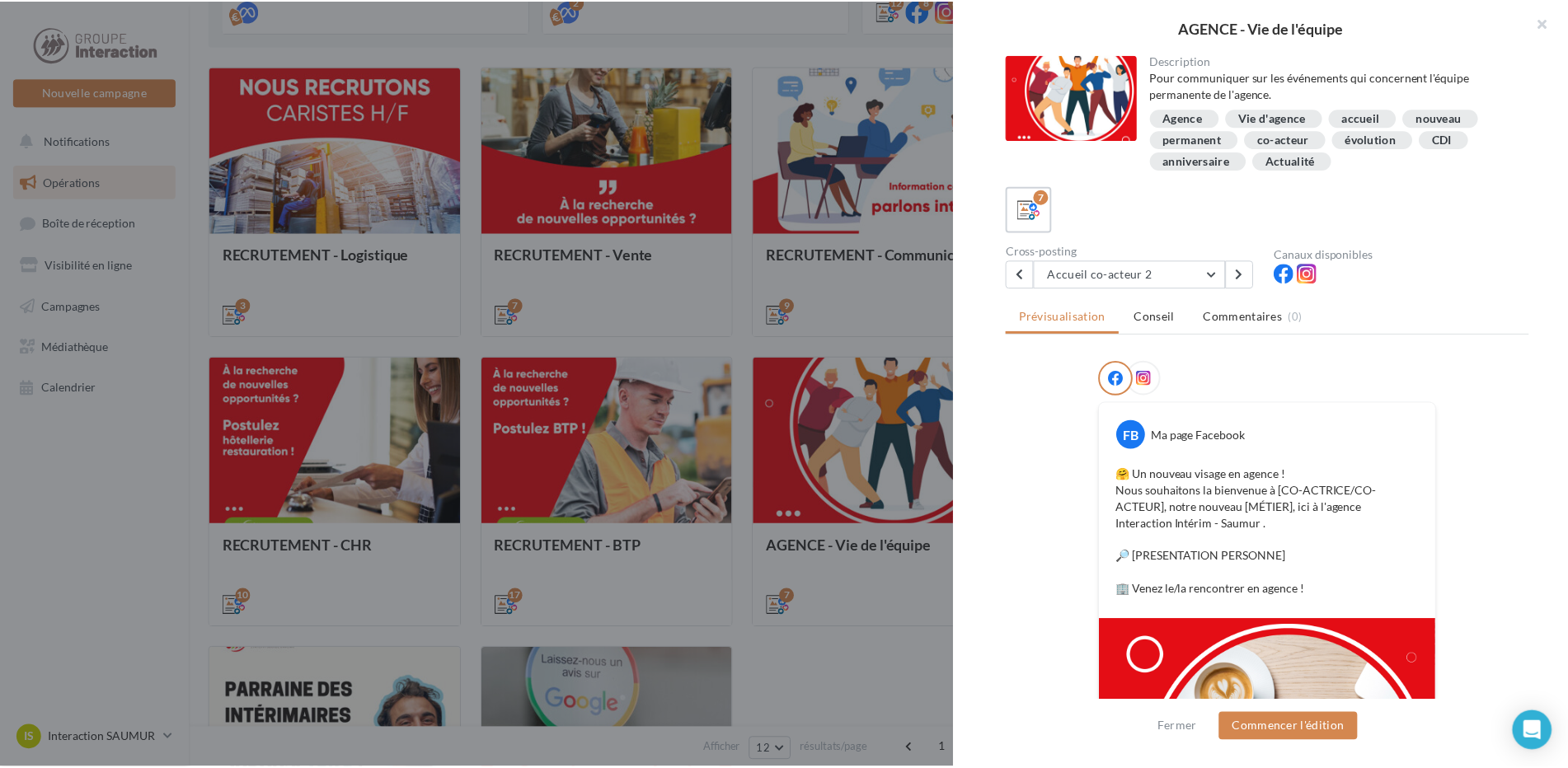
scroll to position [248, 0]
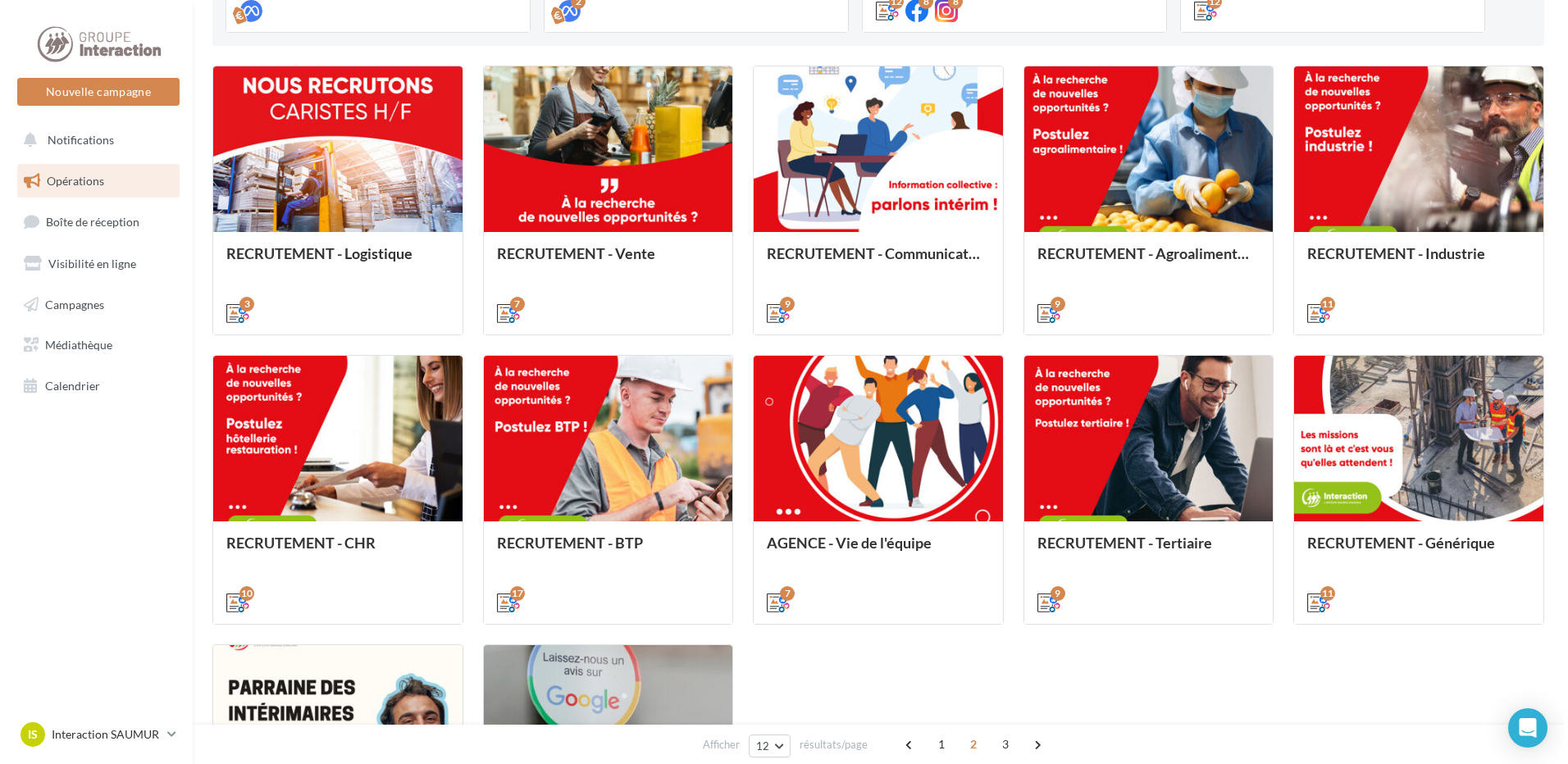
scroll to position [708, 0]
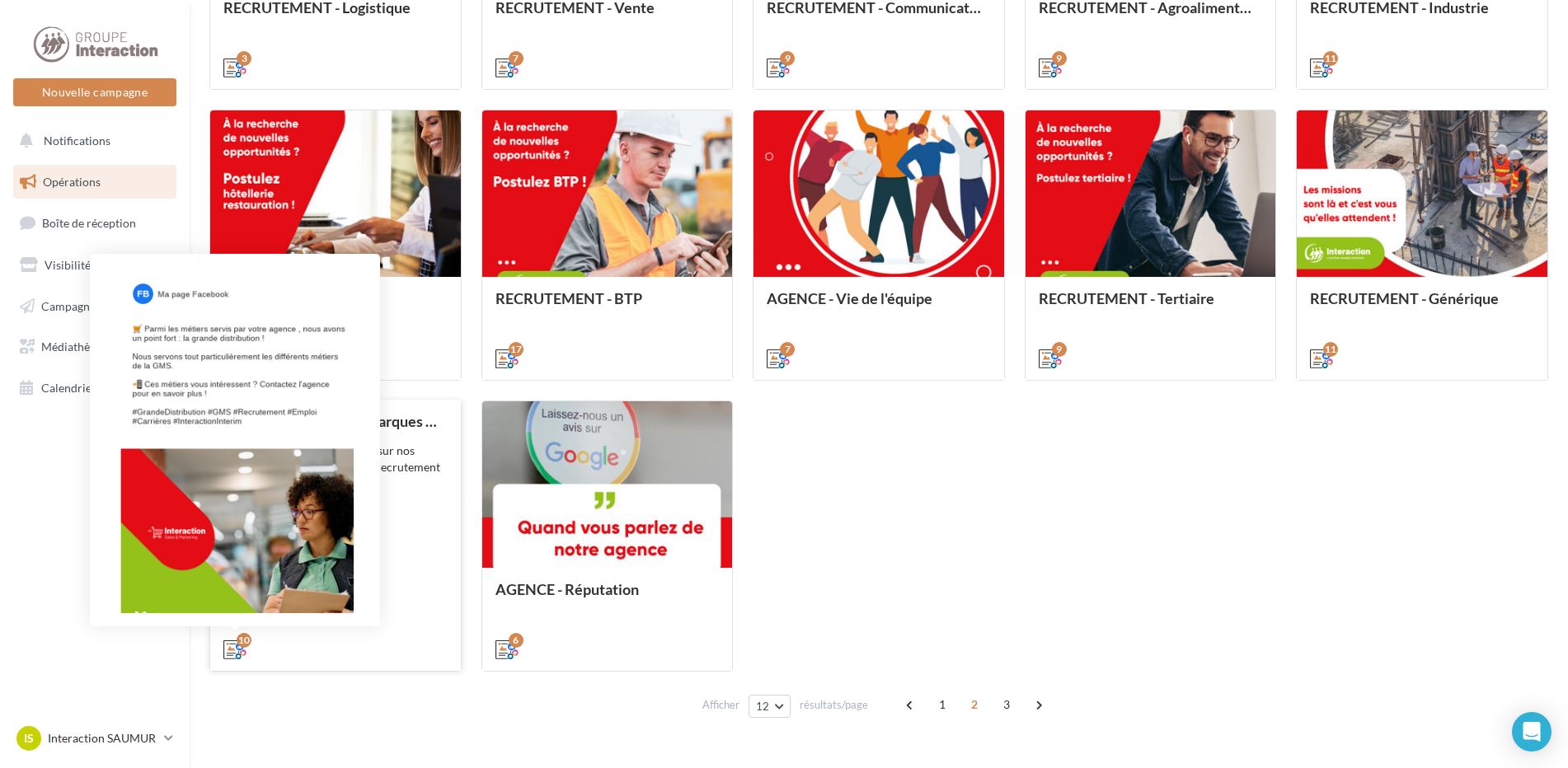
click at [242, 644] on div "10" at bounding box center [244, 640] width 15 height 15
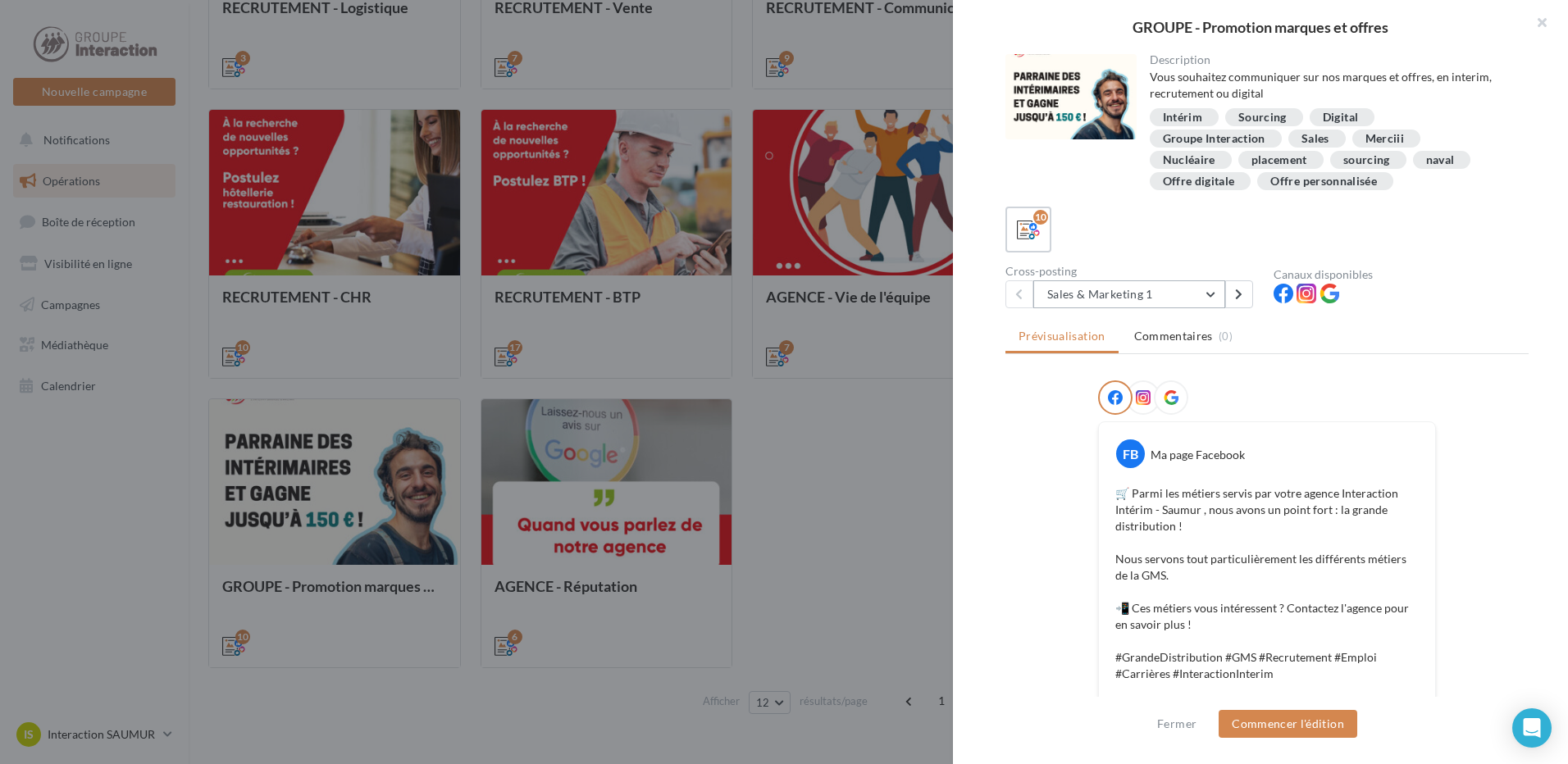
click at [1201, 298] on button "Sales & Marketing 1" at bounding box center [1130, 295] width 192 height 28
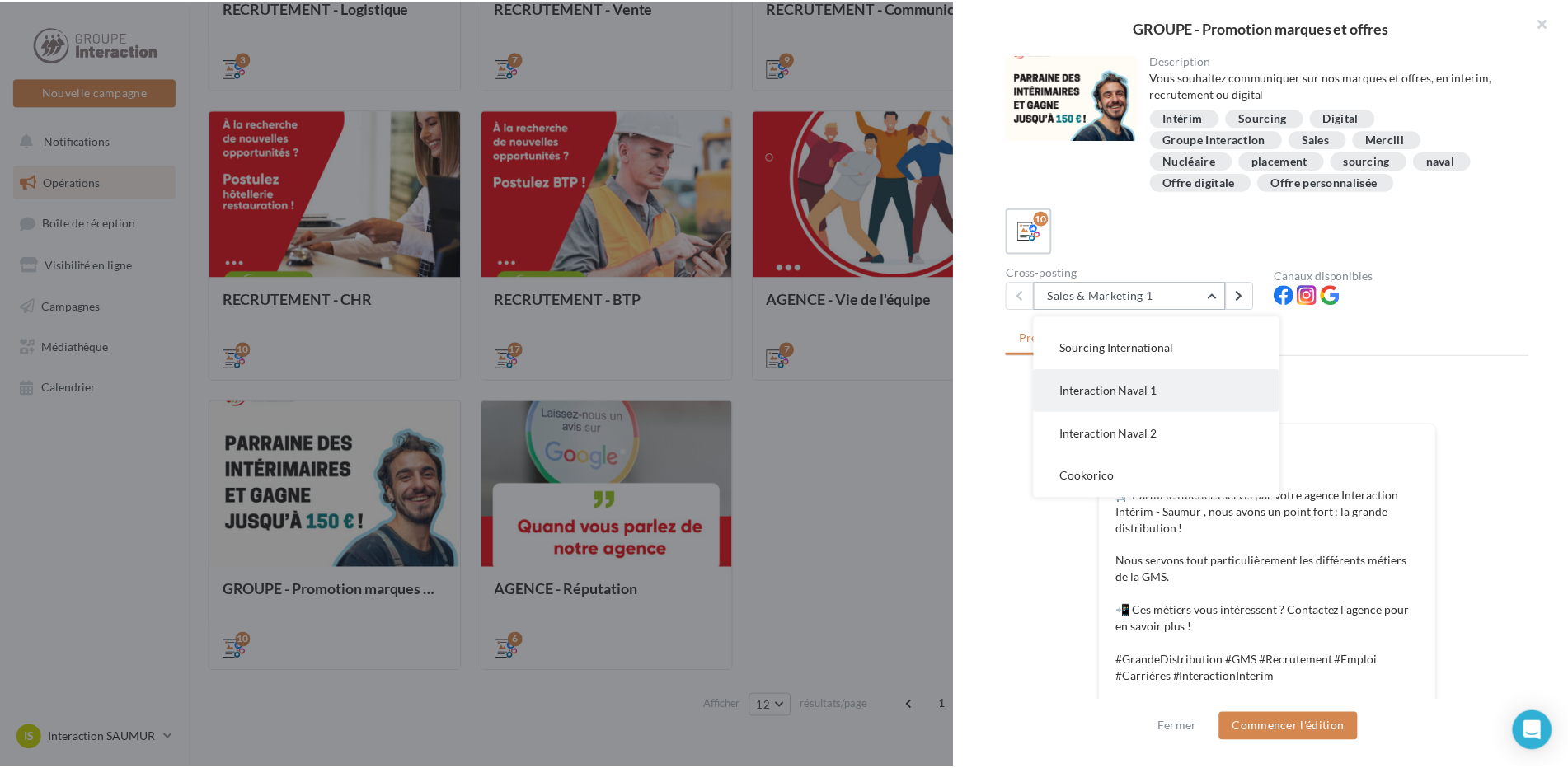
scroll to position [352, 0]
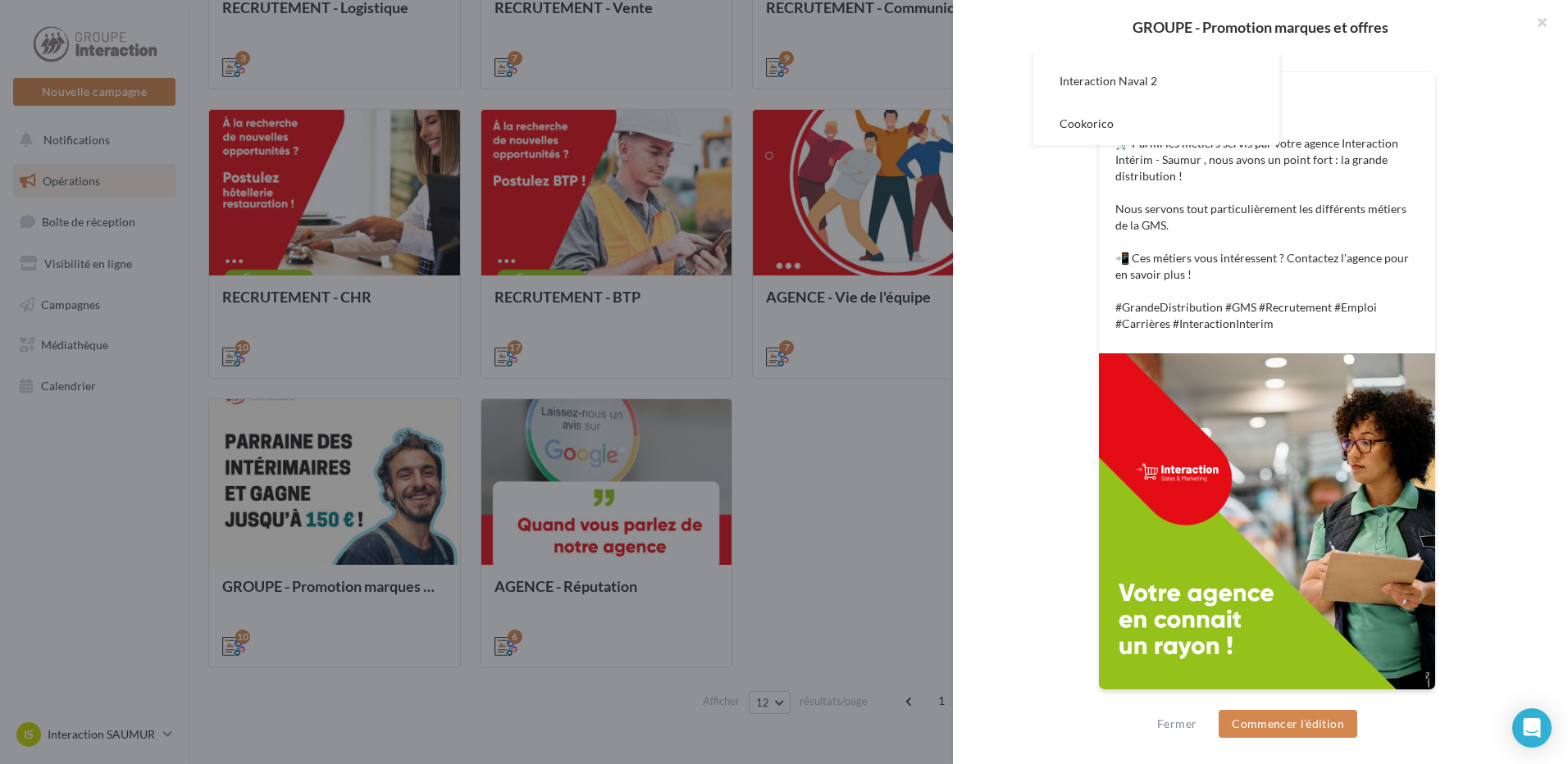
click at [817, 455] on div at bounding box center [784, 382] width 1568 height 764
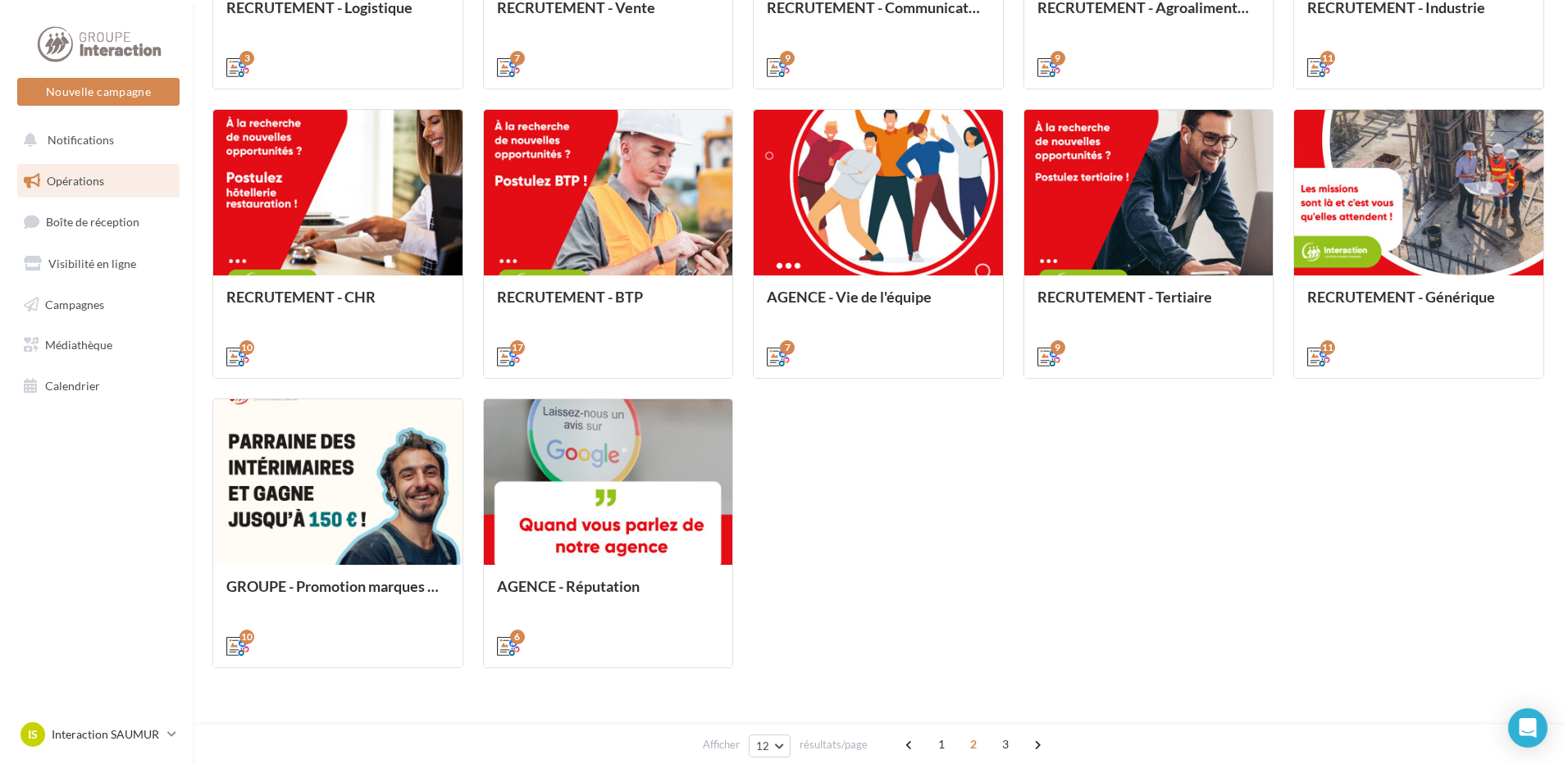
scroll to position [0, 0]
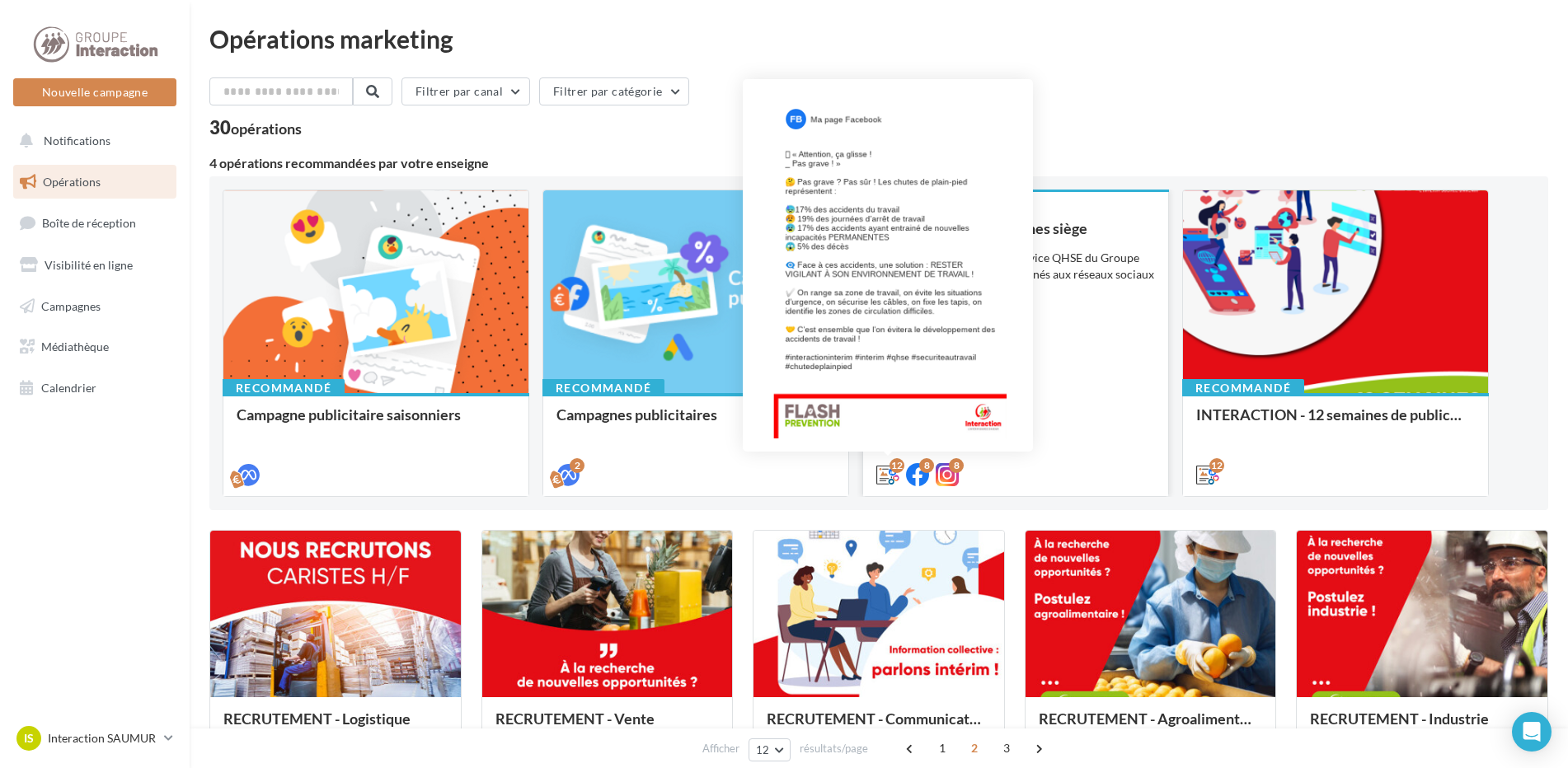
click at [883, 470] on icon at bounding box center [887, 474] width 23 height 23
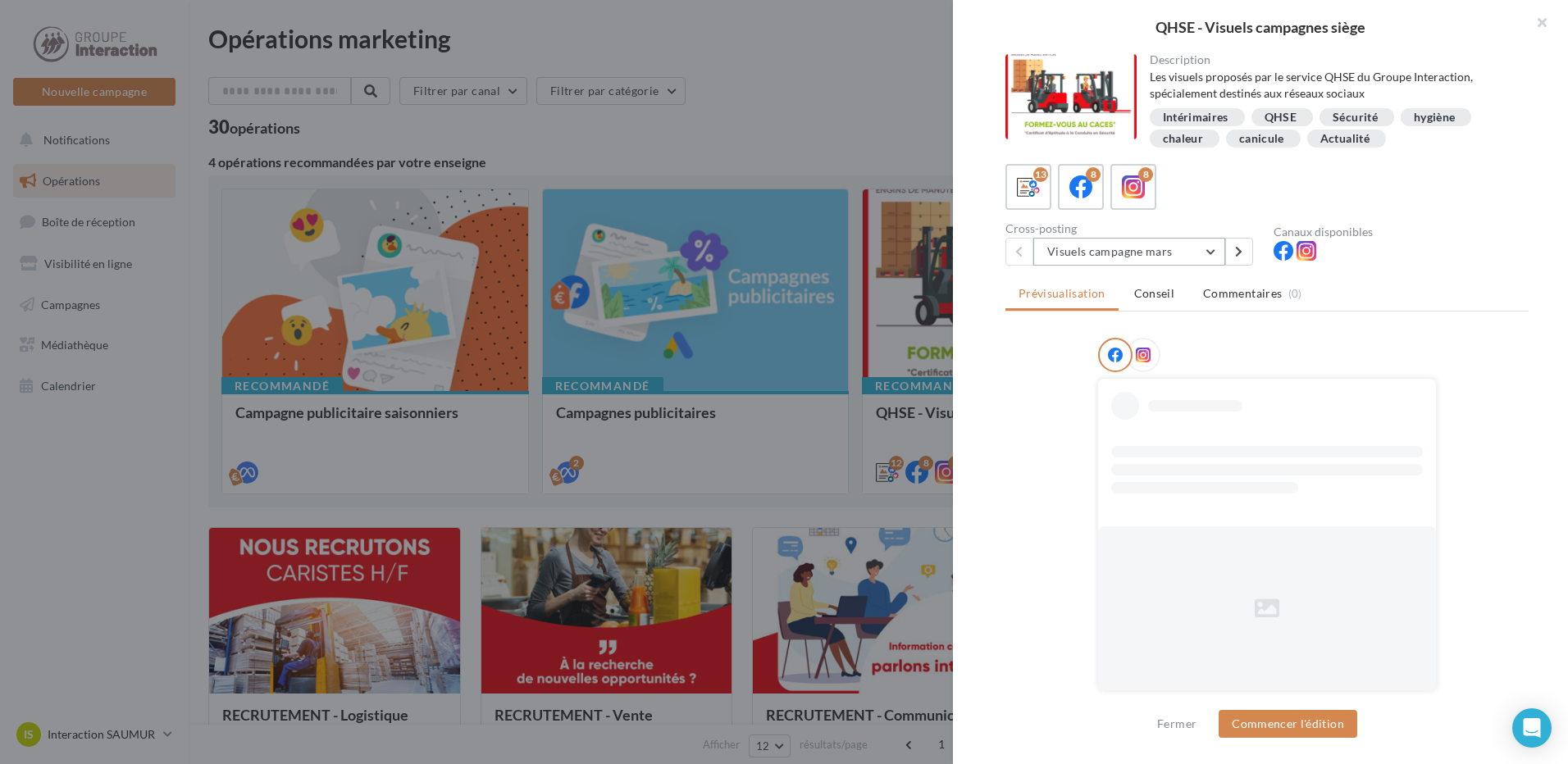
click at [1134, 241] on button "Visuels campagne mars" at bounding box center [1130, 252] width 192 height 28
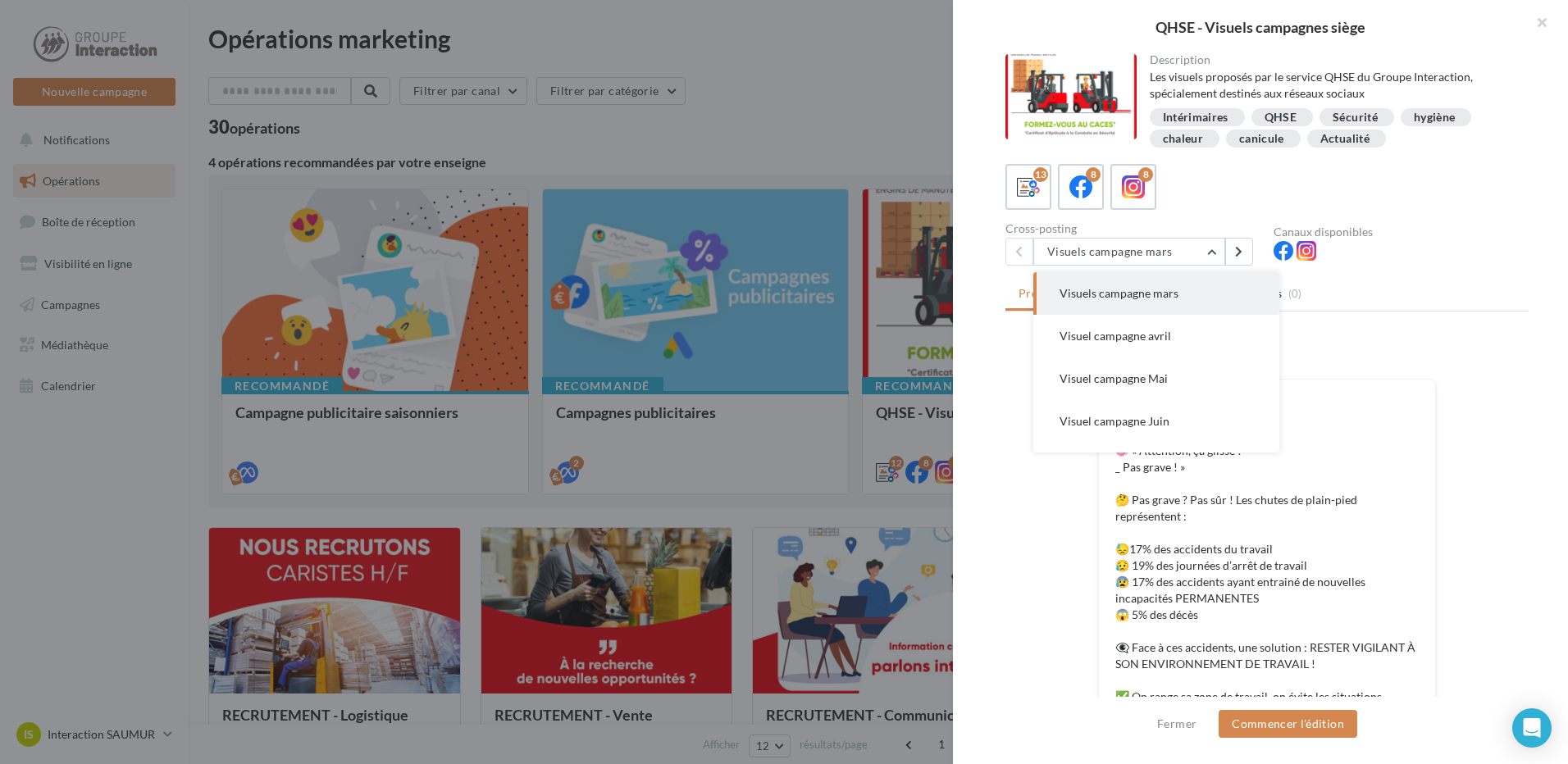
click at [881, 458] on div at bounding box center [784, 382] width 1568 height 764
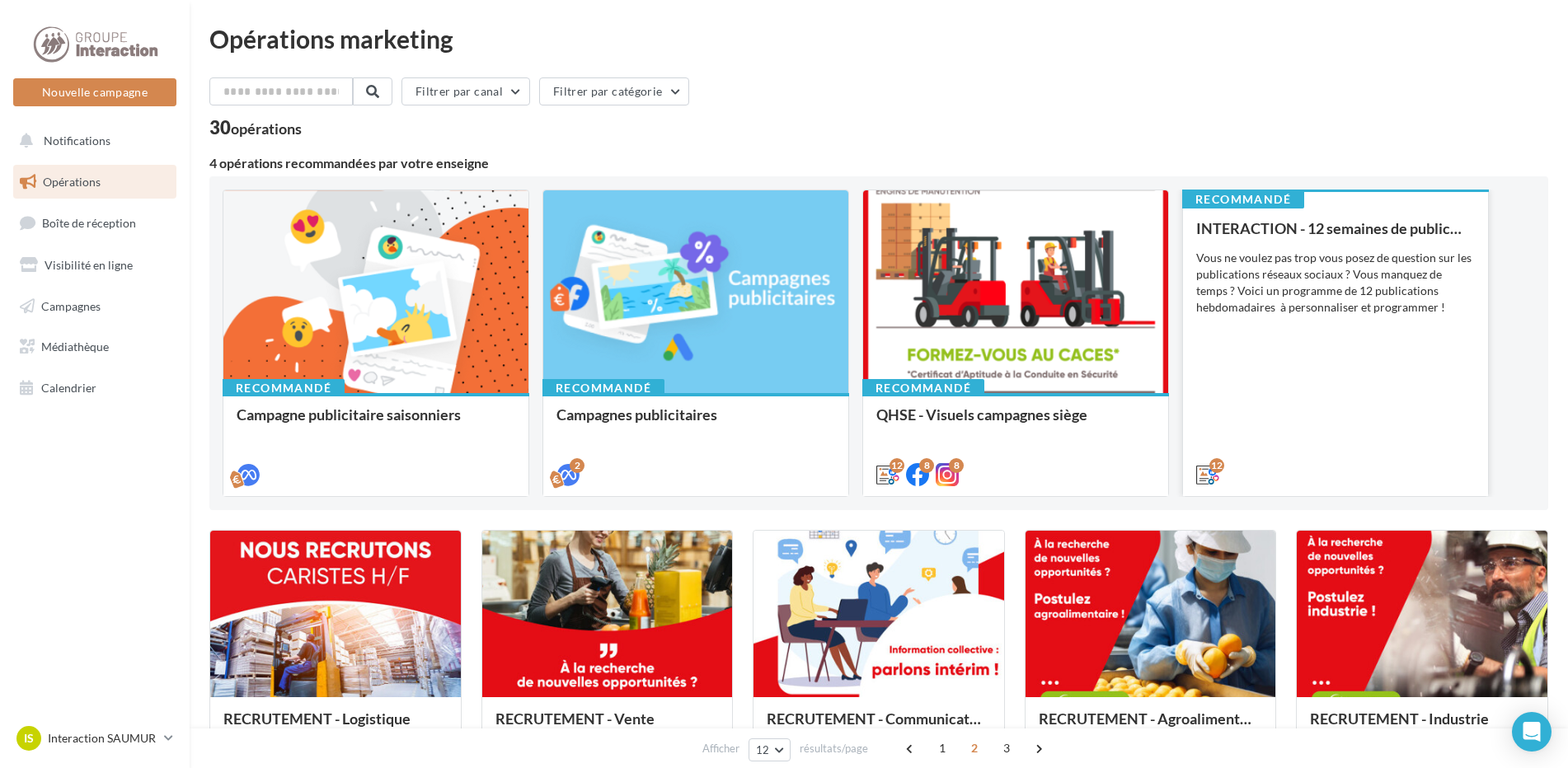
click at [1395, 346] on div "INTERACTION - 12 semaines de publication Vous ne voulez pas trop vous posez de …" at bounding box center [1335, 351] width 279 height 262
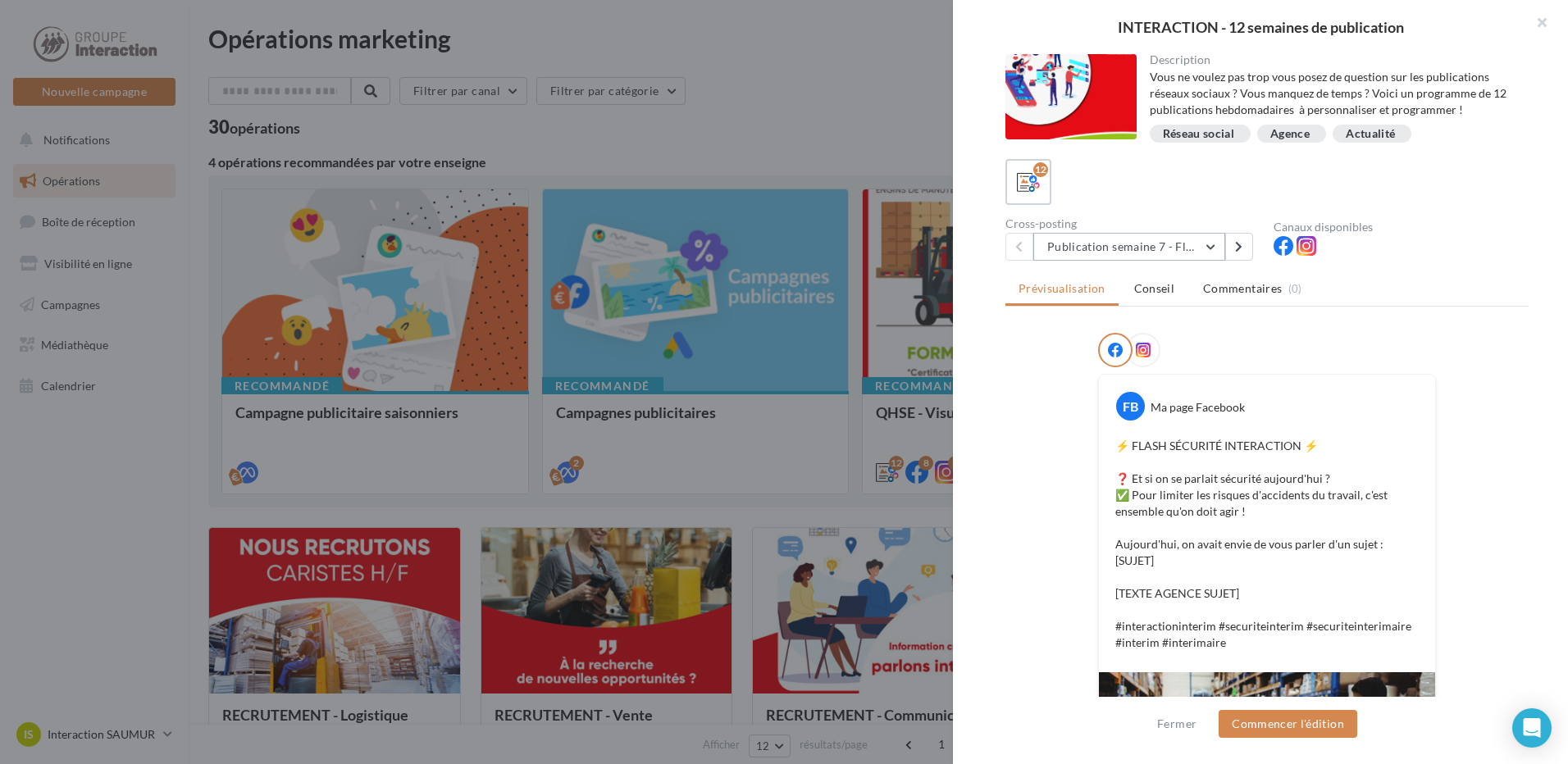
click at [1096, 255] on button "Publication semaine 7 - Flash sécurité" at bounding box center [1130, 247] width 192 height 28
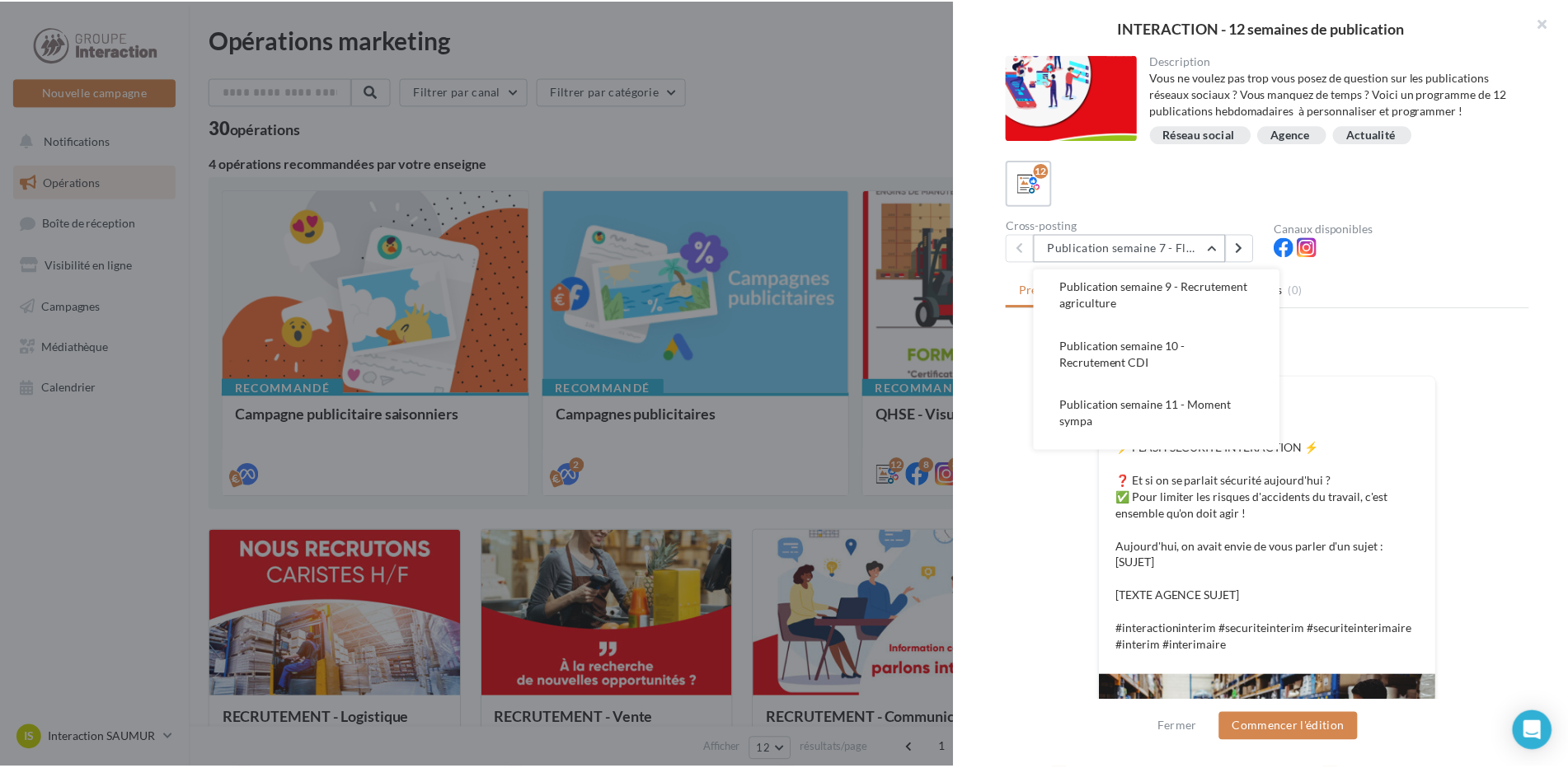
scroll to position [481, 0]
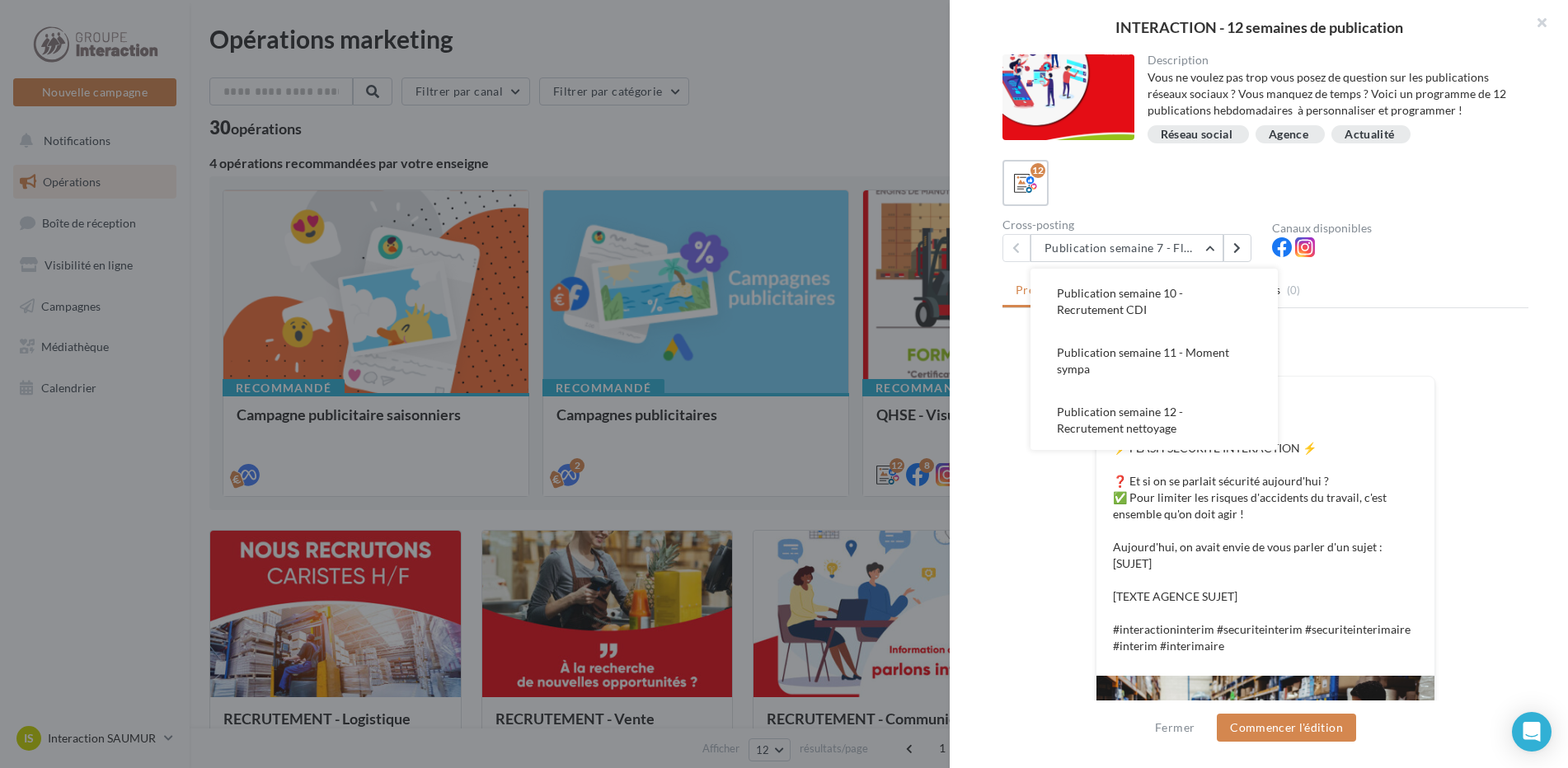
click at [136, 482] on div at bounding box center [784, 384] width 1568 height 768
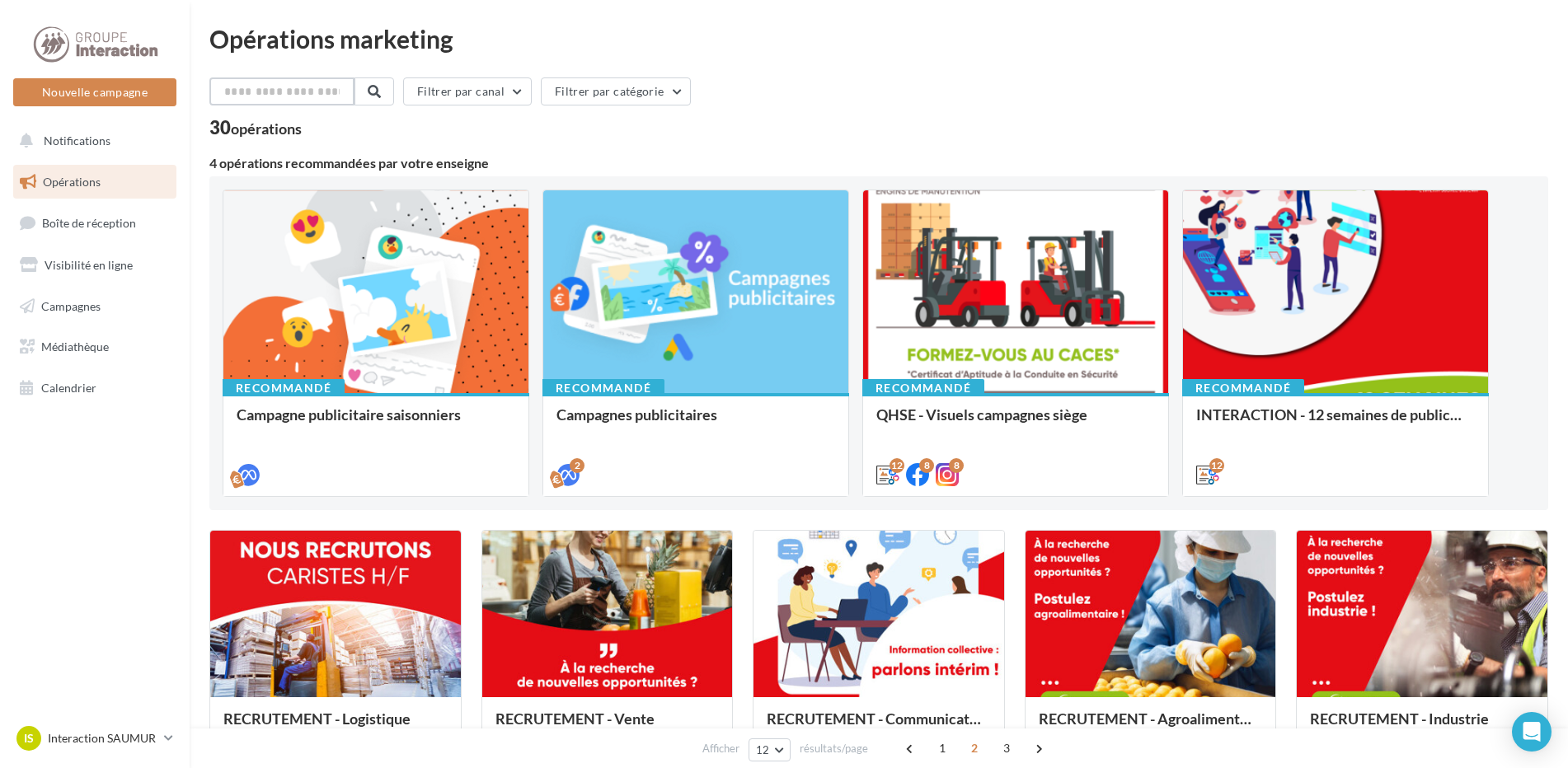
click at [324, 95] on input "text" at bounding box center [281, 92] width 145 height 28
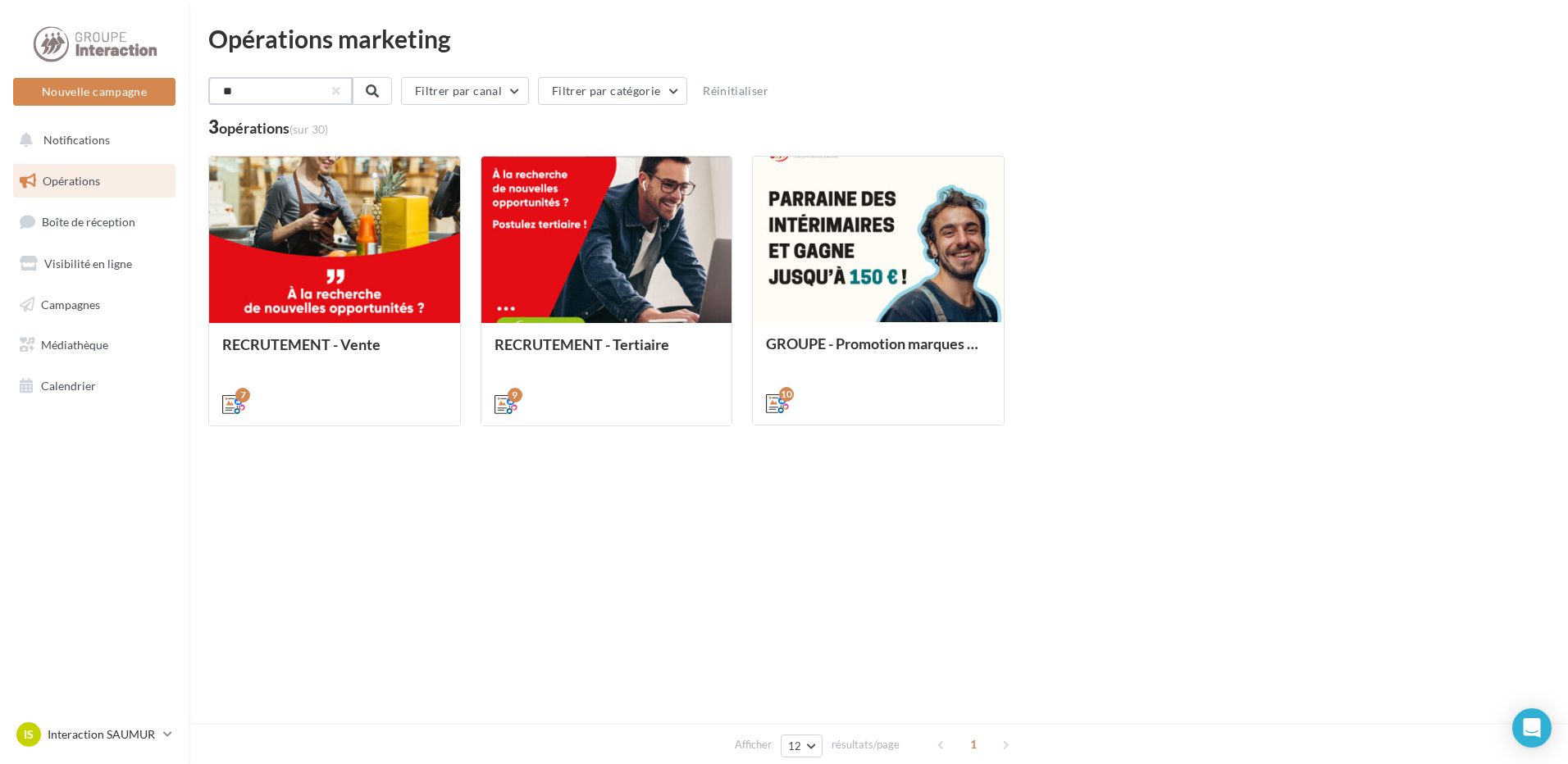
type input "*"
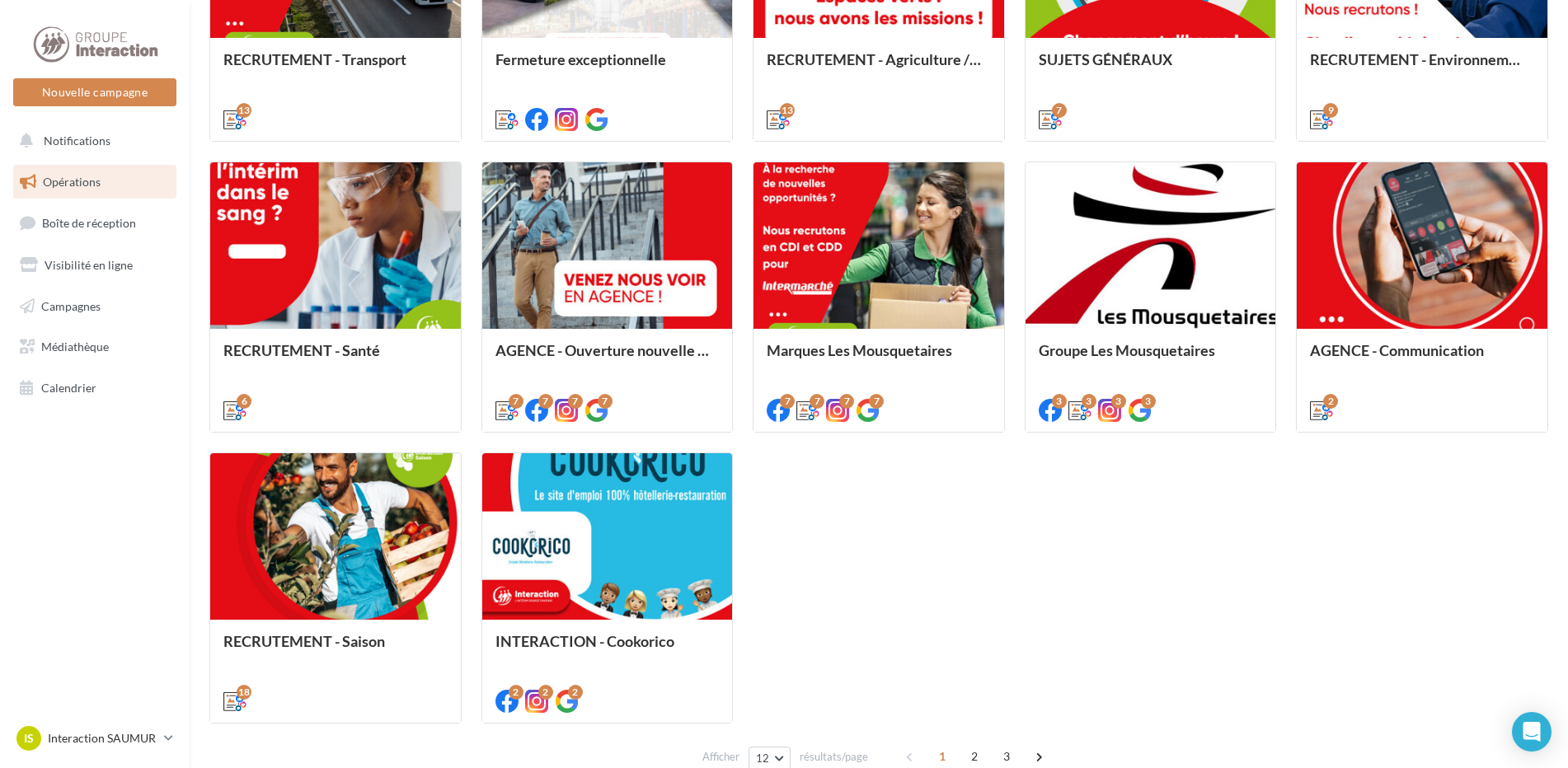
scroll to position [742, 0]
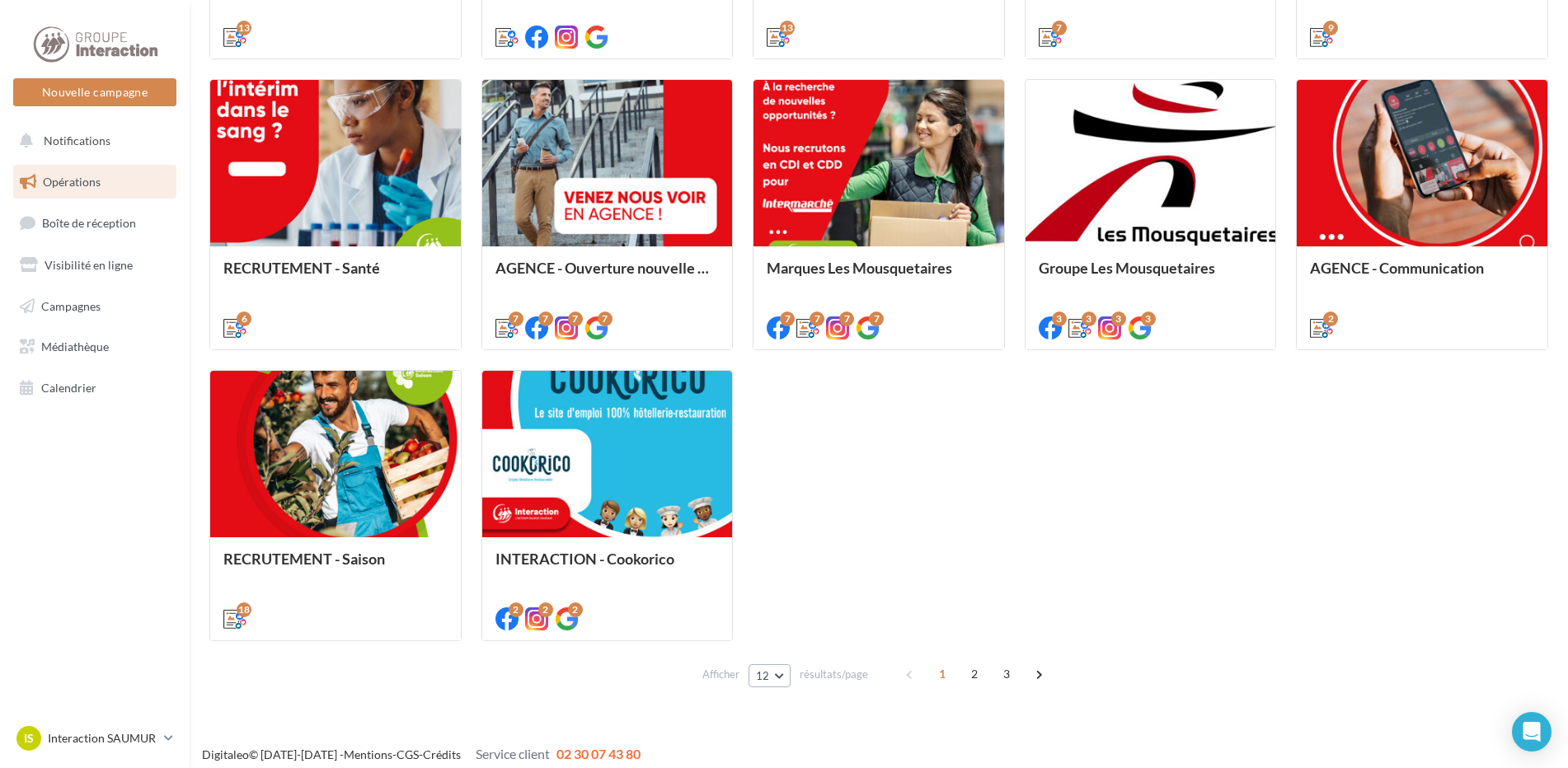
click at [774, 674] on button "12" at bounding box center [769, 676] width 42 height 23
click at [789, 625] on button "48" at bounding box center [806, 617] width 115 height 29
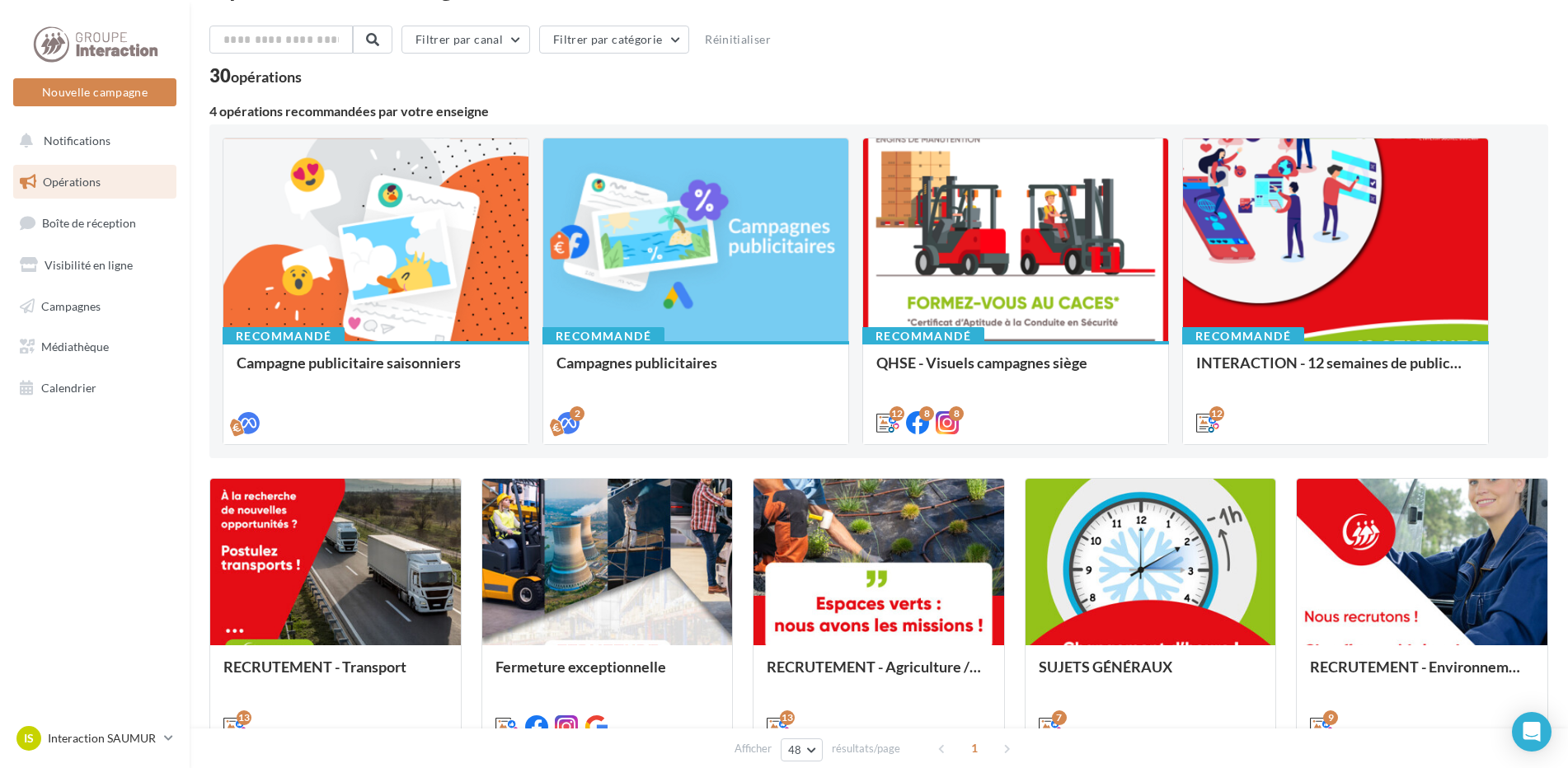
scroll to position [0, 0]
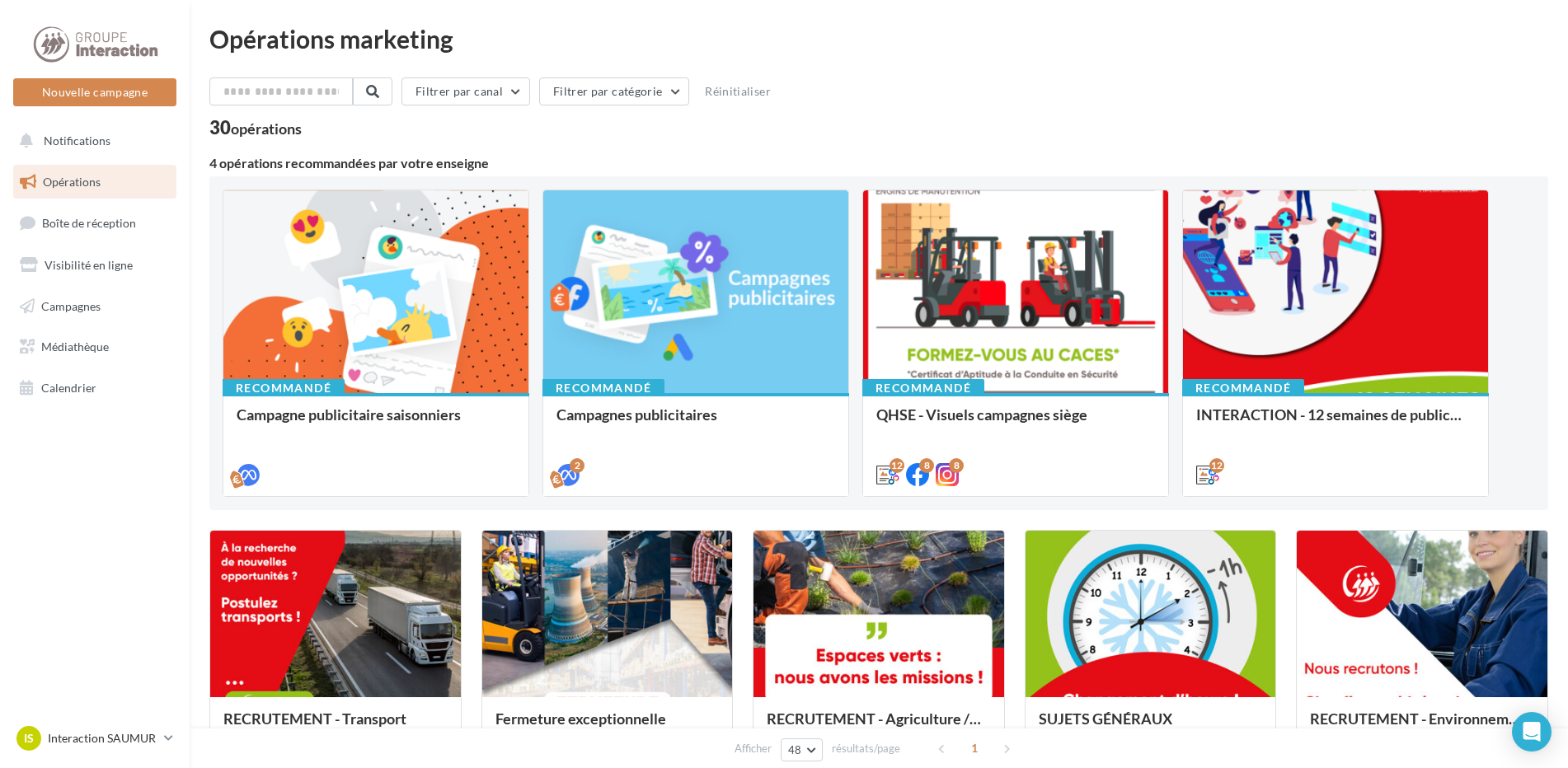
click at [75, 173] on link "Opérations" at bounding box center [95, 182] width 170 height 35
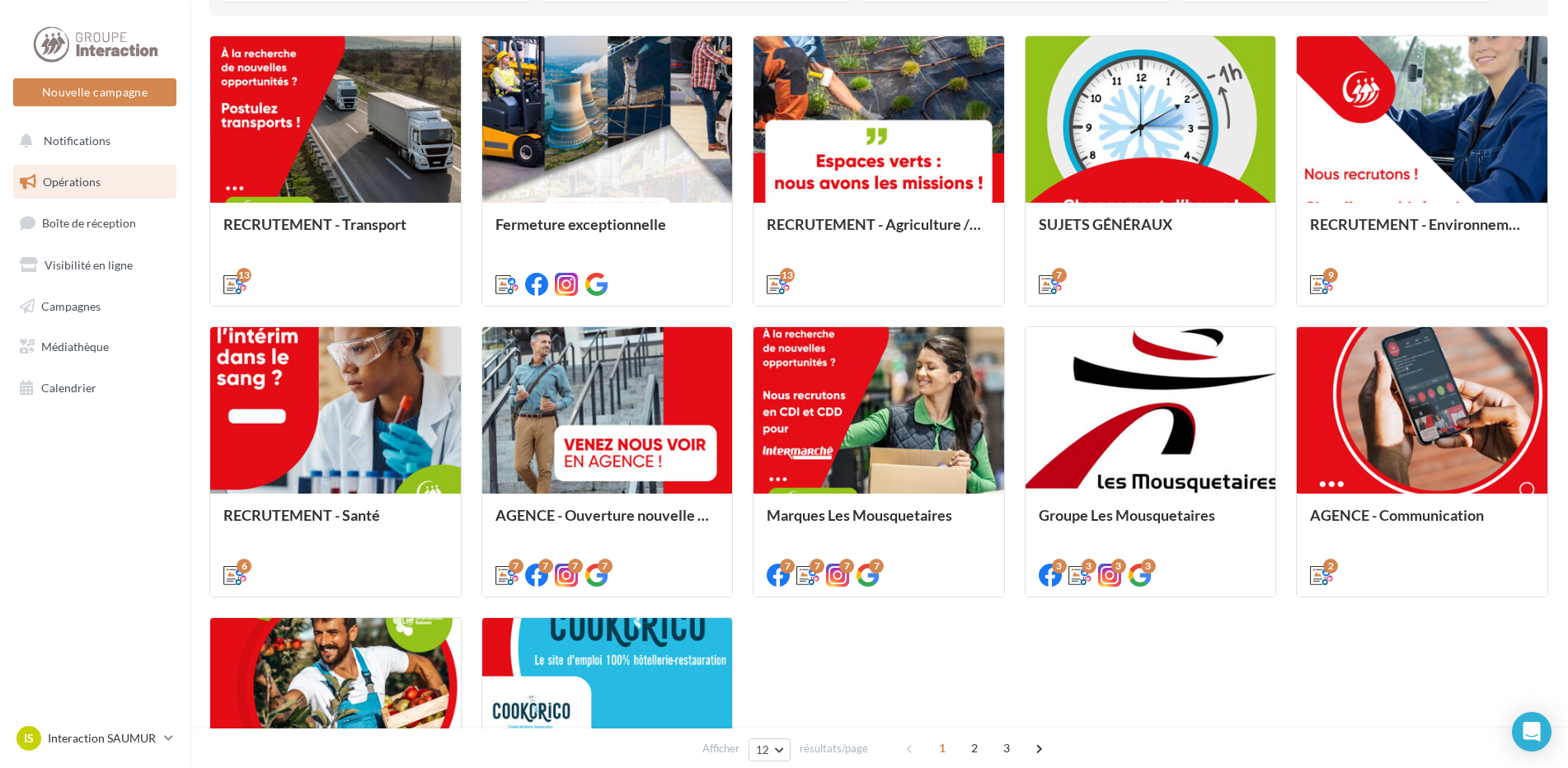
scroll to position [165, 0]
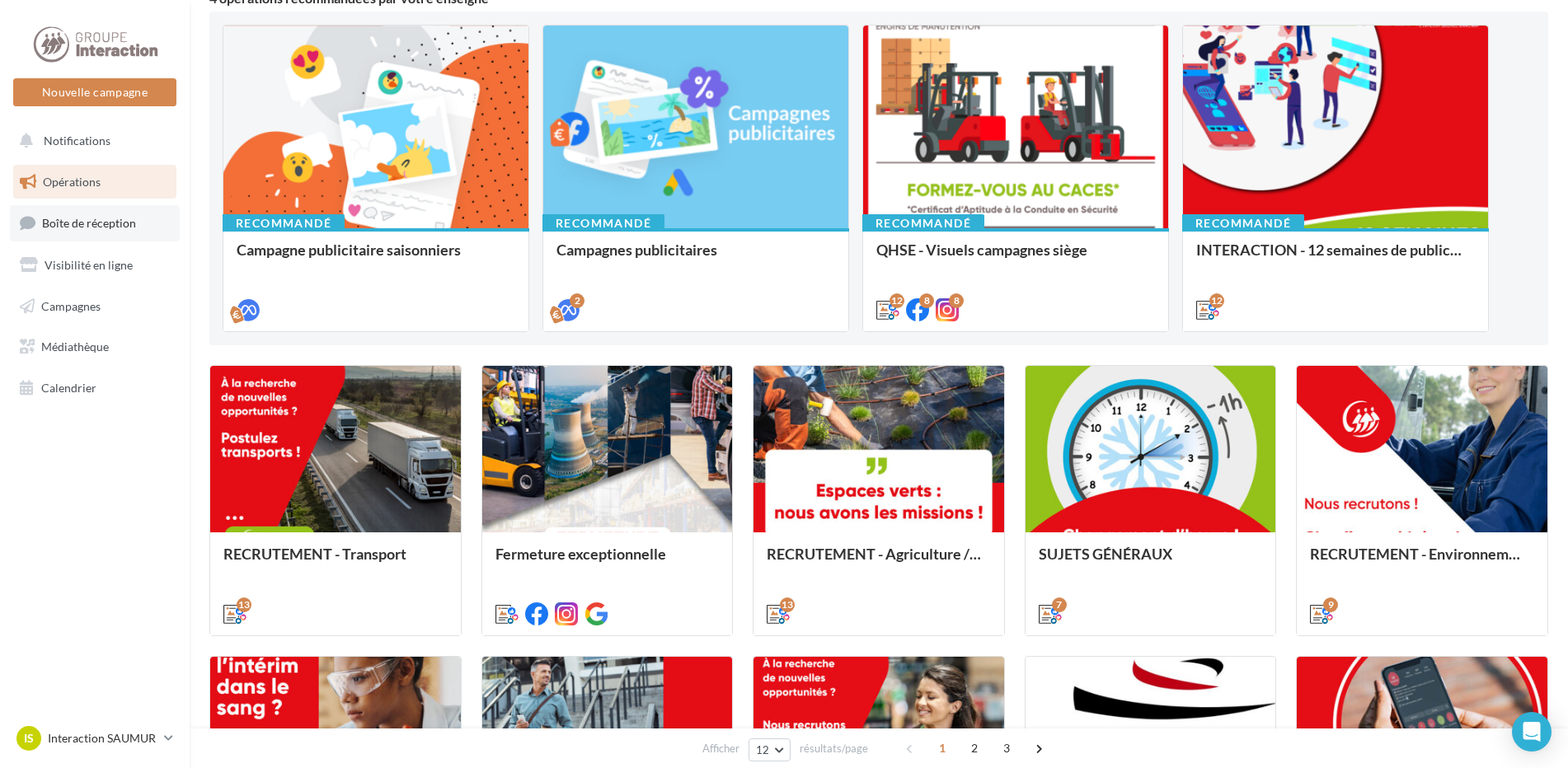
click at [79, 226] on span "Boîte de réception" at bounding box center [89, 222] width 94 height 14
